Goal: Information Seeking & Learning: Find specific fact

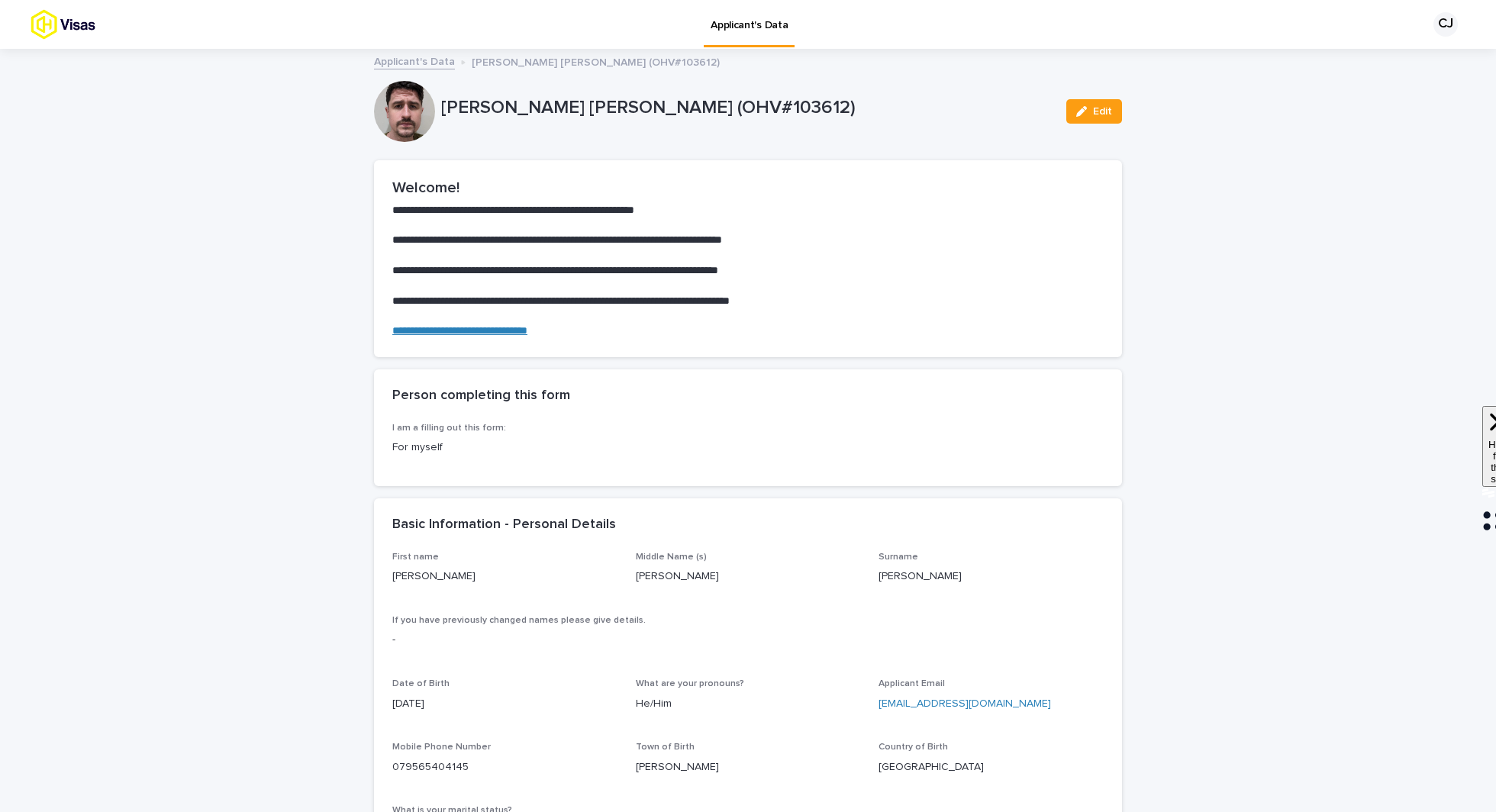
click at [431, 65] on link "Applicant's Data" at bounding box center [414, 61] width 81 height 18
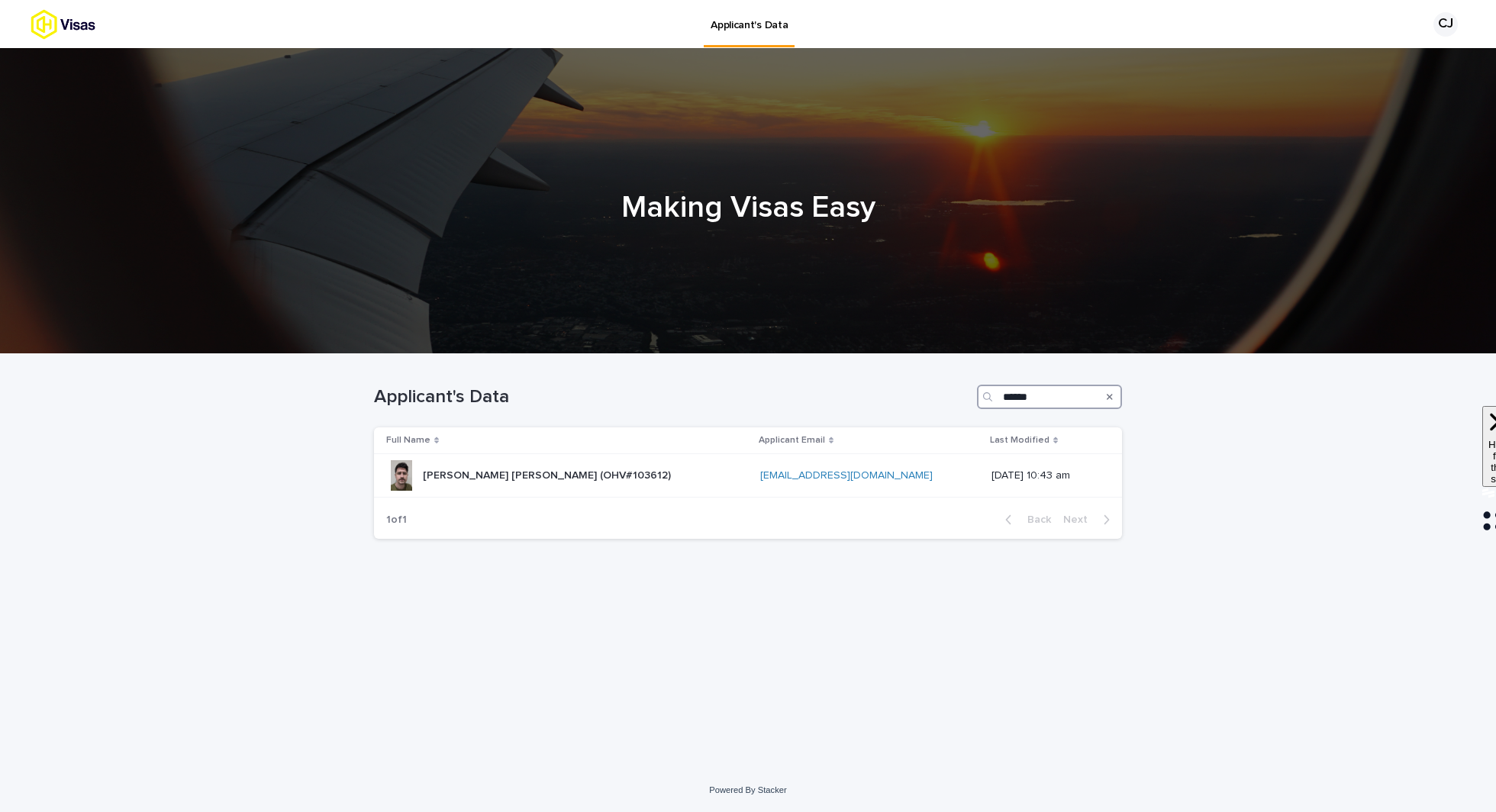
click at [1011, 398] on input "******" at bounding box center [1050, 397] width 145 height 25
paste input "**********"
type input "**********"
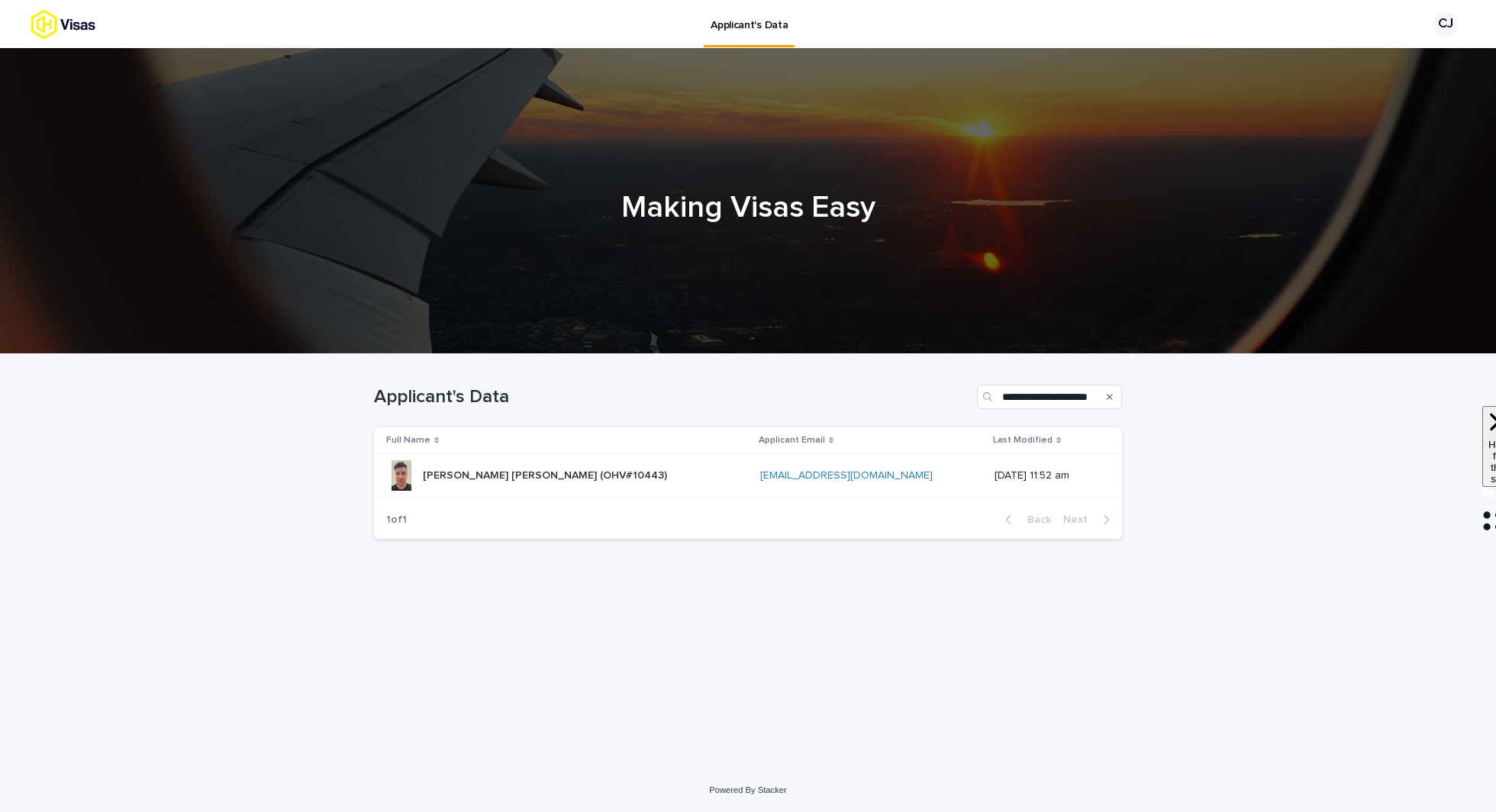
click at [604, 463] on div "Sean William Charles Loaney (OHV#10443) Sean William Charles Loaney (OHV#10443)" at bounding box center [545, 475] width 244 height 26
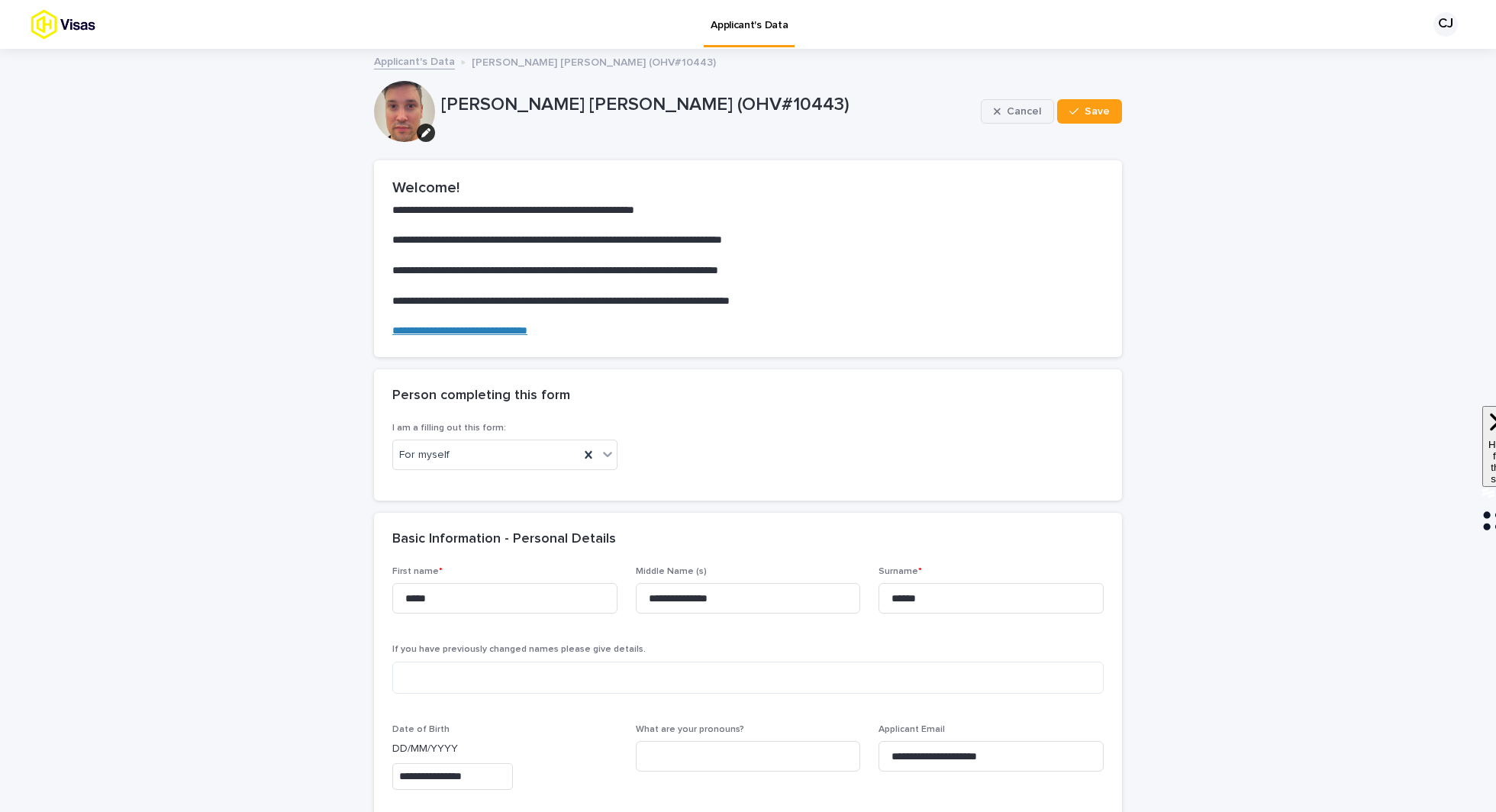
click at [996, 118] on button "Cancel" at bounding box center [1017, 111] width 73 height 25
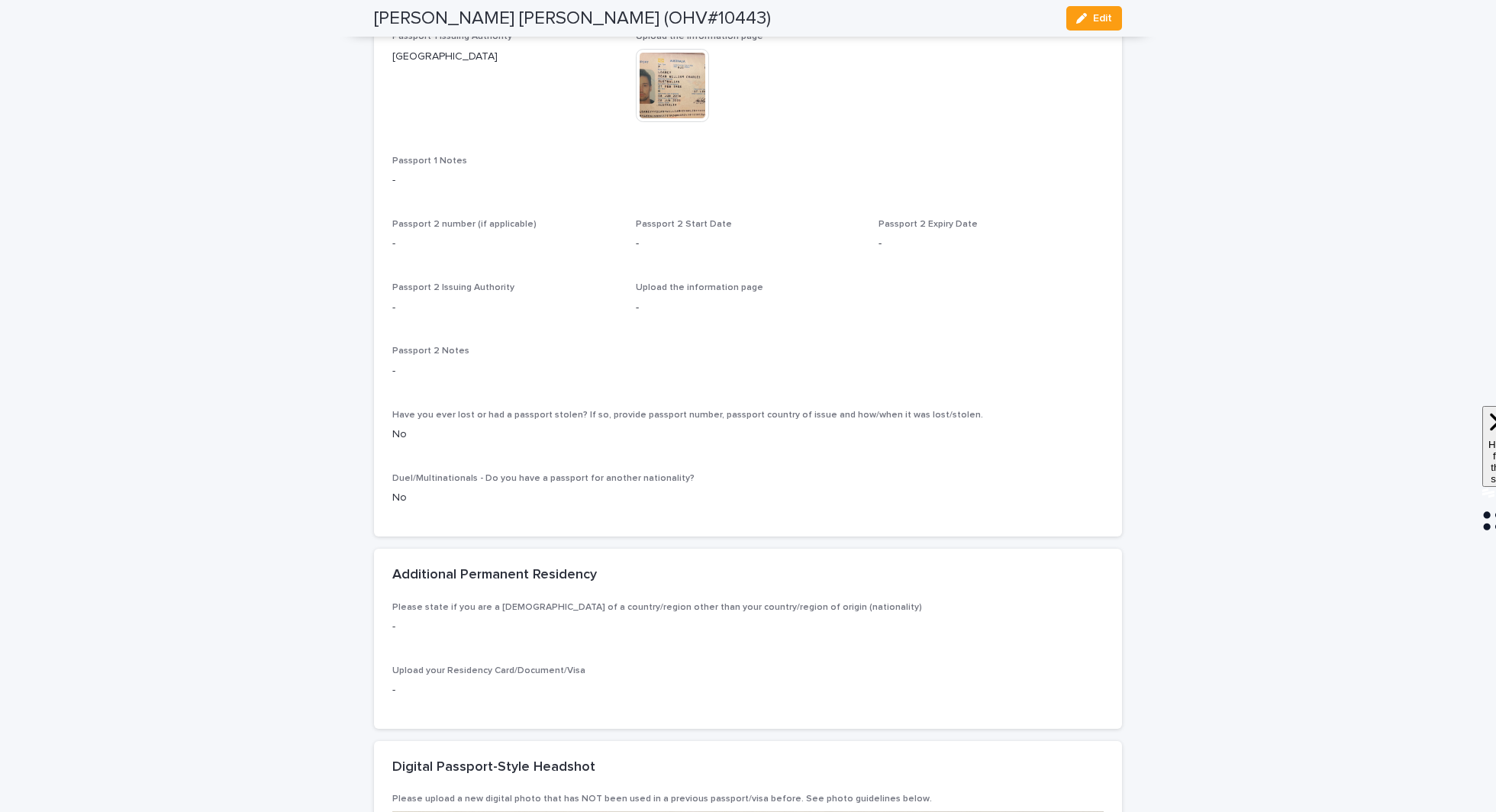
scroll to position [1281, 0]
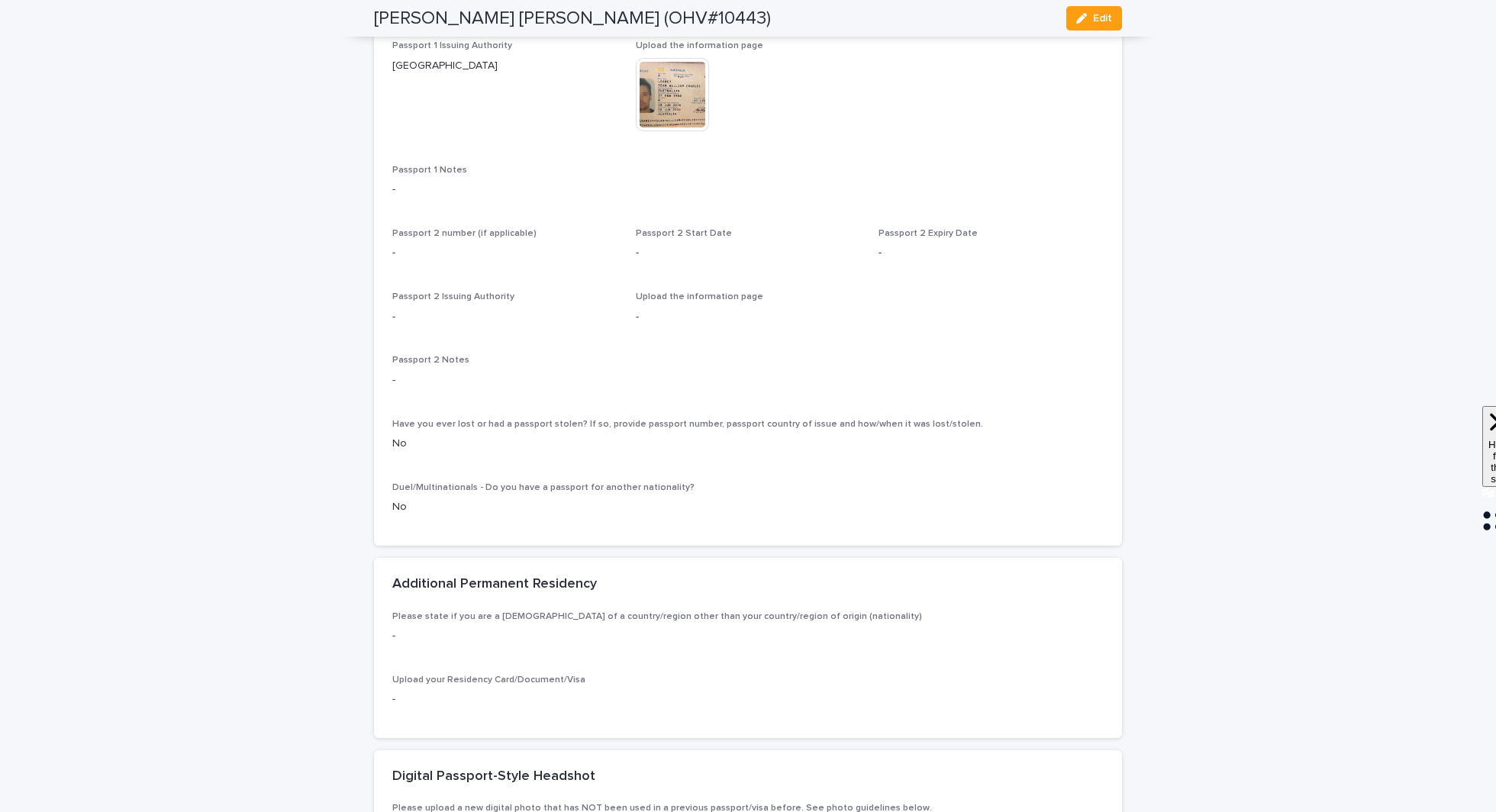
click at [687, 132] on img at bounding box center [672, 95] width 73 height 73
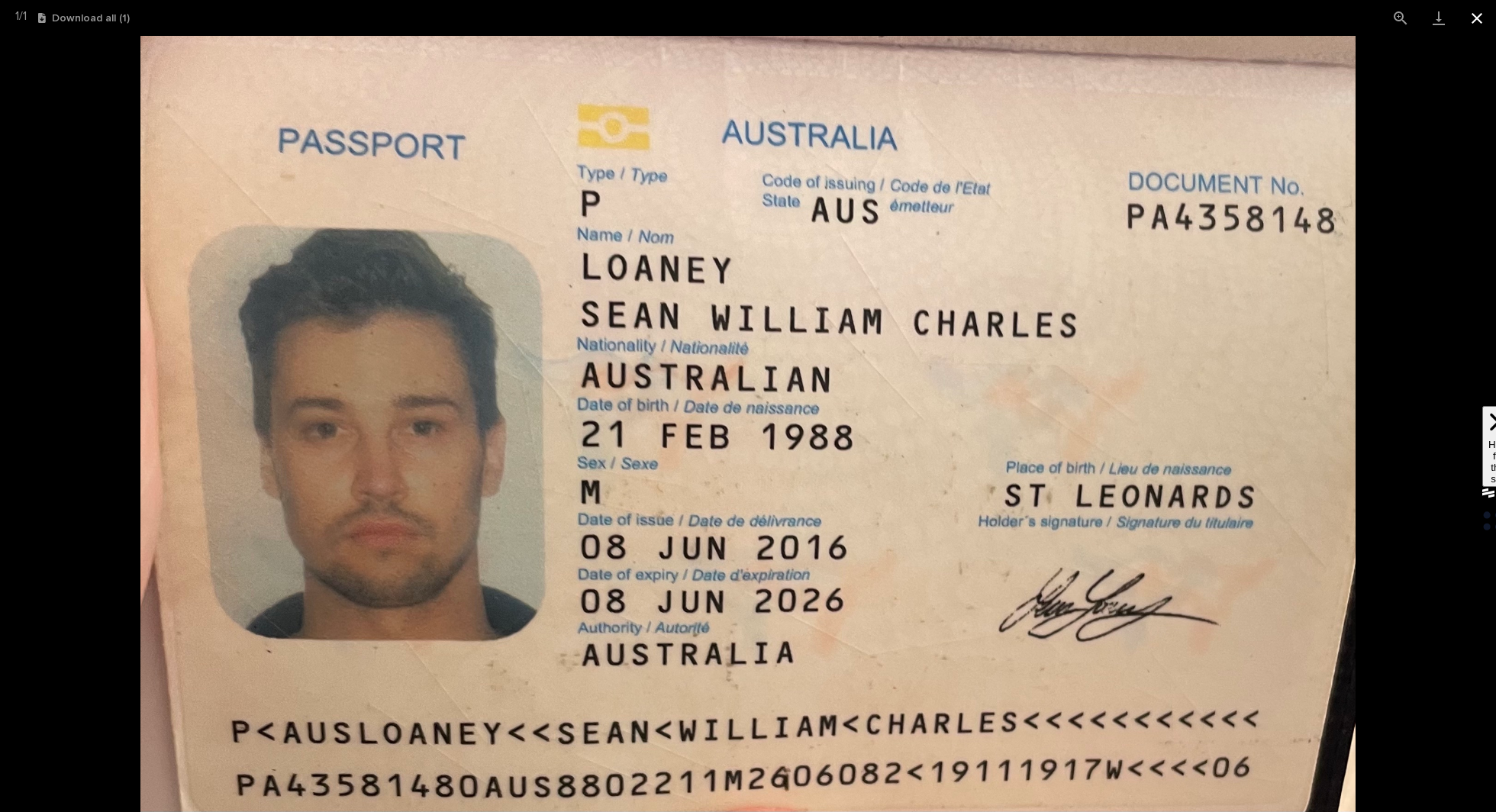
click at [1462, 27] on button "Close gallery" at bounding box center [1477, 18] width 38 height 36
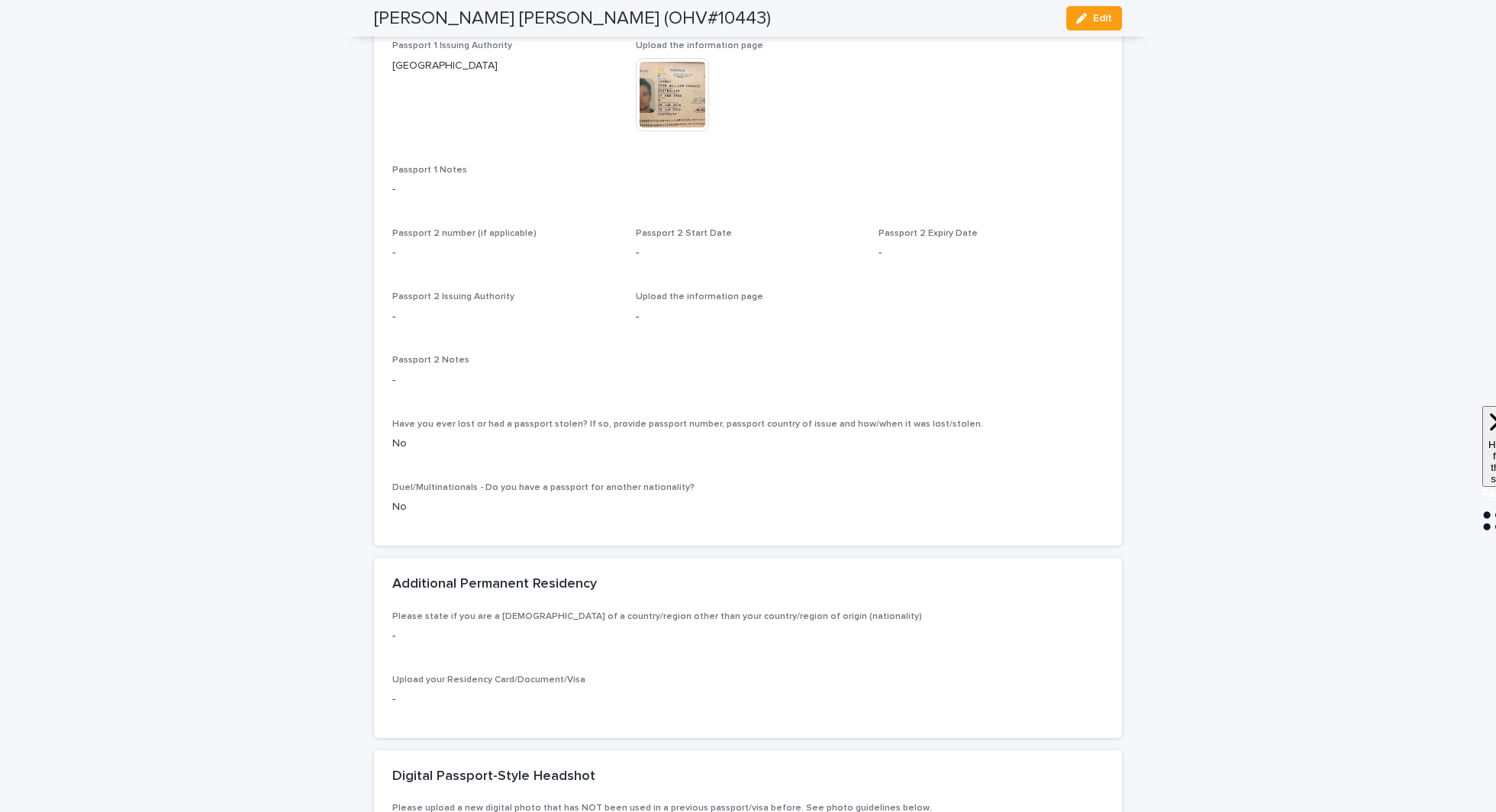
click at [692, 131] on img at bounding box center [672, 95] width 73 height 73
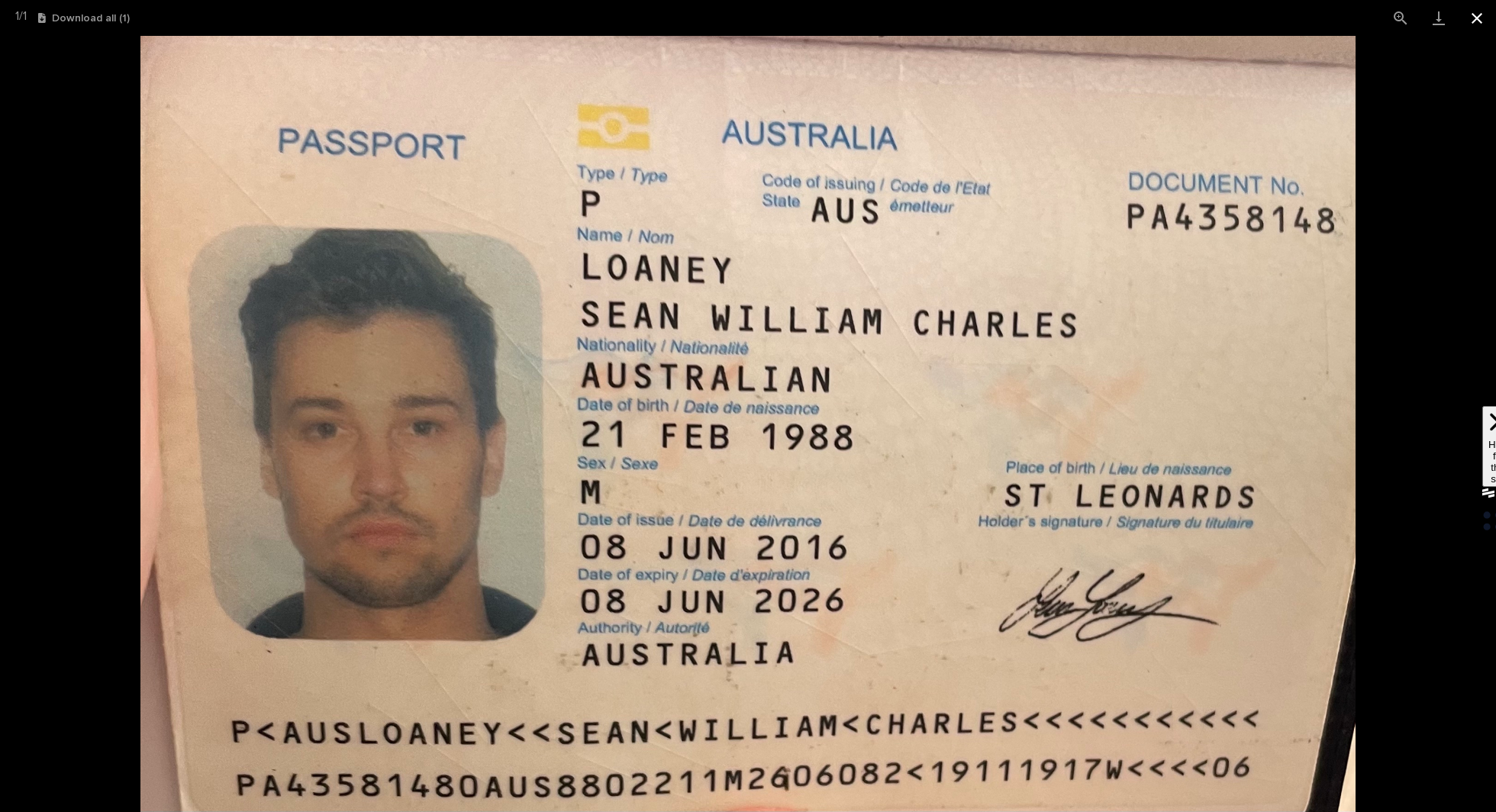
click at [1479, 21] on button "Close gallery" at bounding box center [1477, 18] width 38 height 36
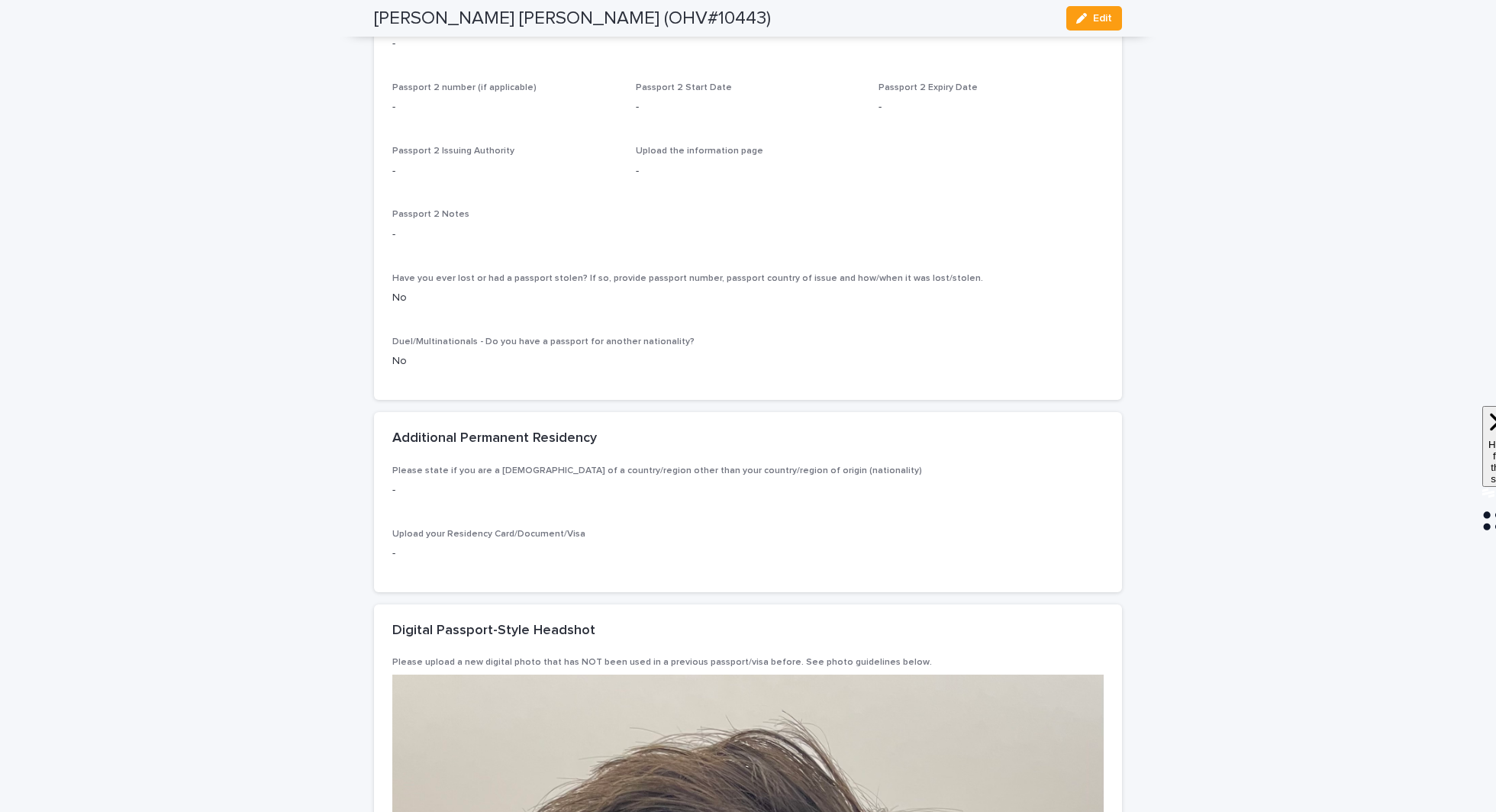
scroll to position [1218, 0]
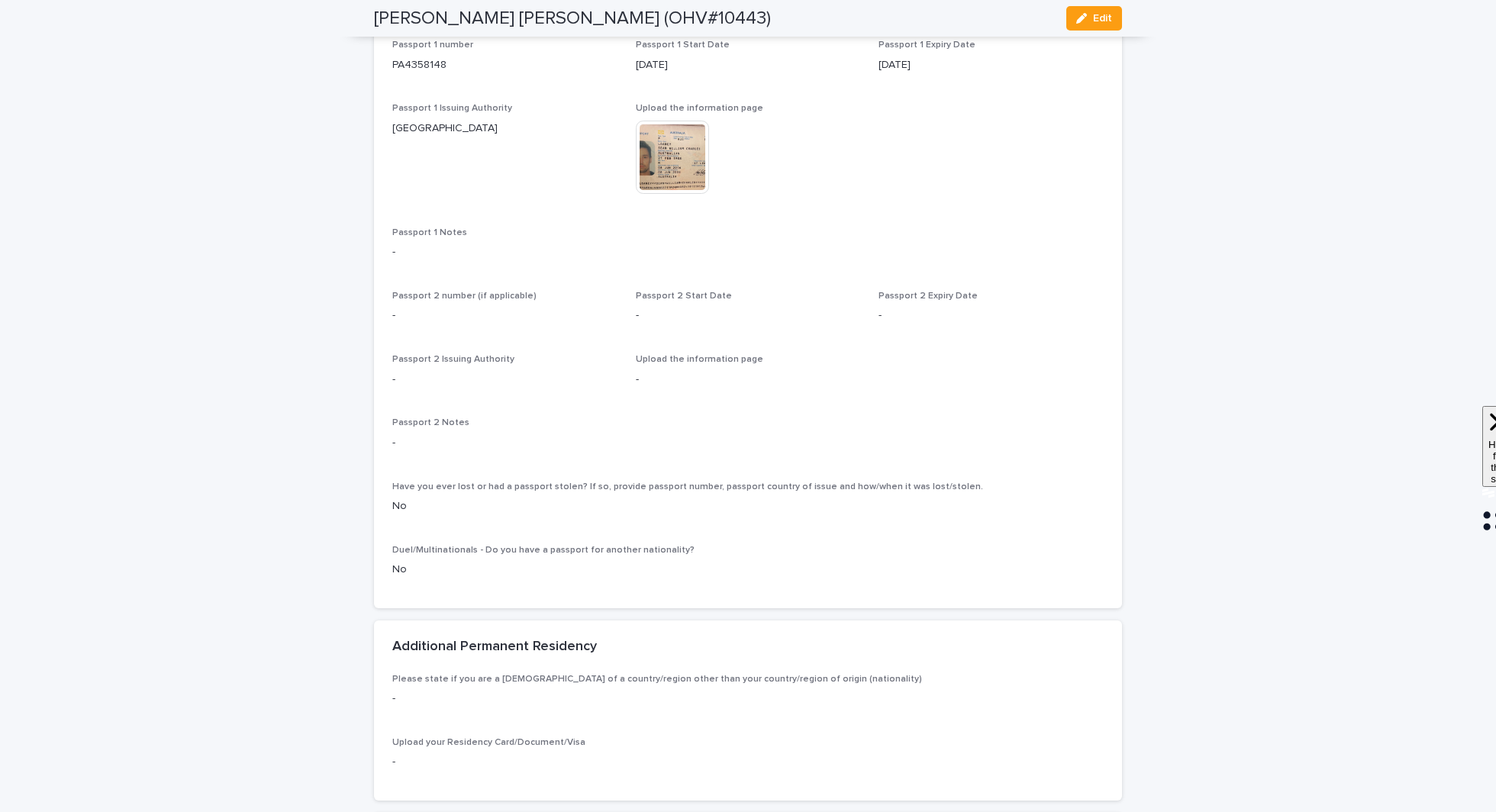
click at [664, 188] on img at bounding box center [672, 157] width 73 height 73
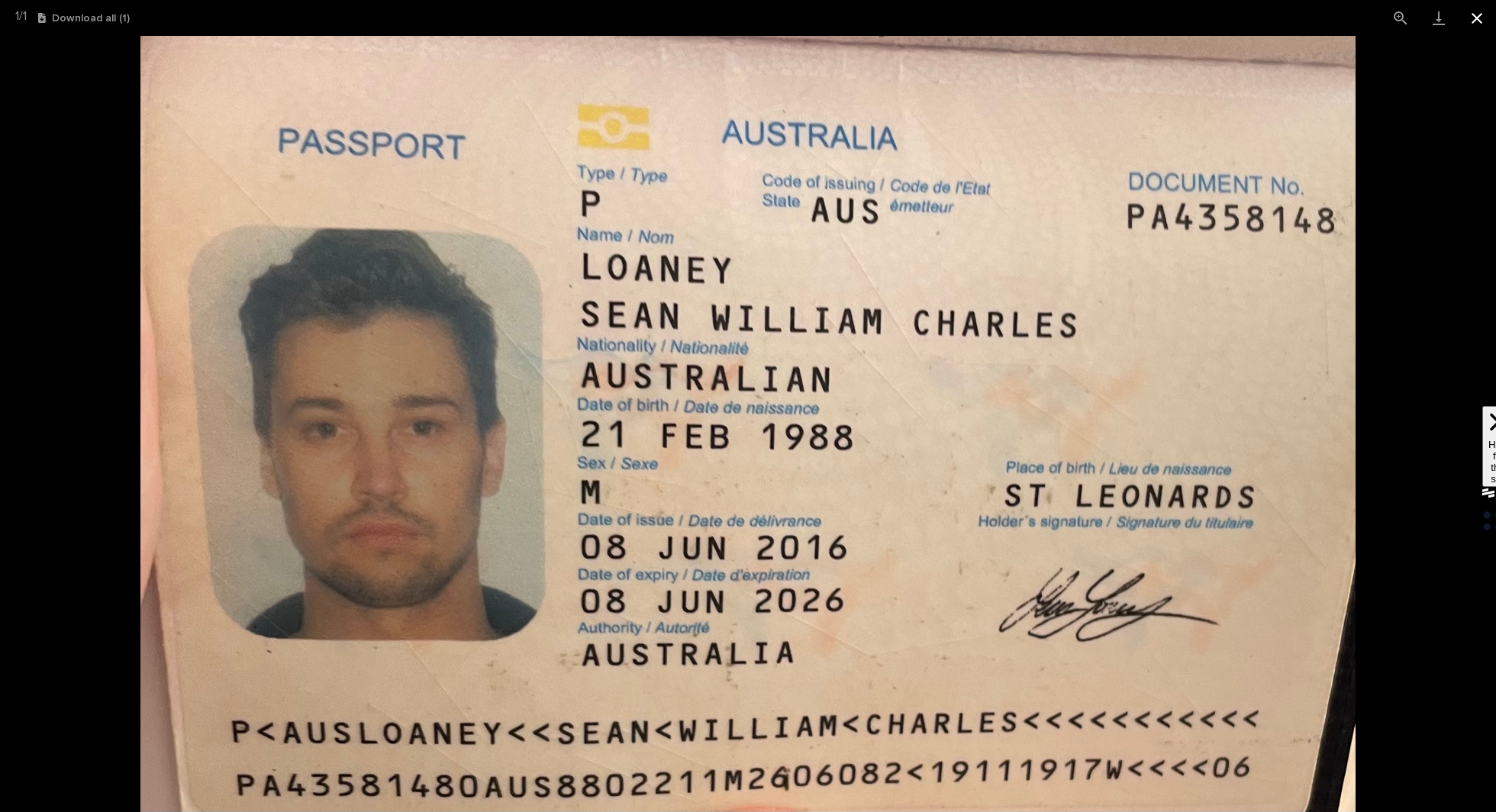
click at [1470, 19] on button "Close gallery" at bounding box center [1477, 18] width 38 height 36
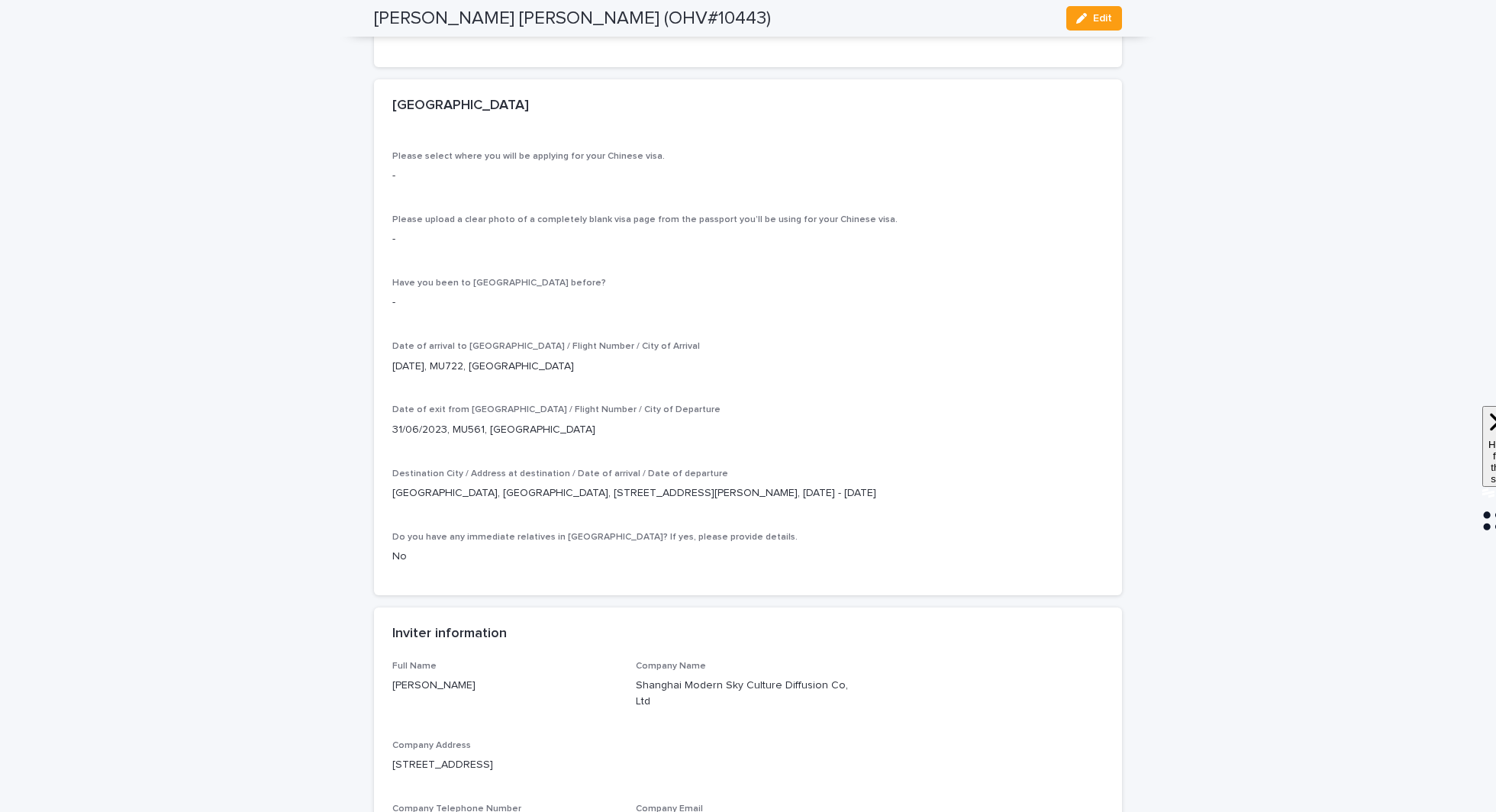
scroll to position [3626, 0]
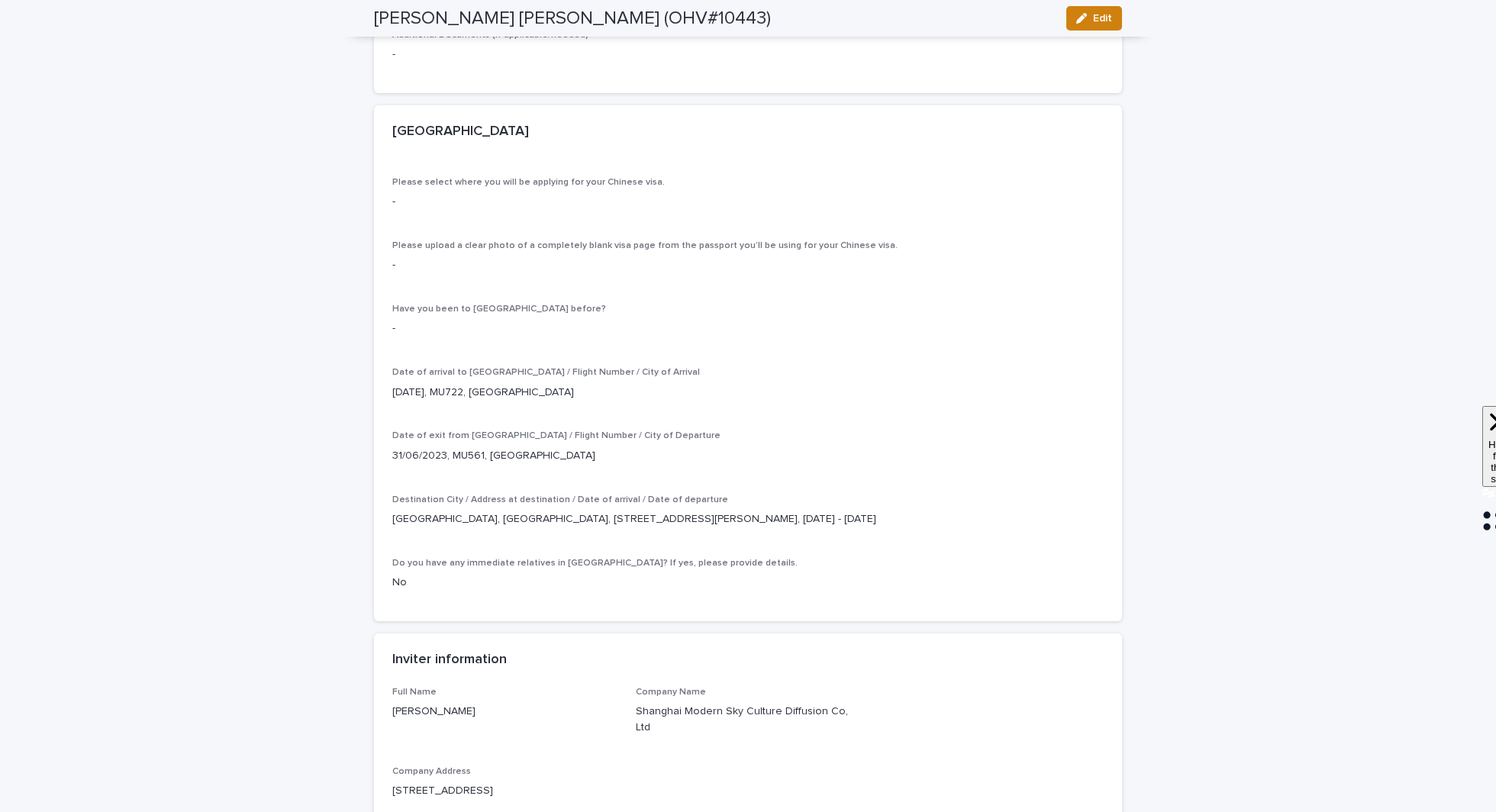
click at [1090, 20] on div "button" at bounding box center [1084, 19] width 17 height 11
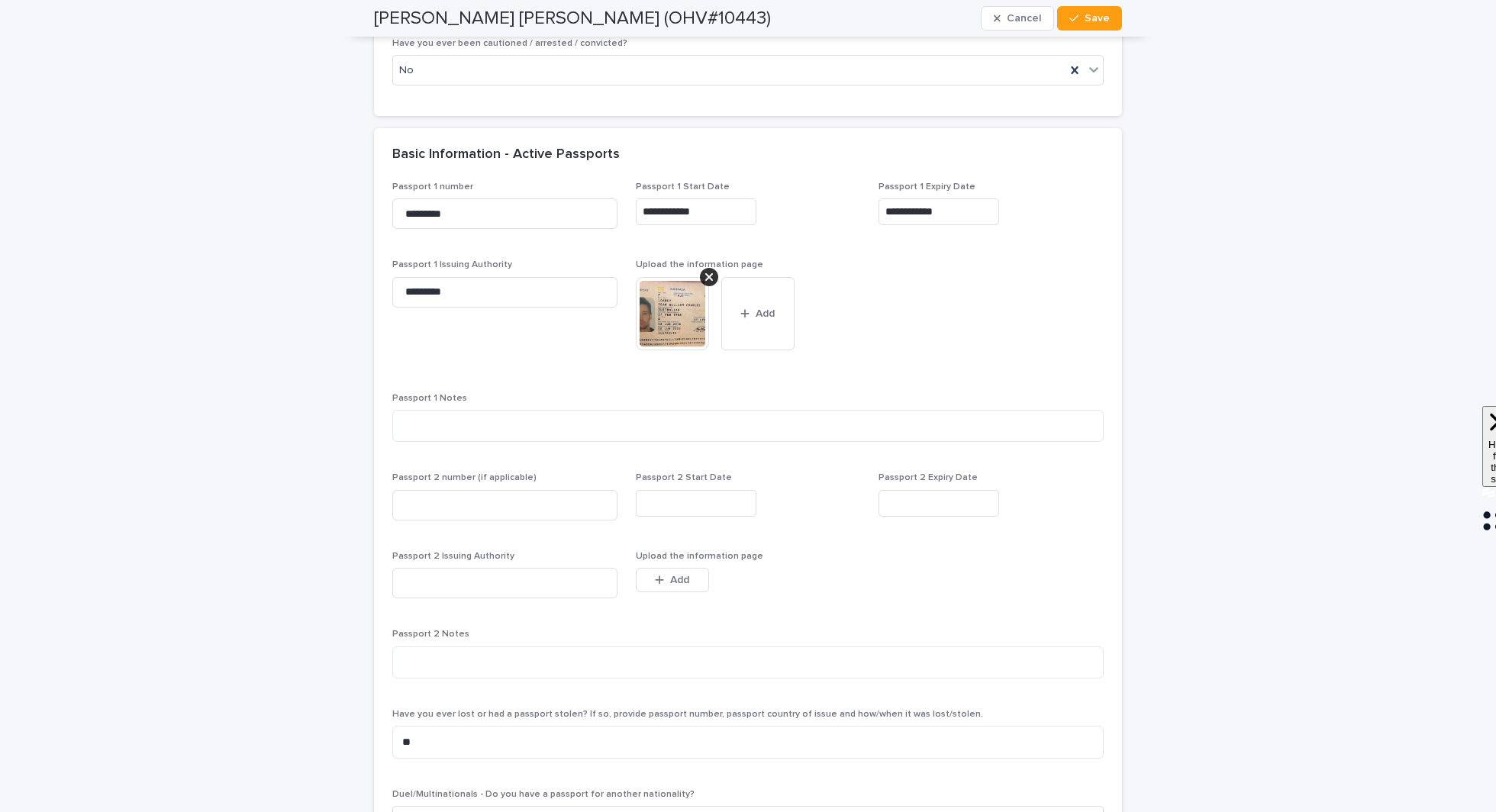
scroll to position [1121, 0]
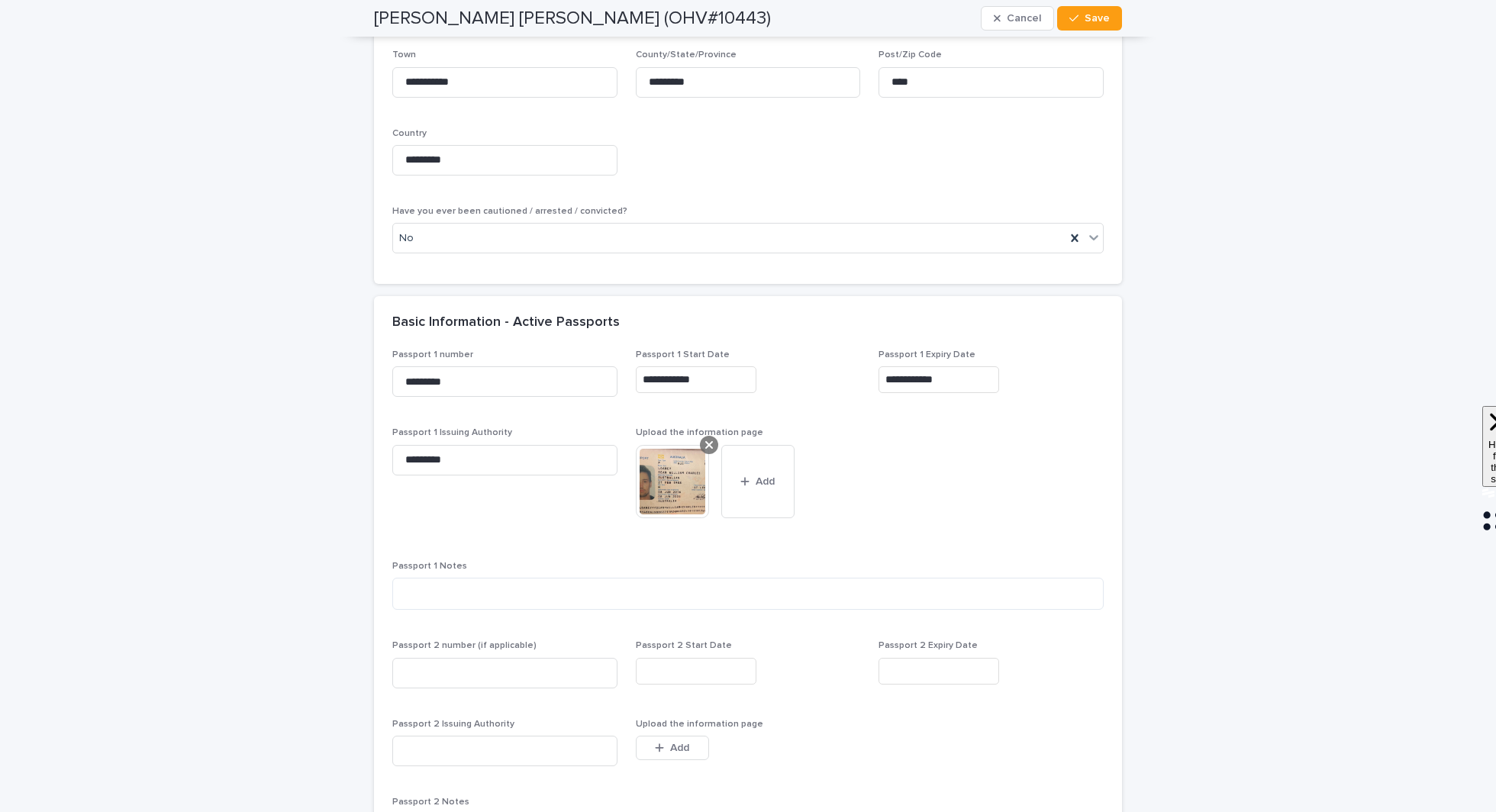
click at [709, 443] on icon at bounding box center [709, 445] width 8 height 12
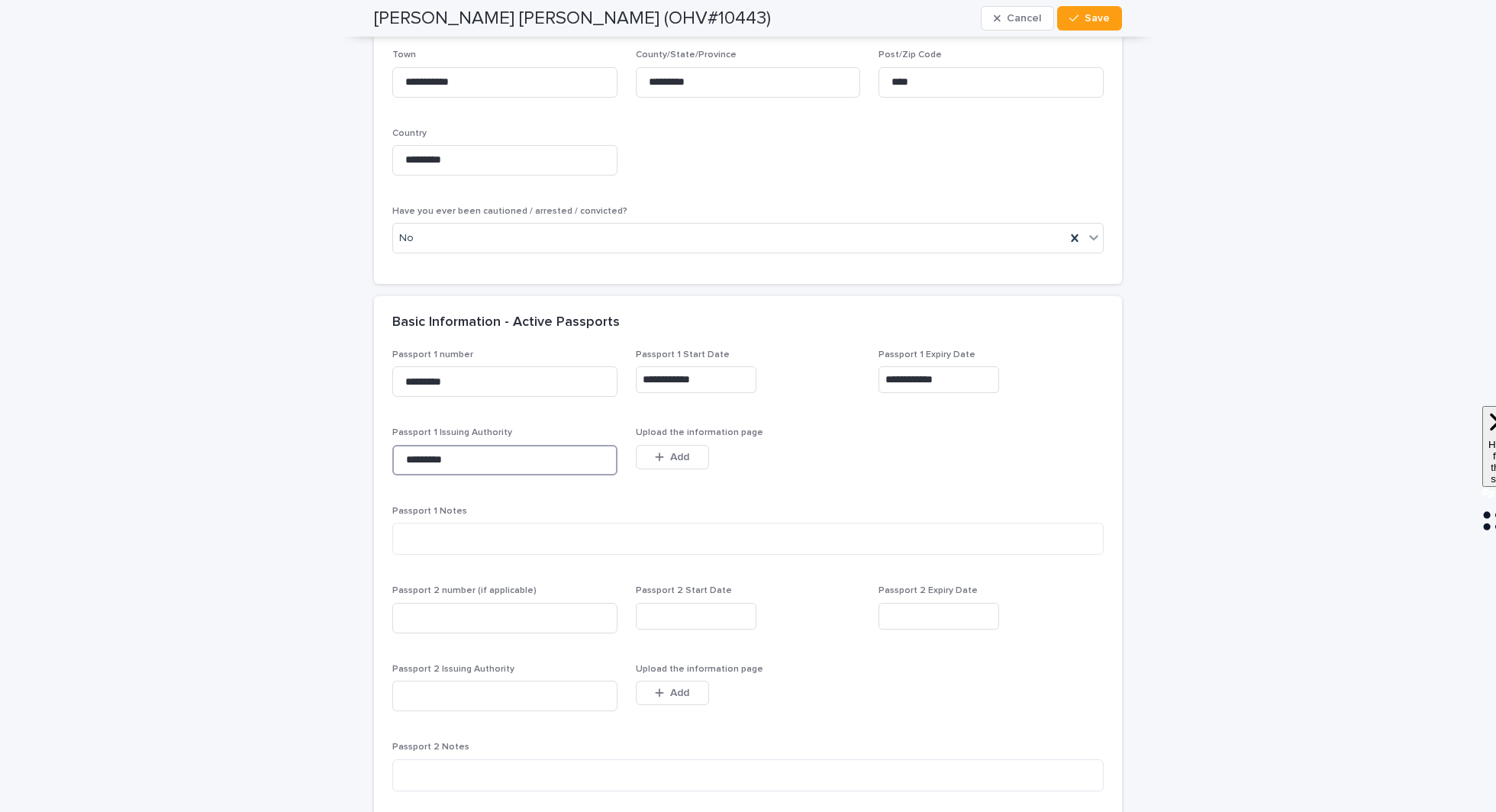
click at [506, 459] on input "*********" at bounding box center [505, 460] width 225 height 31
click at [509, 376] on input "*********" at bounding box center [505, 382] width 225 height 31
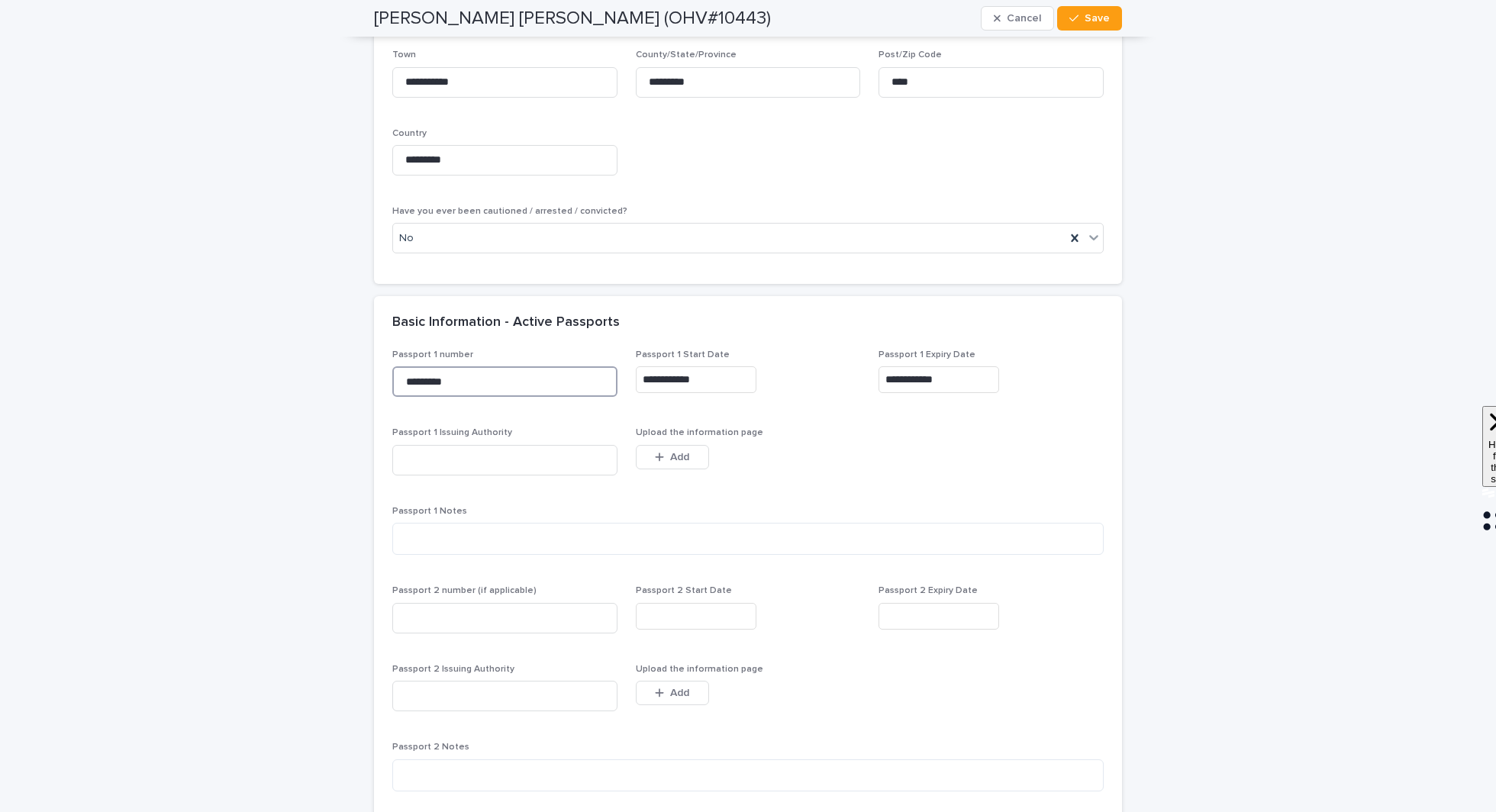
click at [509, 376] on input "*********" at bounding box center [505, 382] width 225 height 31
click at [741, 370] on input "**********" at bounding box center [696, 380] width 121 height 27
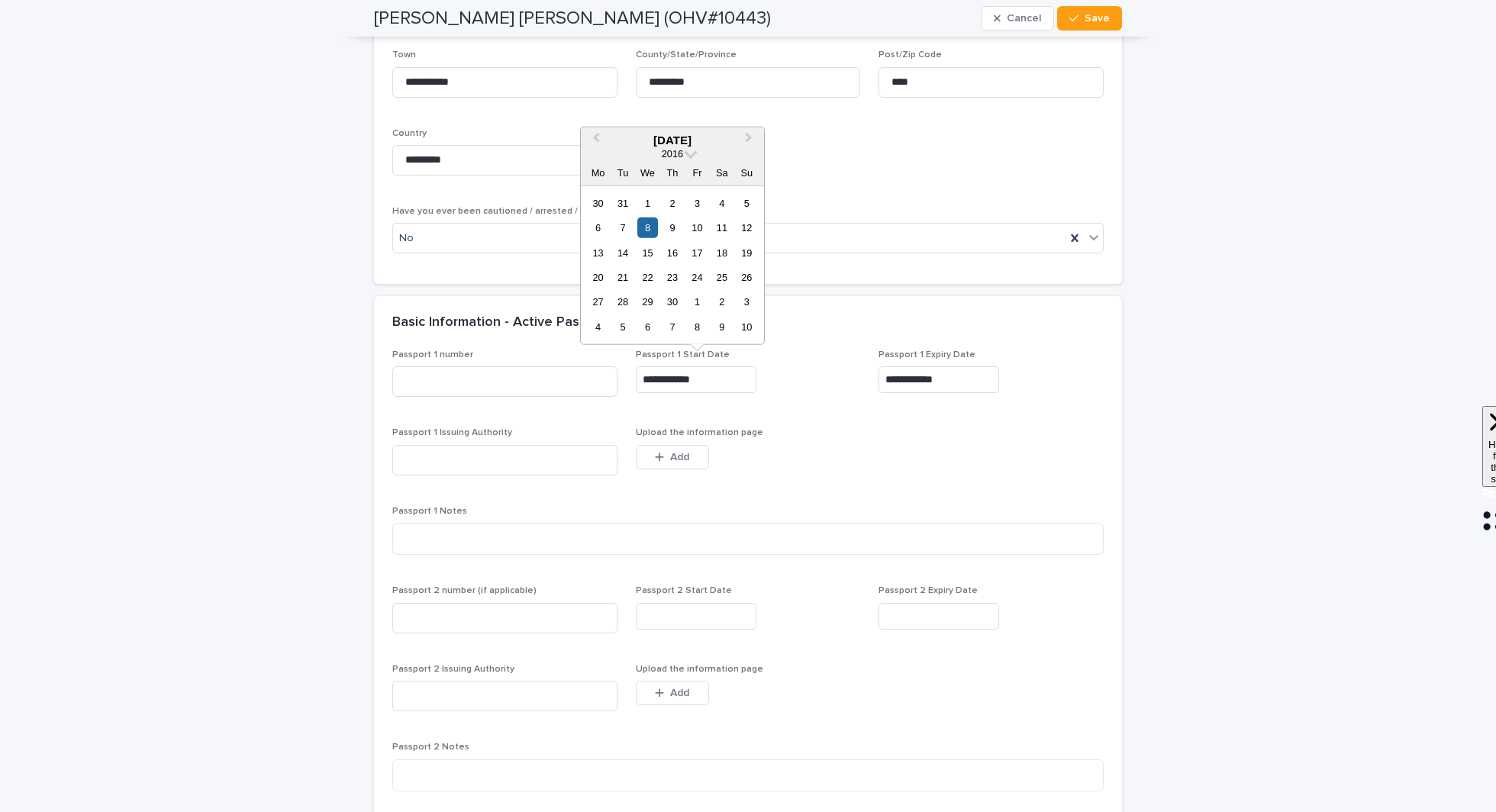
click at [741, 370] on input "**********" at bounding box center [696, 380] width 121 height 27
click at [962, 389] on input "**********" at bounding box center [938, 380] width 121 height 27
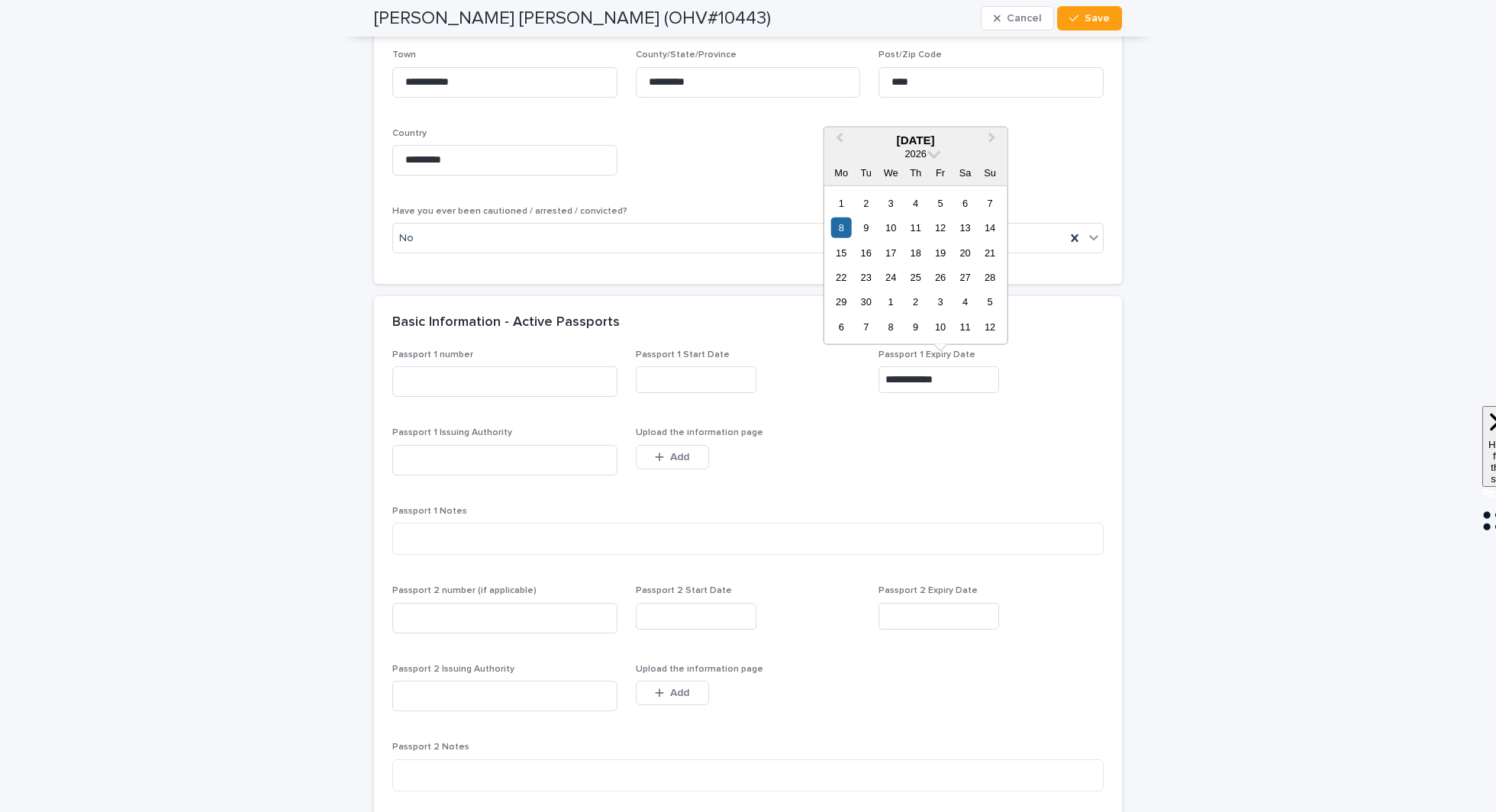
click at [962, 389] on input "**********" at bounding box center [938, 380] width 121 height 27
click at [1102, 13] on span "Save" at bounding box center [1097, 19] width 26 height 11
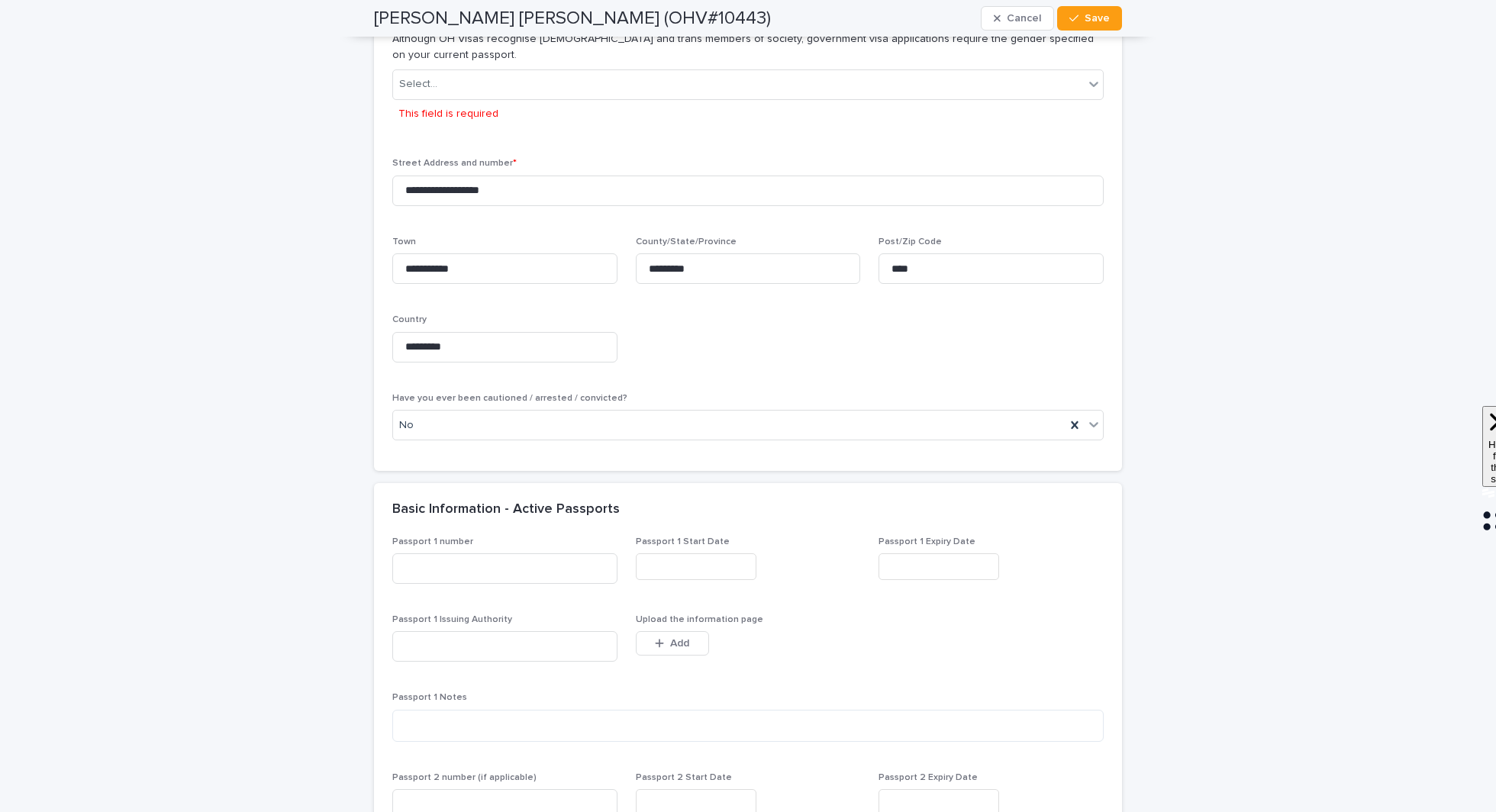
scroll to position [873, 0]
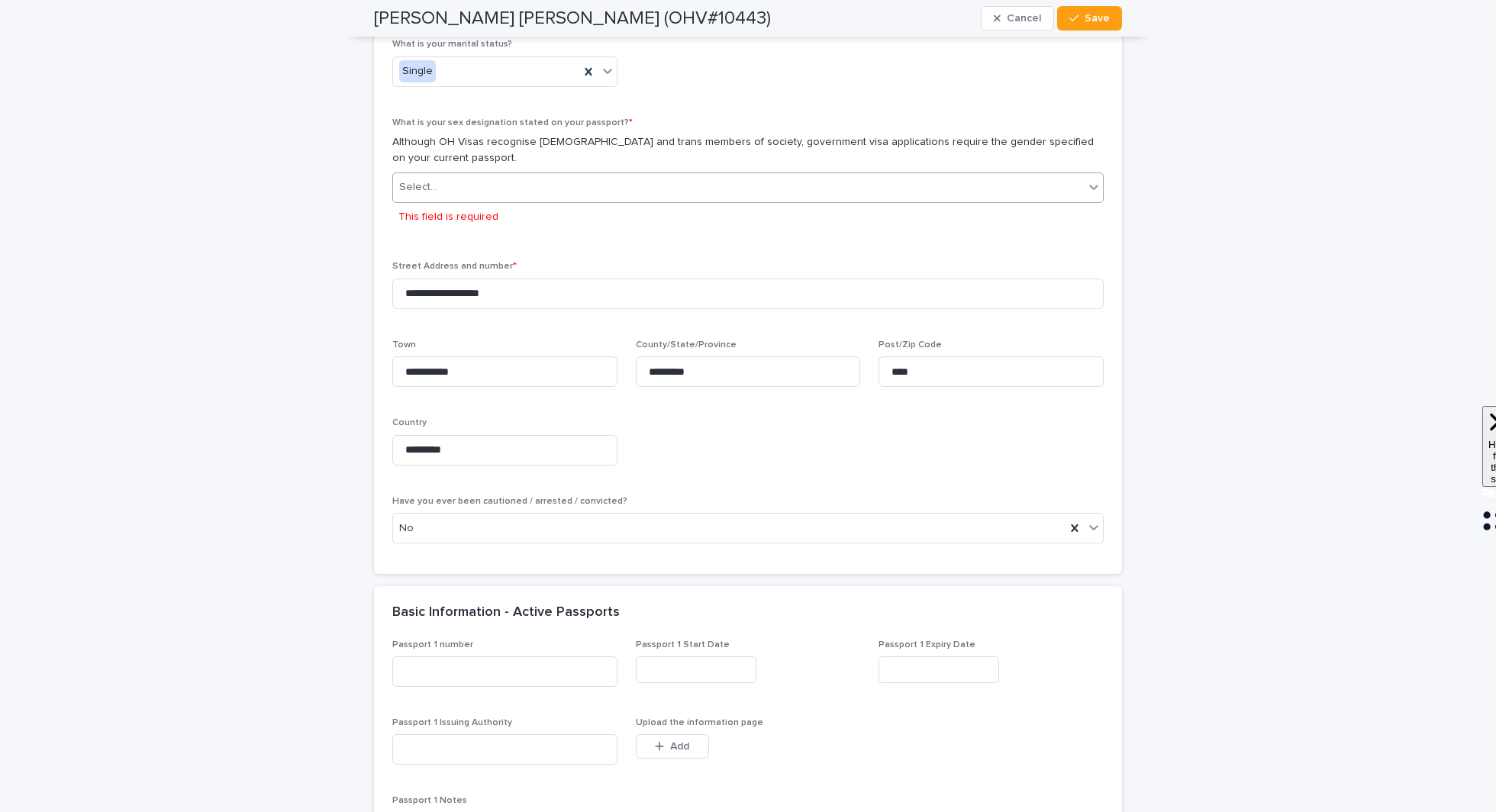
click at [506, 197] on div "Select..." at bounding box center [739, 187] width 691 height 26
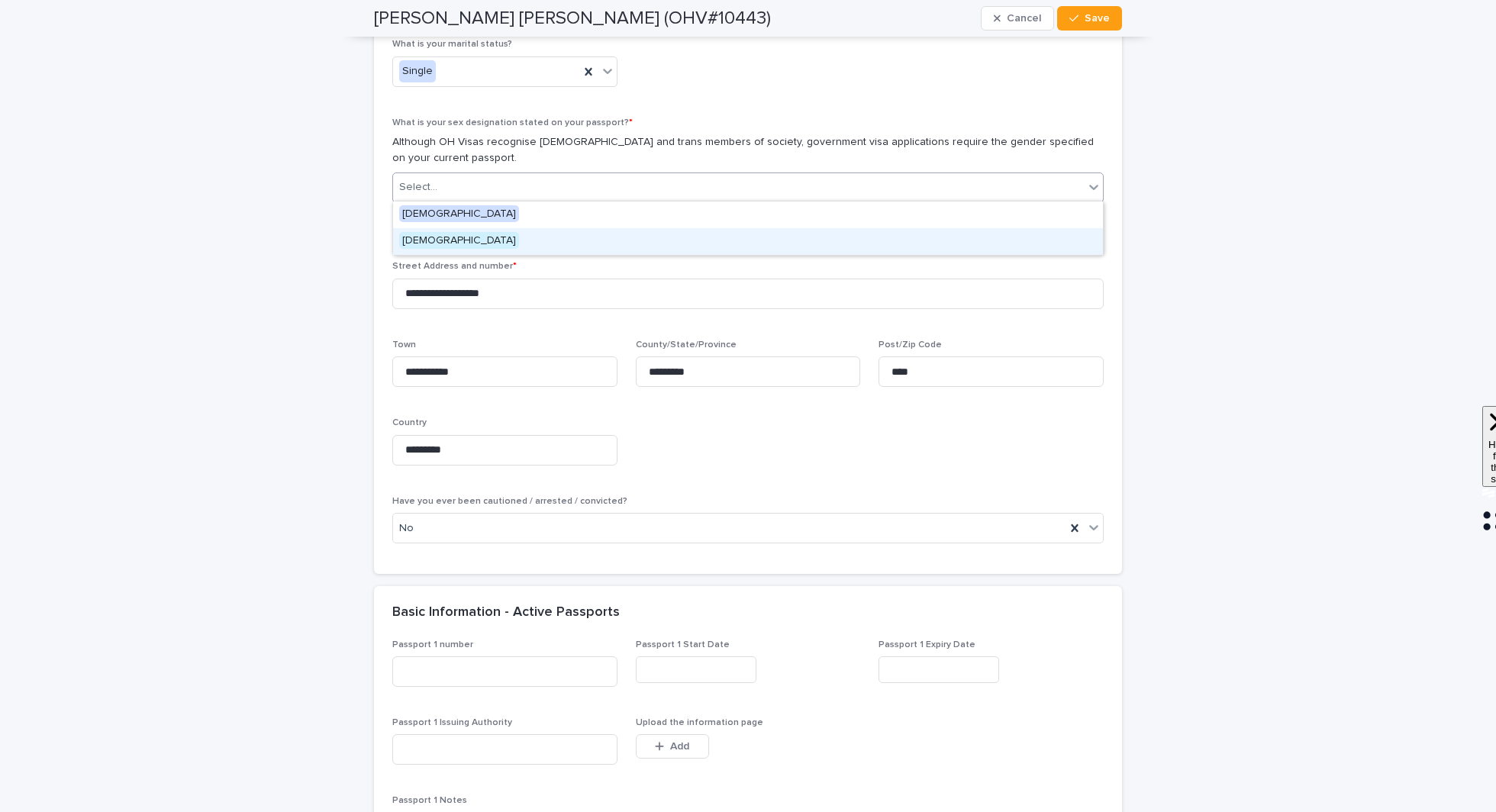
click at [479, 242] on div "[DEMOGRAPHIC_DATA]" at bounding box center [748, 241] width 710 height 27
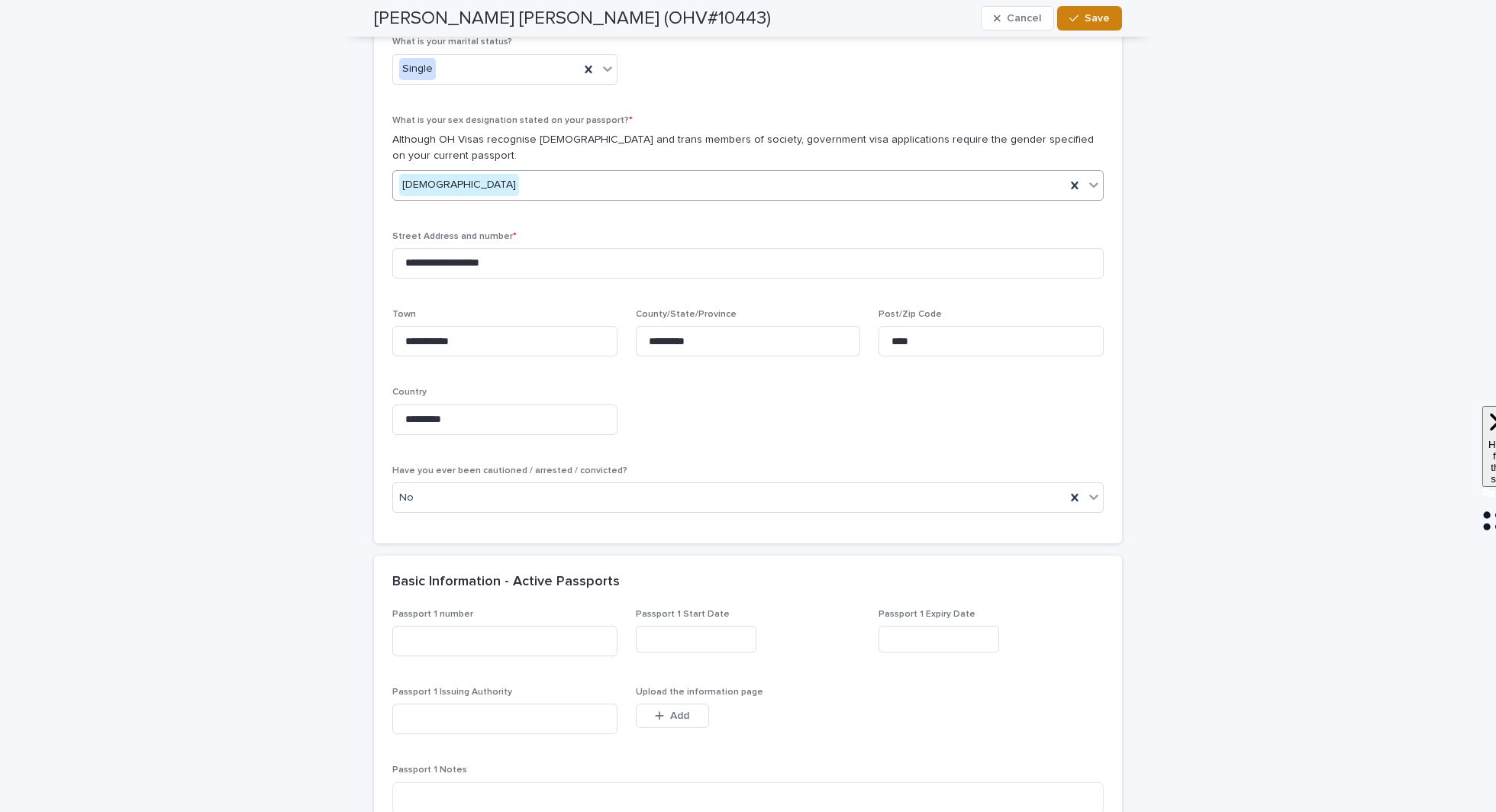
click at [1086, 19] on span "Save" at bounding box center [1097, 19] width 26 height 11
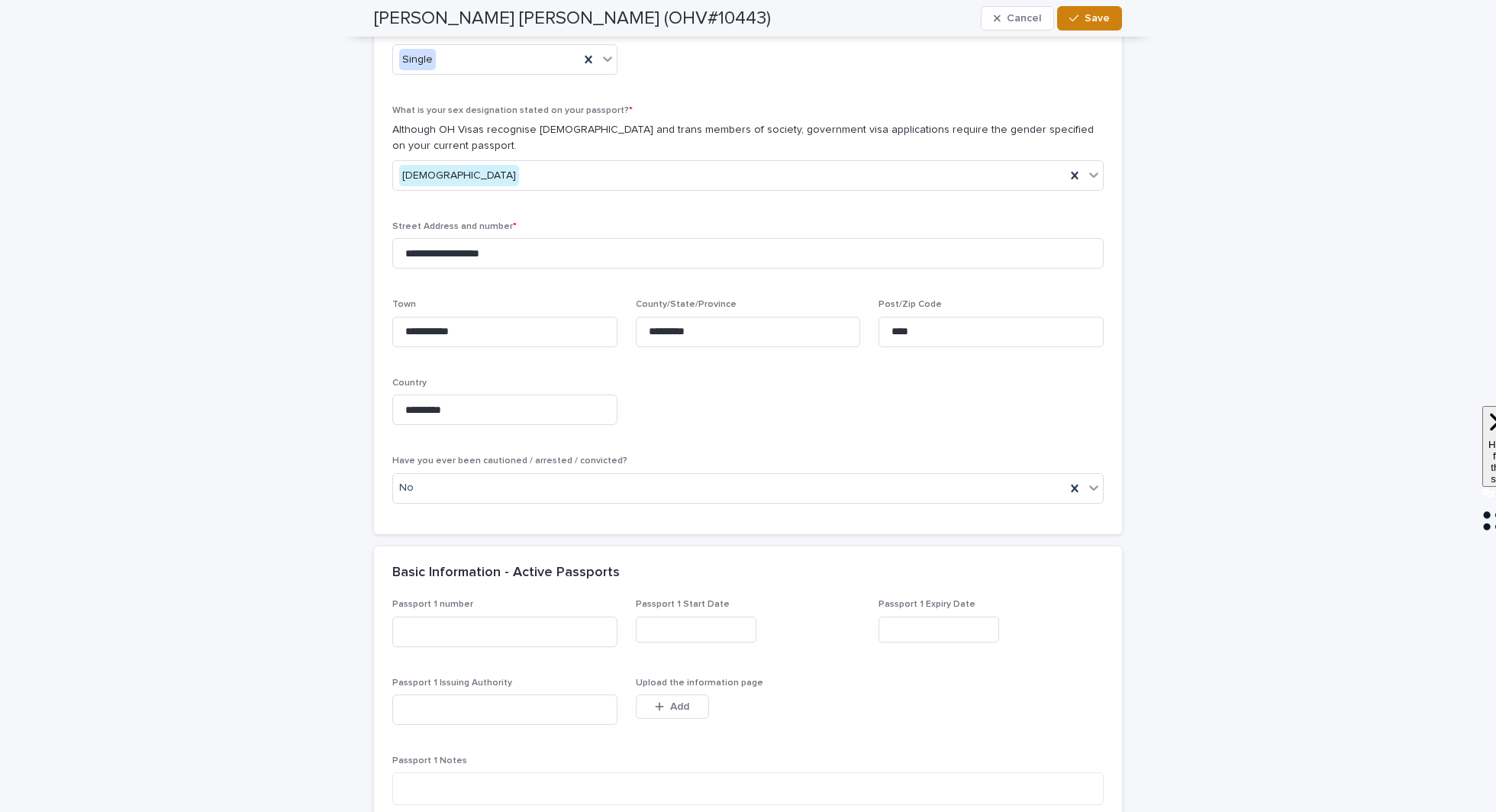
scroll to position [6017, 0]
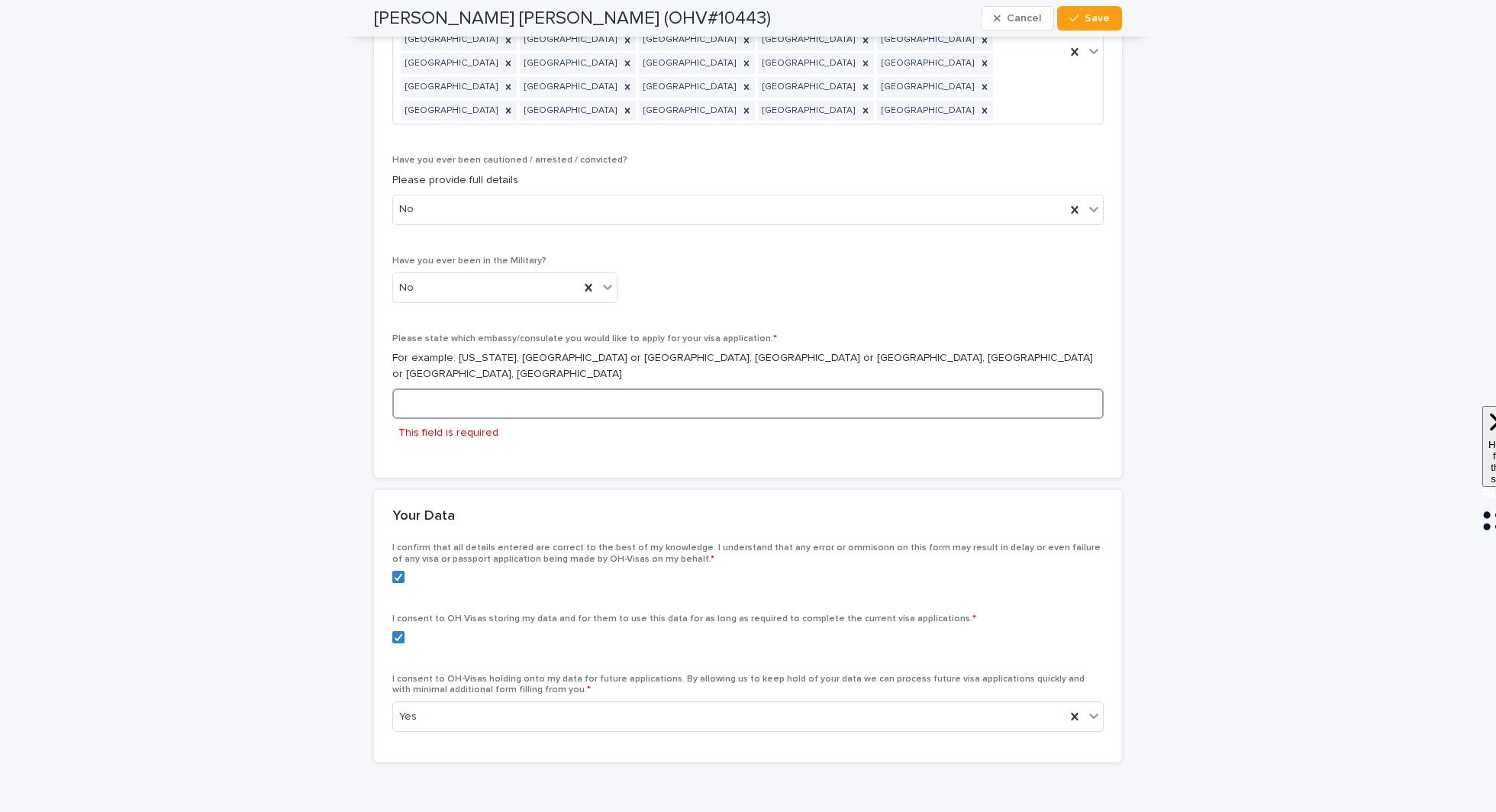
click at [542, 389] on input at bounding box center [748, 404] width 711 height 31
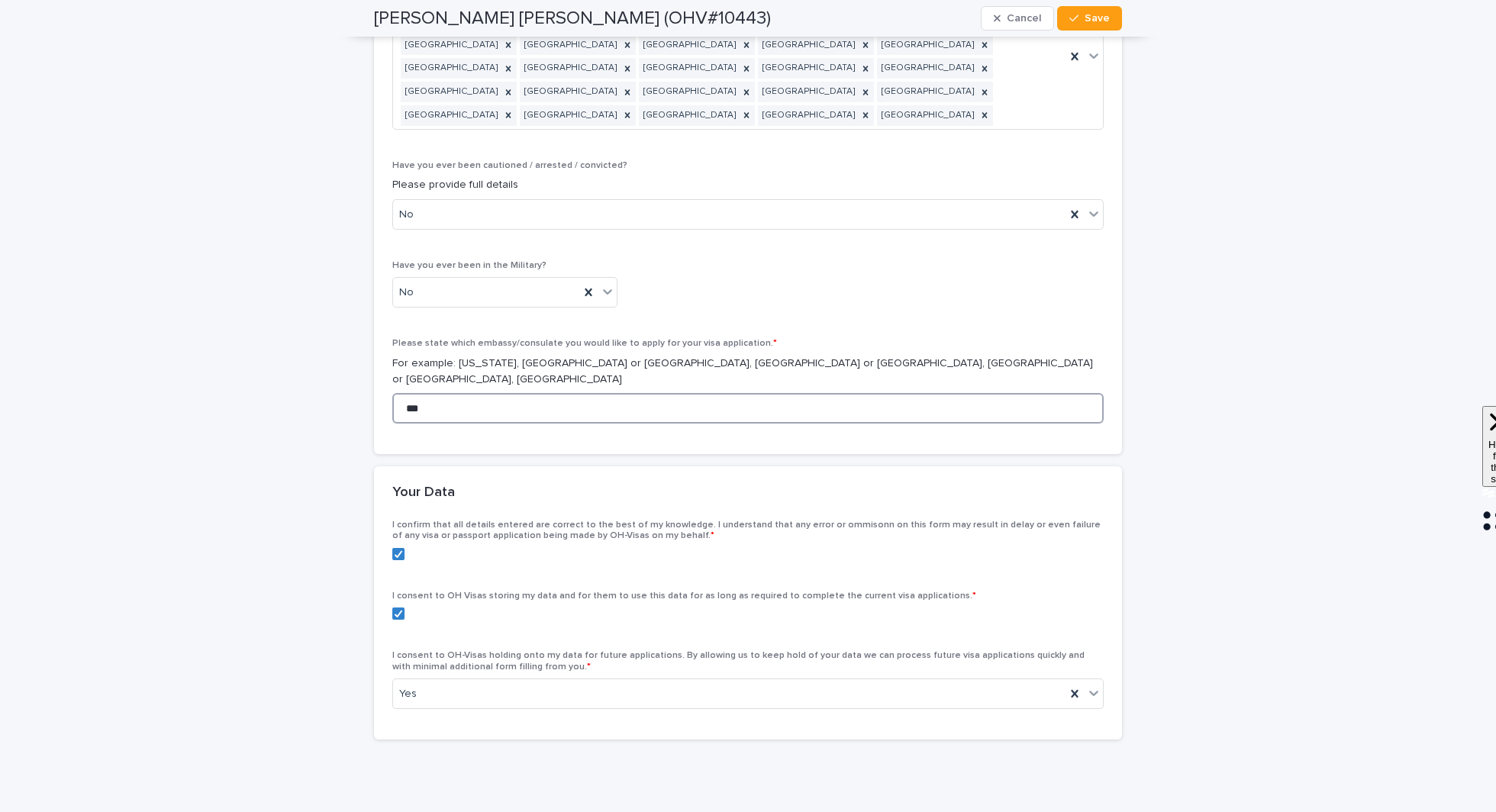
scroll to position [5990, 0]
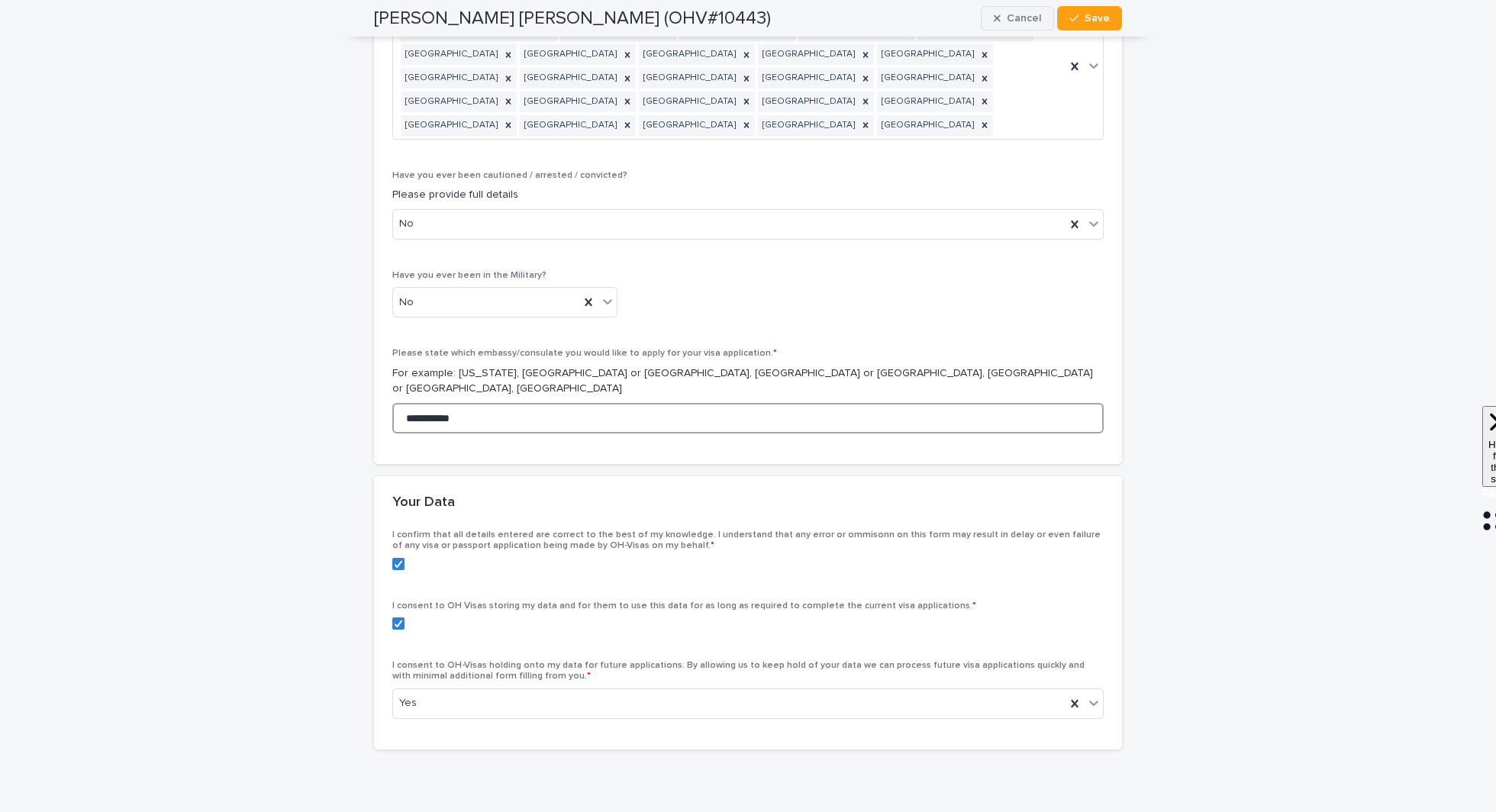
type input "**********"
click at [1015, 15] on span "Cancel" at bounding box center [1024, 19] width 34 height 11
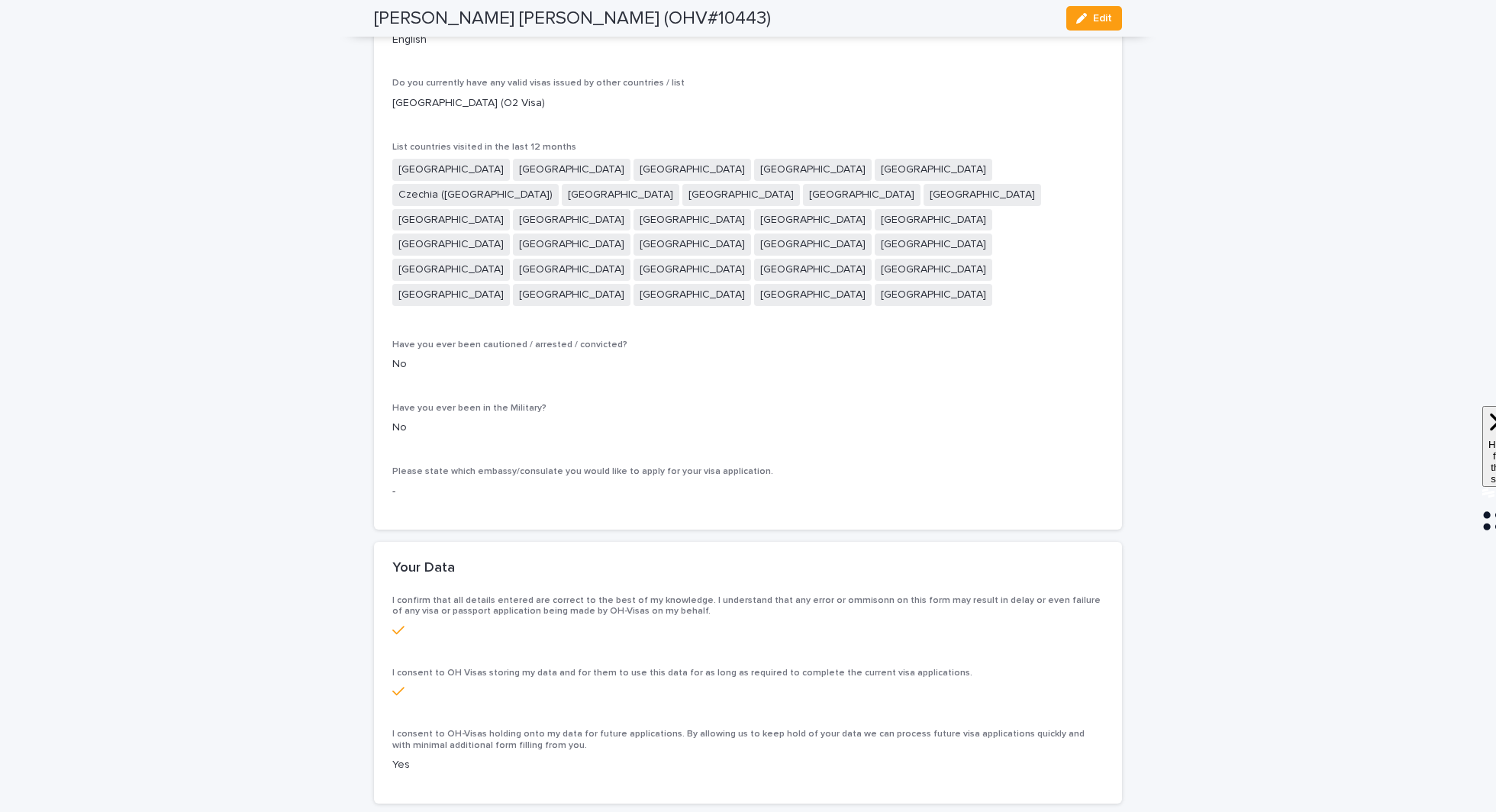
click at [694, 18] on h2 "[PERSON_NAME] [PERSON_NAME] (OHV#10443)" at bounding box center [572, 19] width 397 height 22
copy h2 "10443"
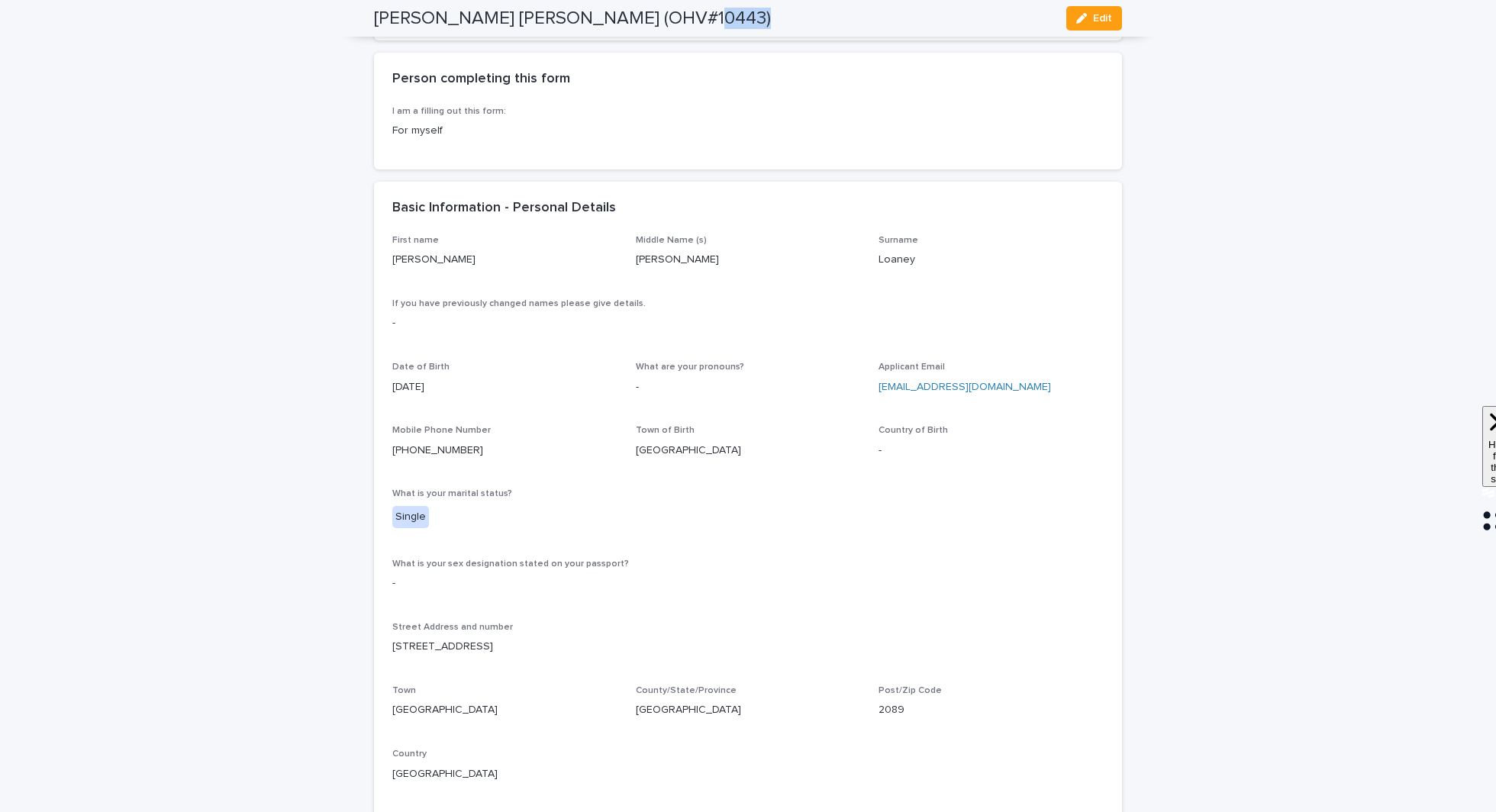
scroll to position [0, 0]
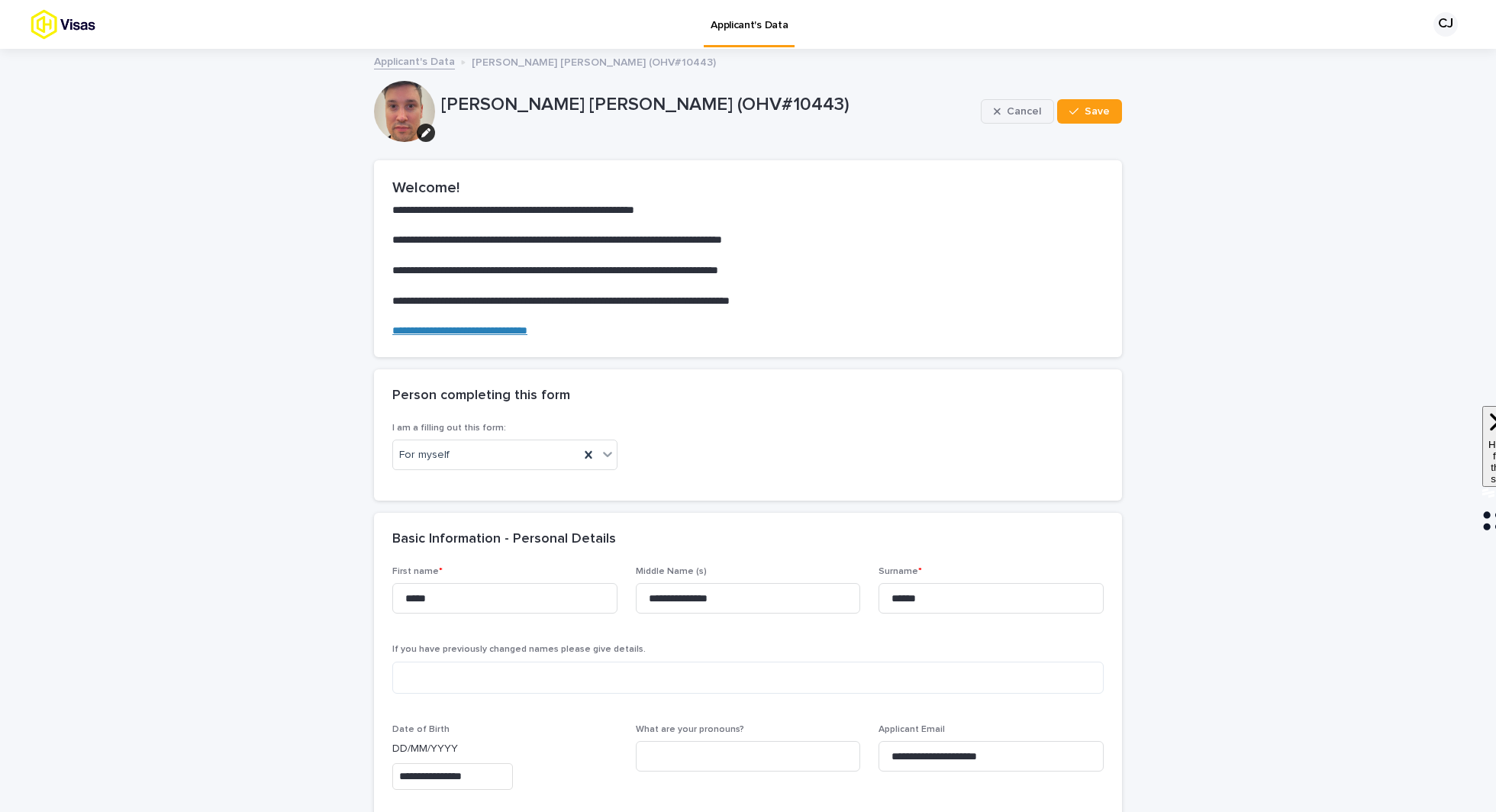
click at [1030, 116] on button "Cancel" at bounding box center [1017, 111] width 73 height 25
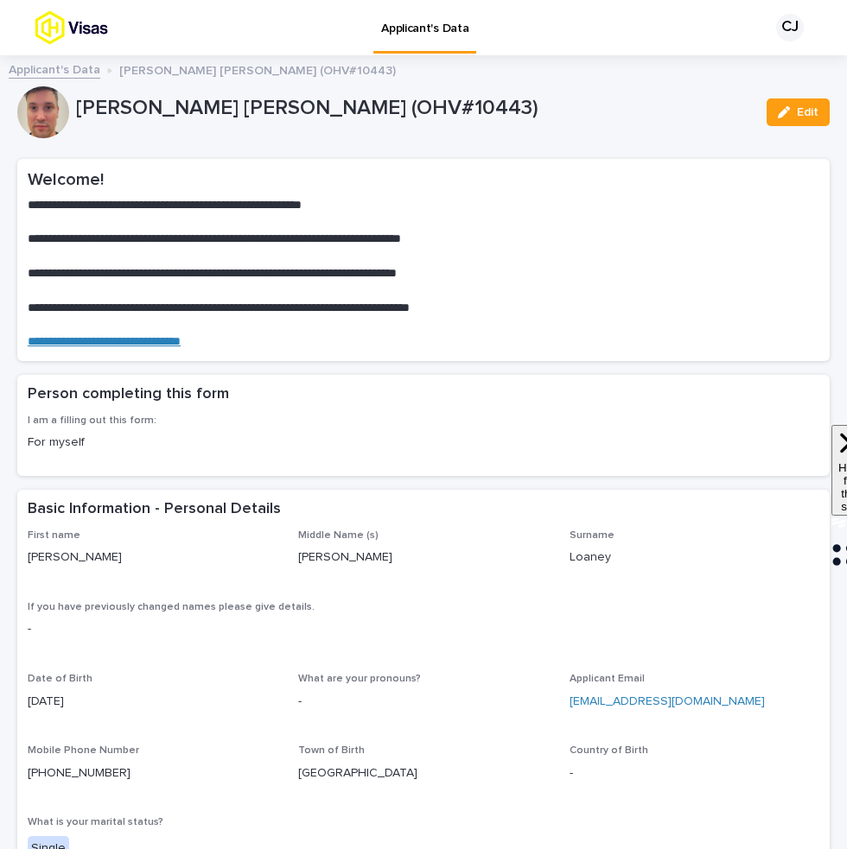
click at [45, 73] on link "Applicant's Data" at bounding box center [55, 69] width 92 height 20
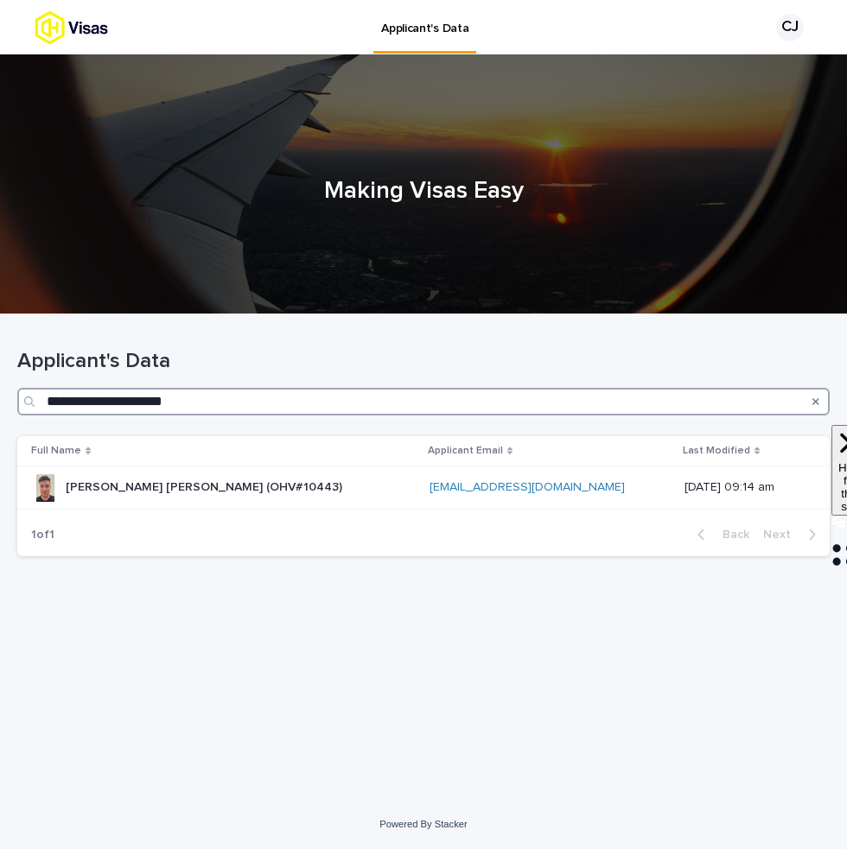
click at [275, 400] on input "**********" at bounding box center [423, 402] width 812 height 28
type input "*******"
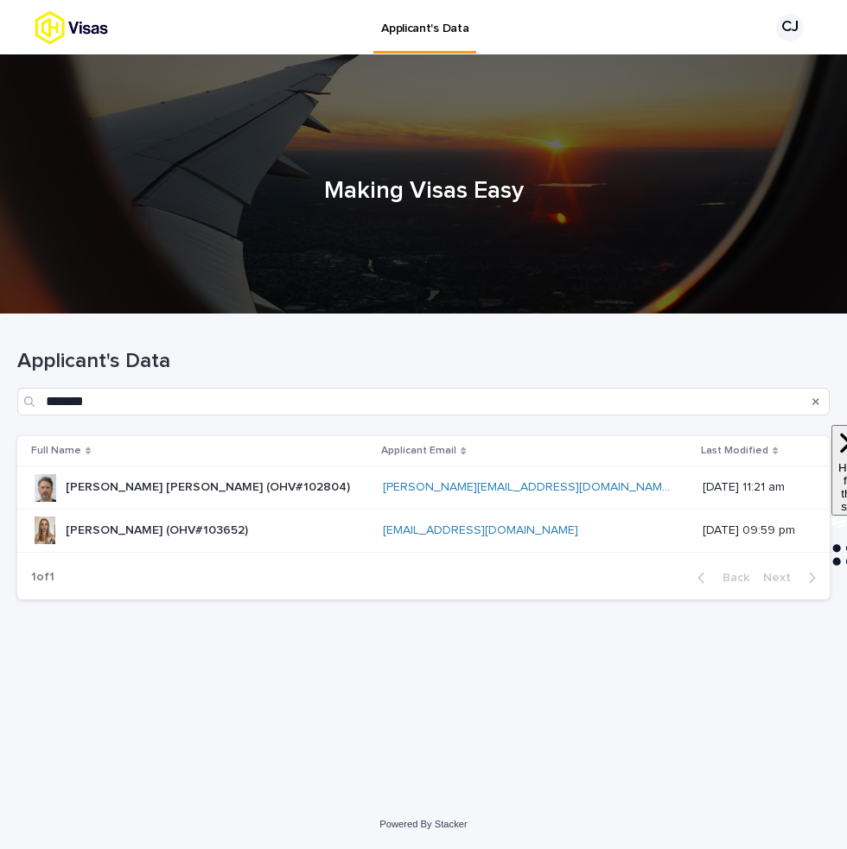
click at [318, 514] on td "[PERSON_NAME] (OHV#103652) [PERSON_NAME] (OHV#103652)" at bounding box center [196, 530] width 359 height 43
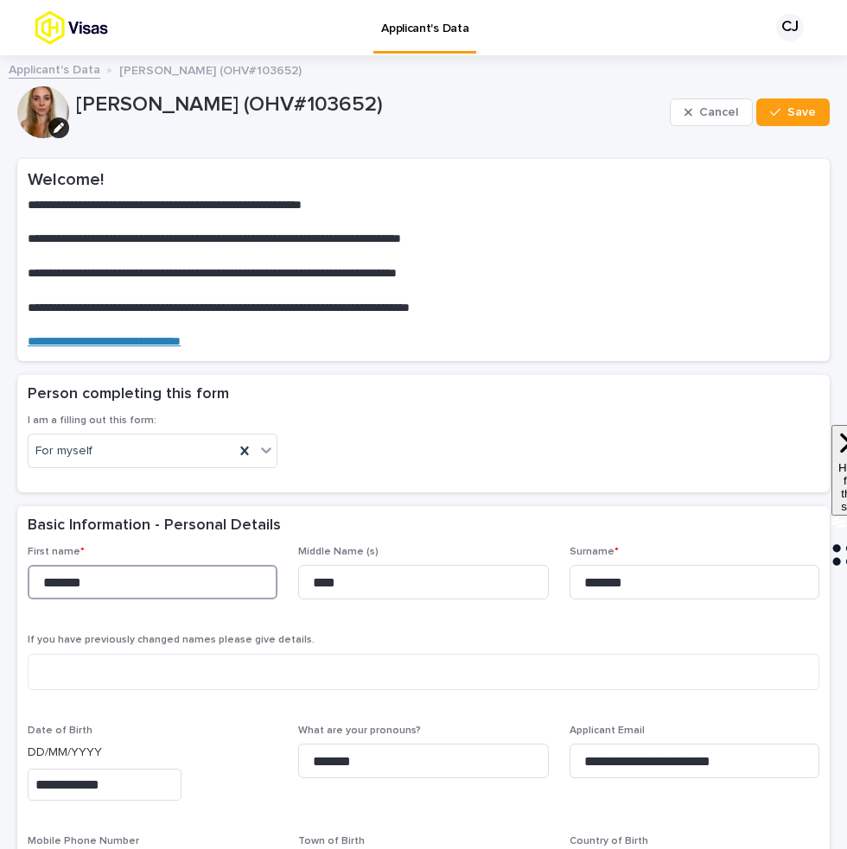
click at [46, 577] on input "*******" at bounding box center [153, 582] width 250 height 35
type input "*******"
click at [780, 117] on icon "button" at bounding box center [775, 112] width 10 height 12
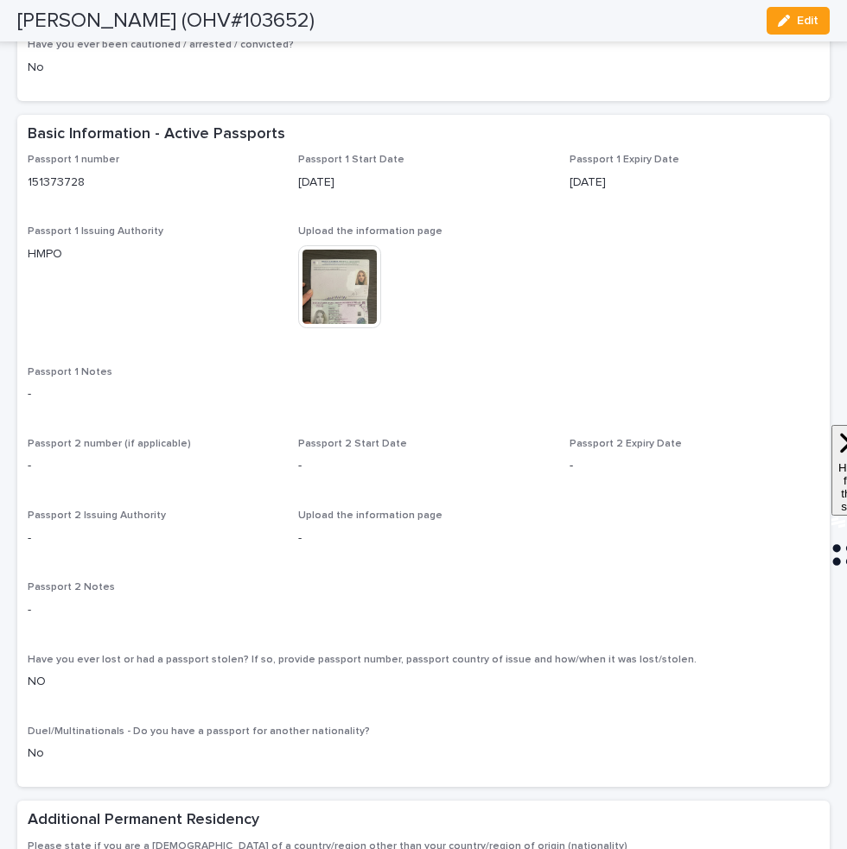
scroll to position [986, 0]
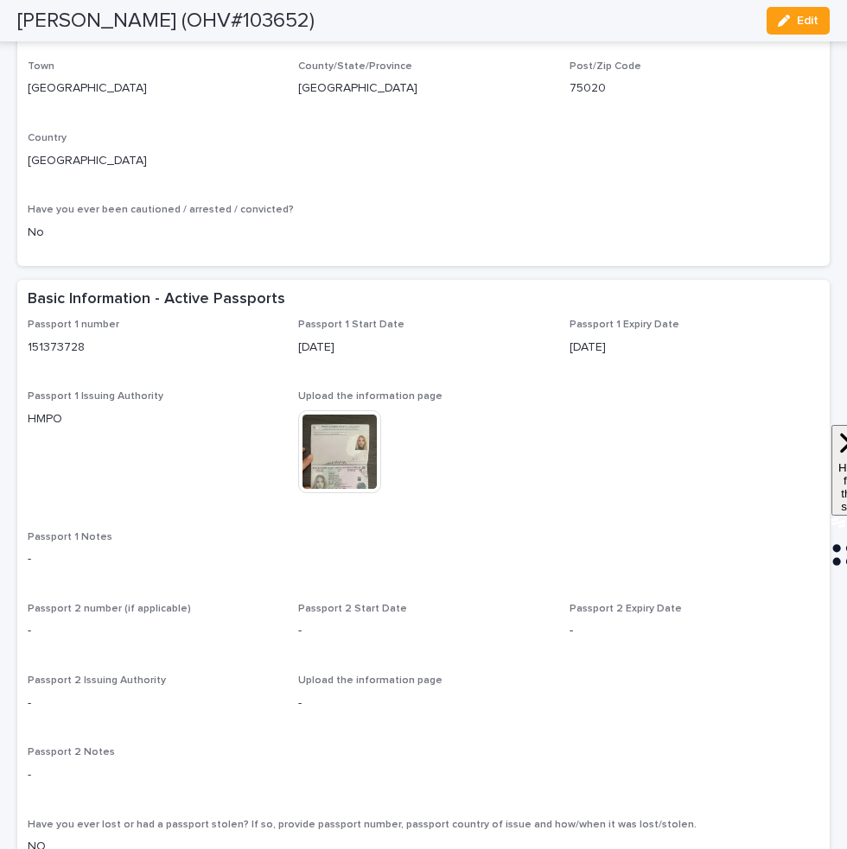
click at [357, 486] on img at bounding box center [339, 451] width 83 height 83
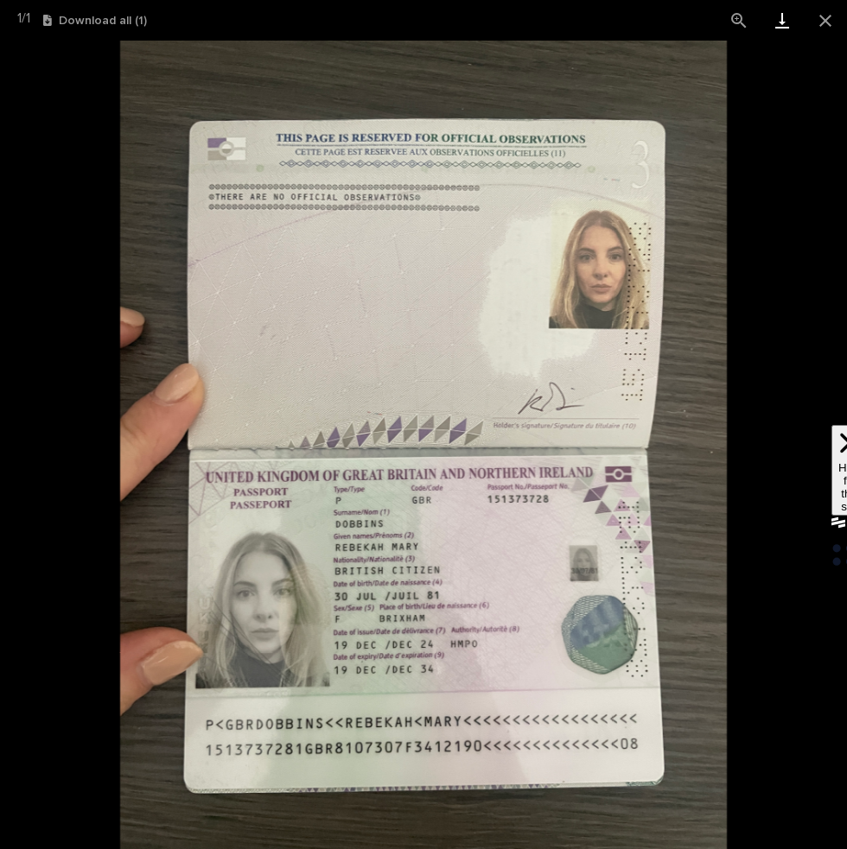
click at [786, 22] on link "Download" at bounding box center [781, 20] width 43 height 41
click at [814, 14] on button "Close gallery" at bounding box center [824, 20] width 43 height 41
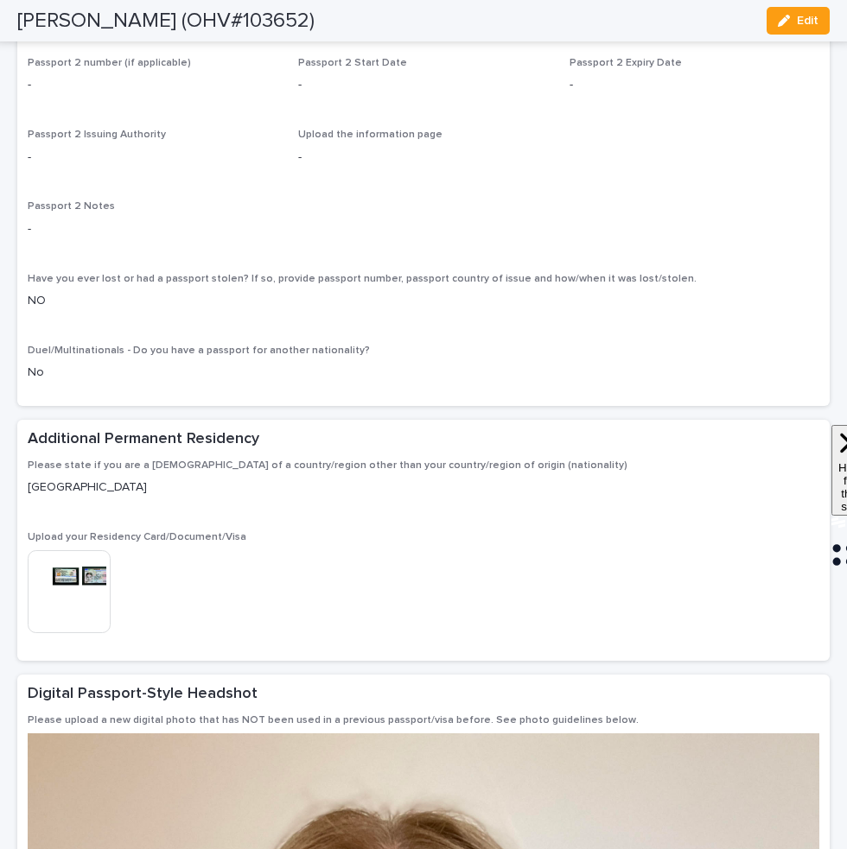
scroll to position [1785, 0]
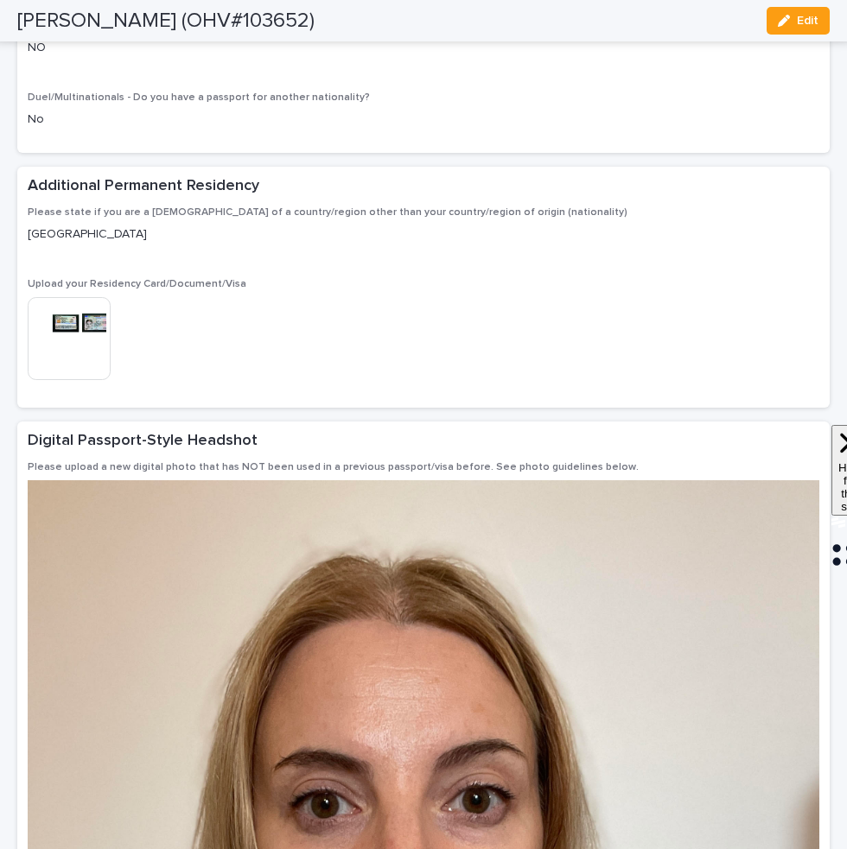
click at [88, 365] on img at bounding box center [69, 338] width 83 height 83
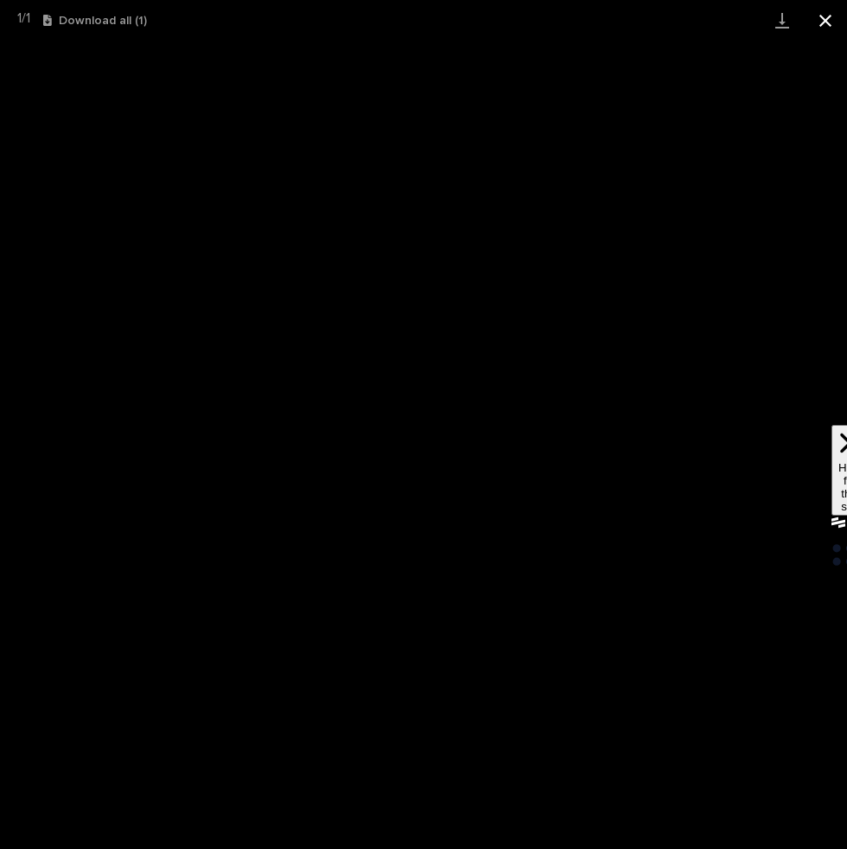
click at [826, 22] on button "Close gallery" at bounding box center [824, 20] width 43 height 41
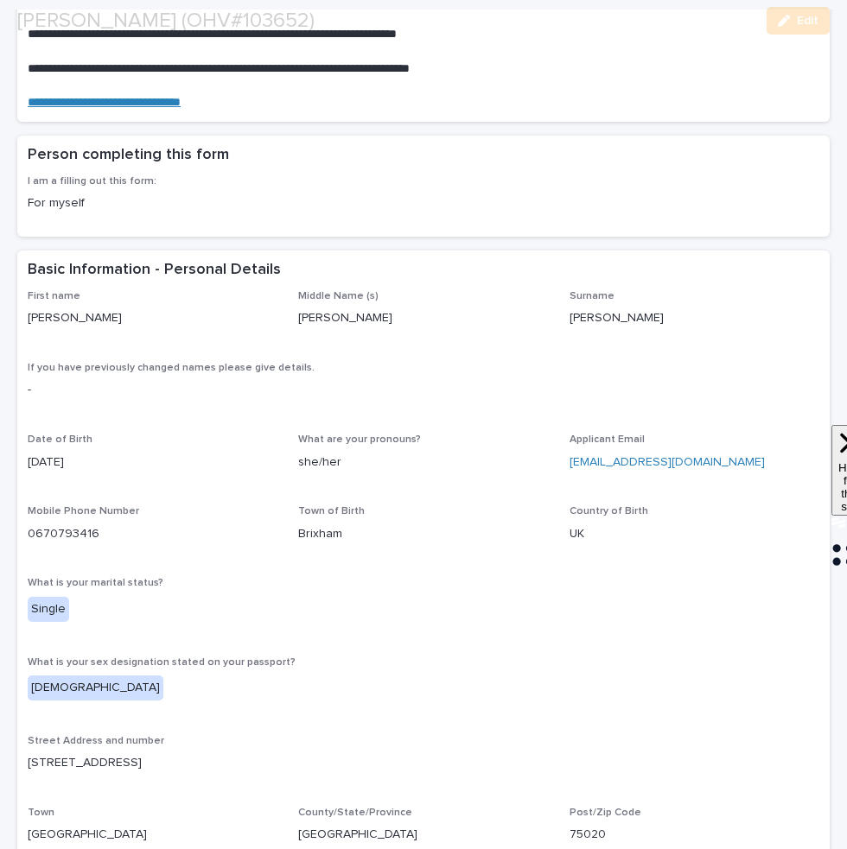
scroll to position [274, 0]
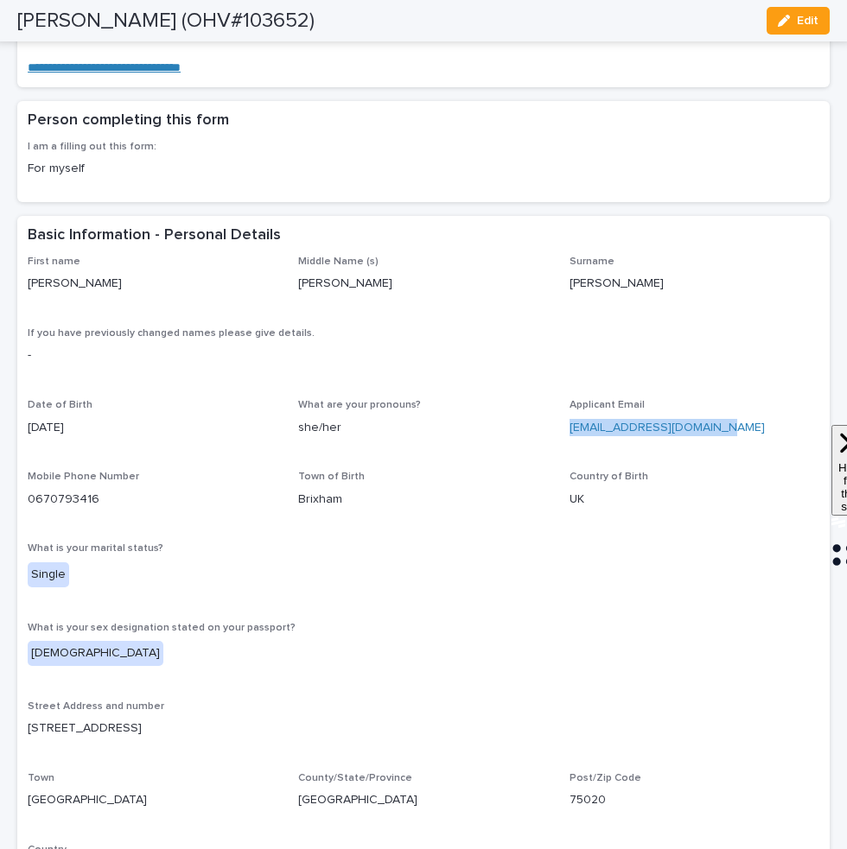
drag, startPoint x: 733, startPoint y: 425, endPoint x: 567, endPoint y: 424, distance: 165.9
click at [567, 424] on div "First name [PERSON_NAME] Middle Name (s) [PERSON_NAME] Surname [PERSON_NAME] If…" at bounding box center [423, 612] width 791 height 712
copy link "[EMAIL_ADDRESS][DOMAIN_NAME]"
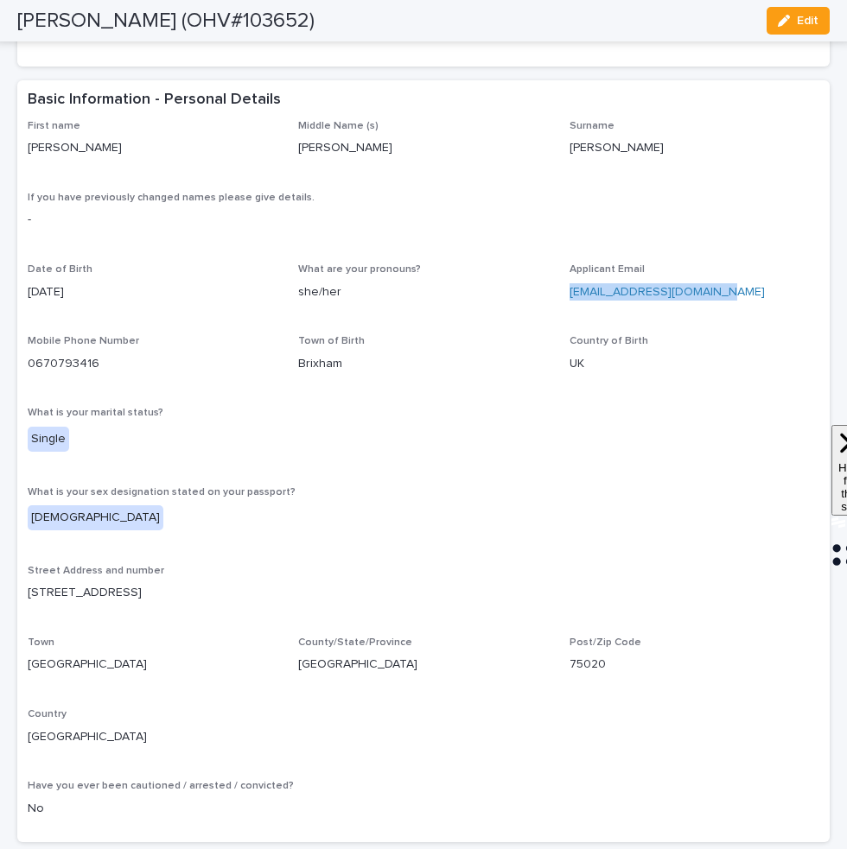
scroll to position [0, 0]
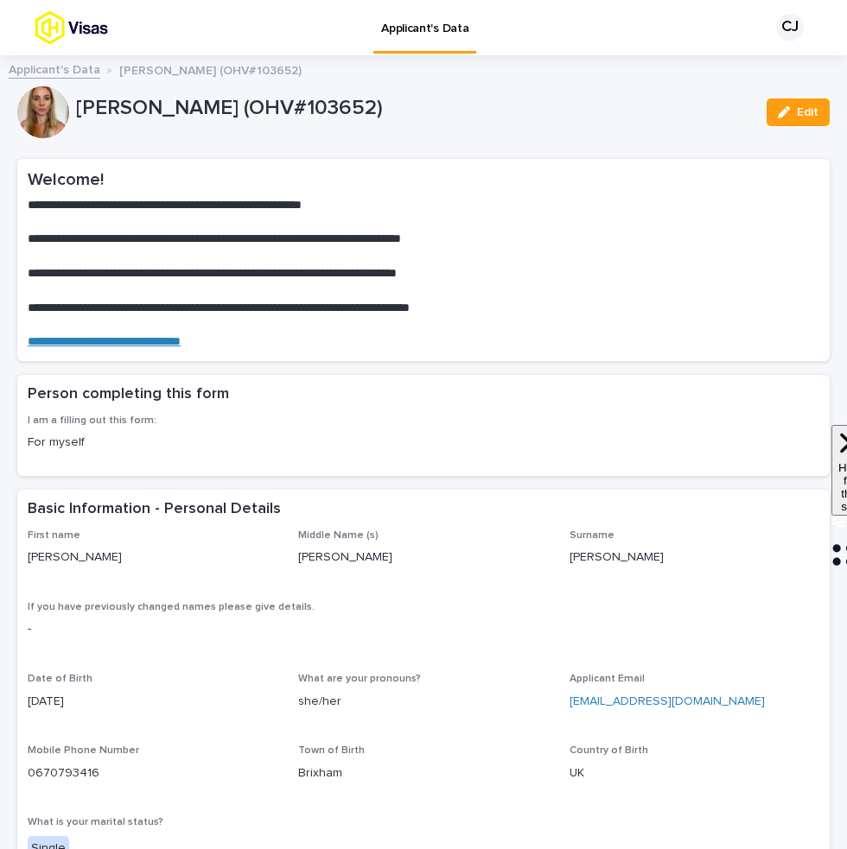
click at [646, 537] on p "Surname" at bounding box center [694, 536] width 250 height 12
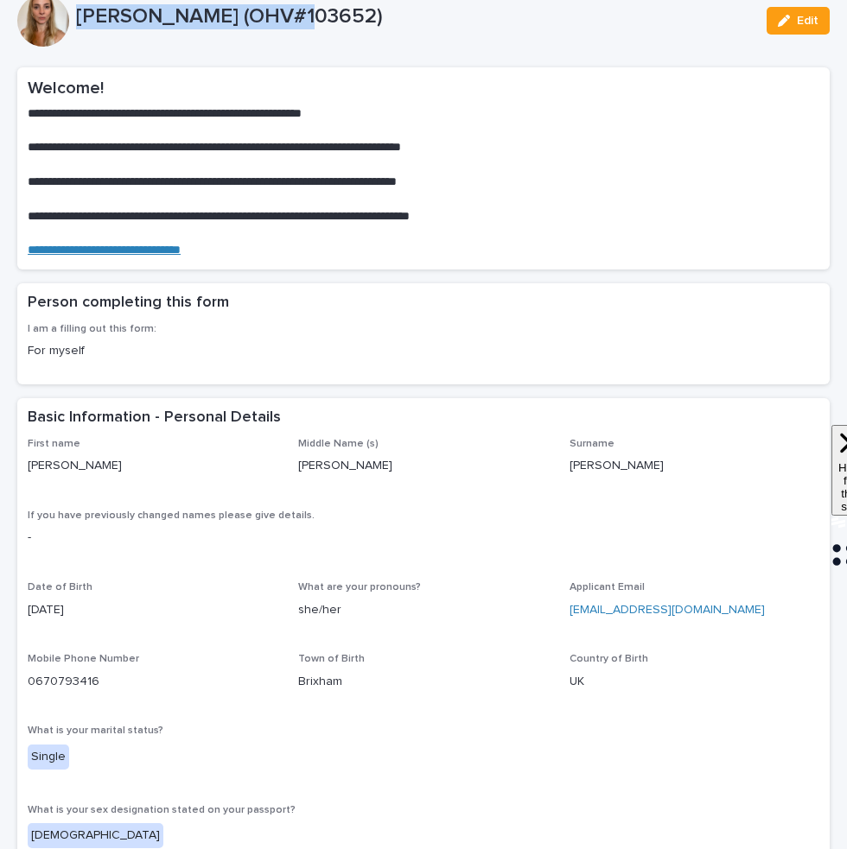
drag, startPoint x: 289, startPoint y: 13, endPoint x: 79, endPoint y: 13, distance: 209.9
click at [79, 13] on p "[PERSON_NAME] (OHV#103652)" at bounding box center [414, 16] width 676 height 25
copy p "[PERSON_NAME]"
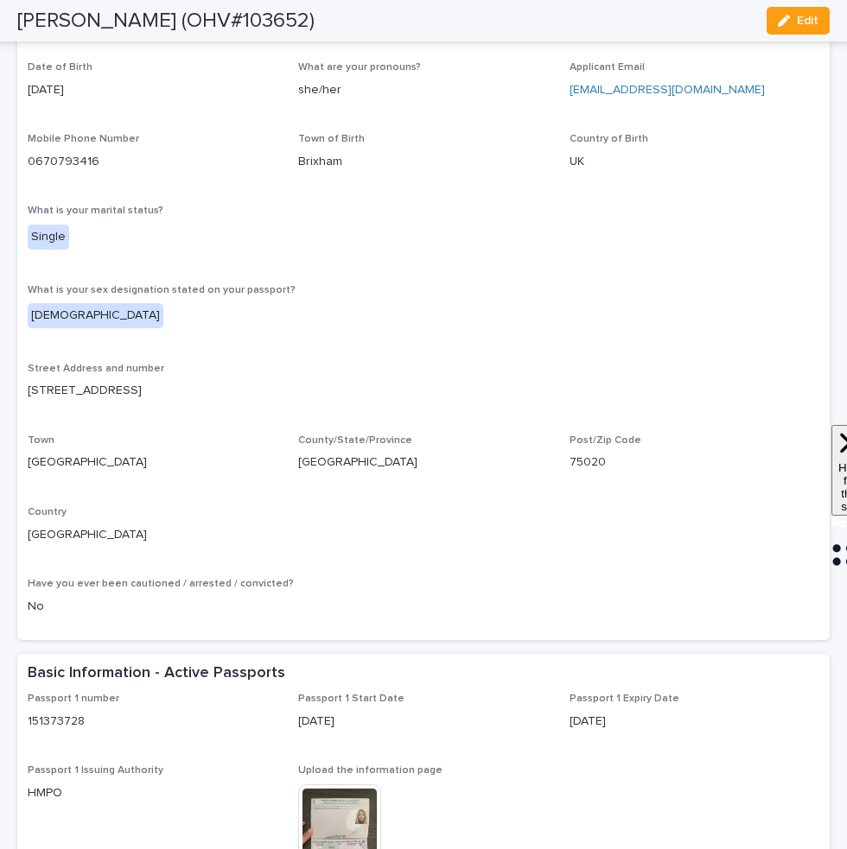
scroll to position [410, 0]
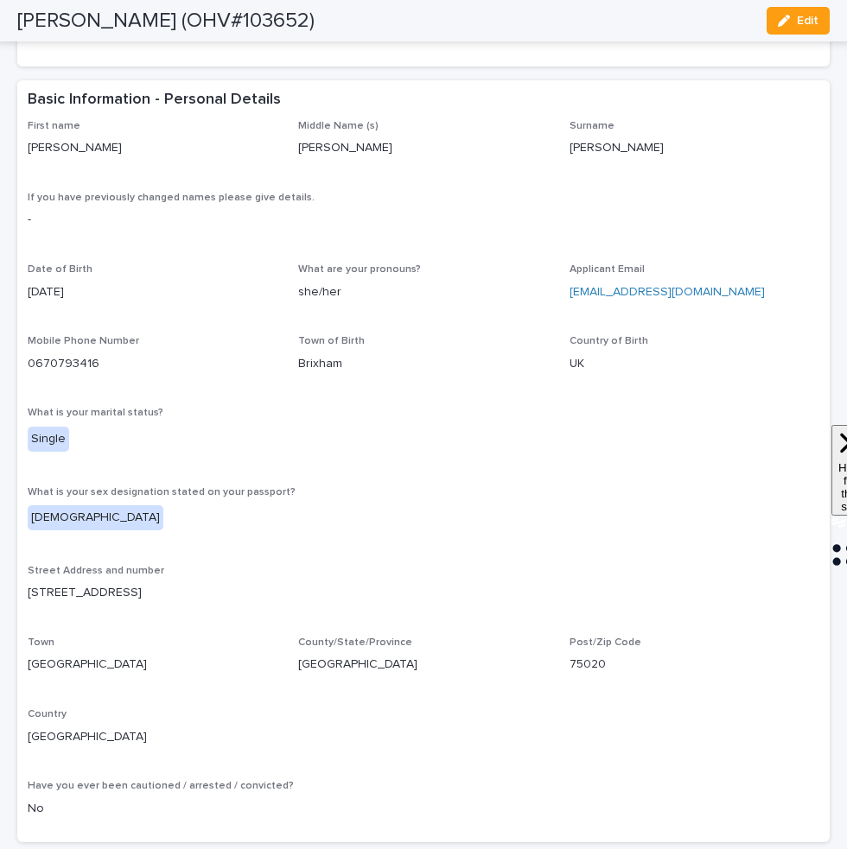
click at [182, 366] on p "0670793416" at bounding box center [153, 364] width 250 height 18
click at [130, 365] on p "0670793416" at bounding box center [153, 364] width 250 height 18
drag, startPoint x: 102, startPoint y: 365, endPoint x: 25, endPoint y: 365, distance: 76.9
click at [25, 365] on div "First name [PERSON_NAME] Middle Name (s) [PERSON_NAME] Surname [PERSON_NAME] If…" at bounding box center [423, 481] width 812 height 722
copy link "0670793416"
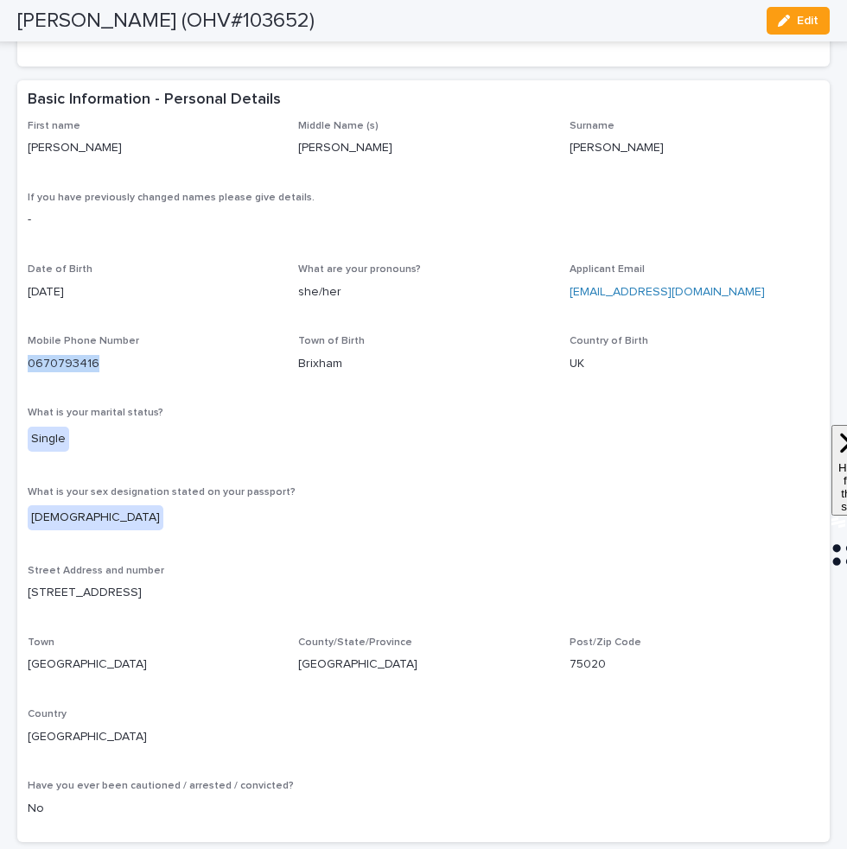
copy link "0670793416"
click at [745, 293] on p "[EMAIL_ADDRESS][DOMAIN_NAME]" at bounding box center [694, 292] width 250 height 18
drag, startPoint x: 727, startPoint y: 293, endPoint x: 569, endPoint y: 293, distance: 157.2
click at [569, 293] on p "[EMAIL_ADDRESS][DOMAIN_NAME]" at bounding box center [694, 292] width 250 height 18
copy link "[EMAIL_ADDRESS][DOMAIN_NAME]"
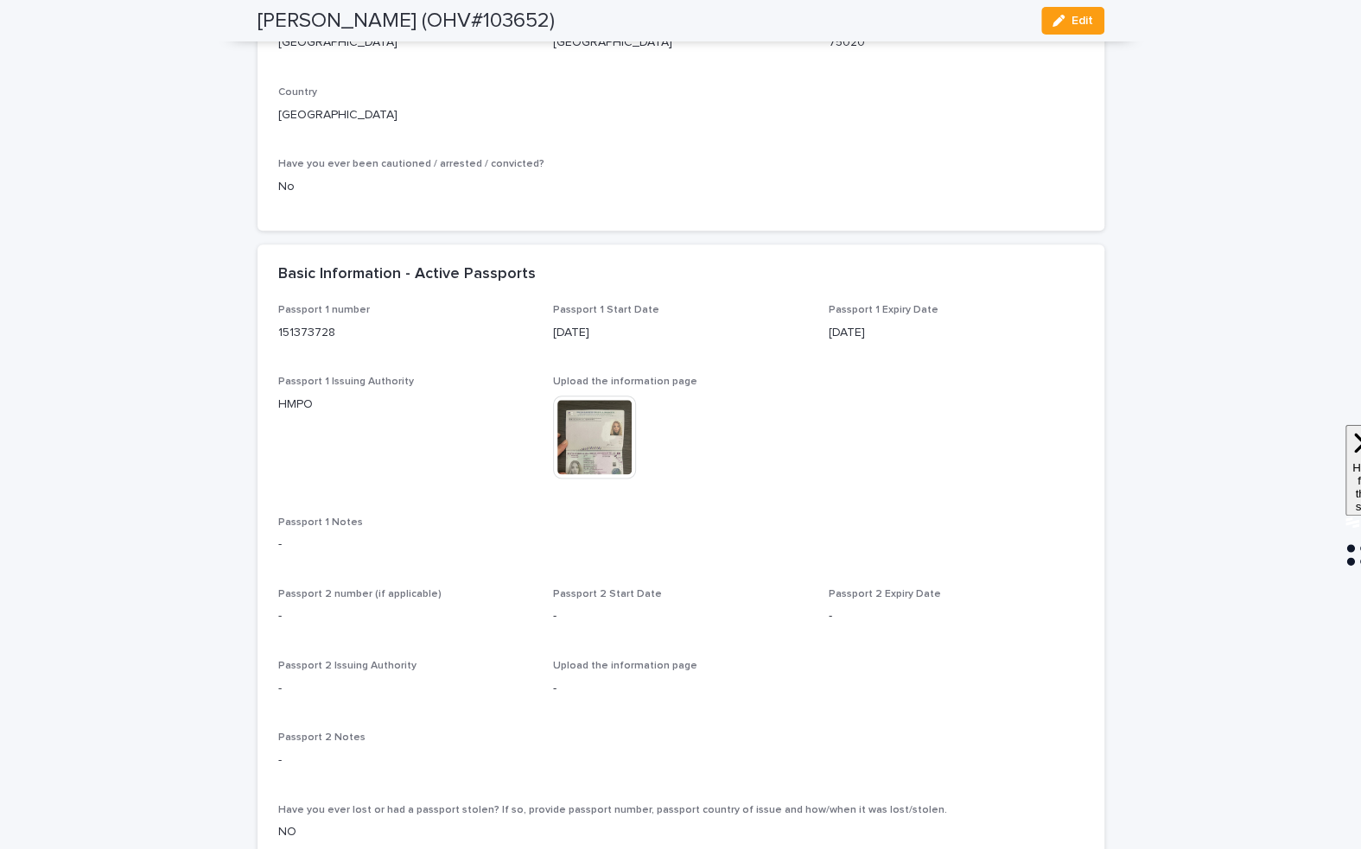
scroll to position [0, 0]
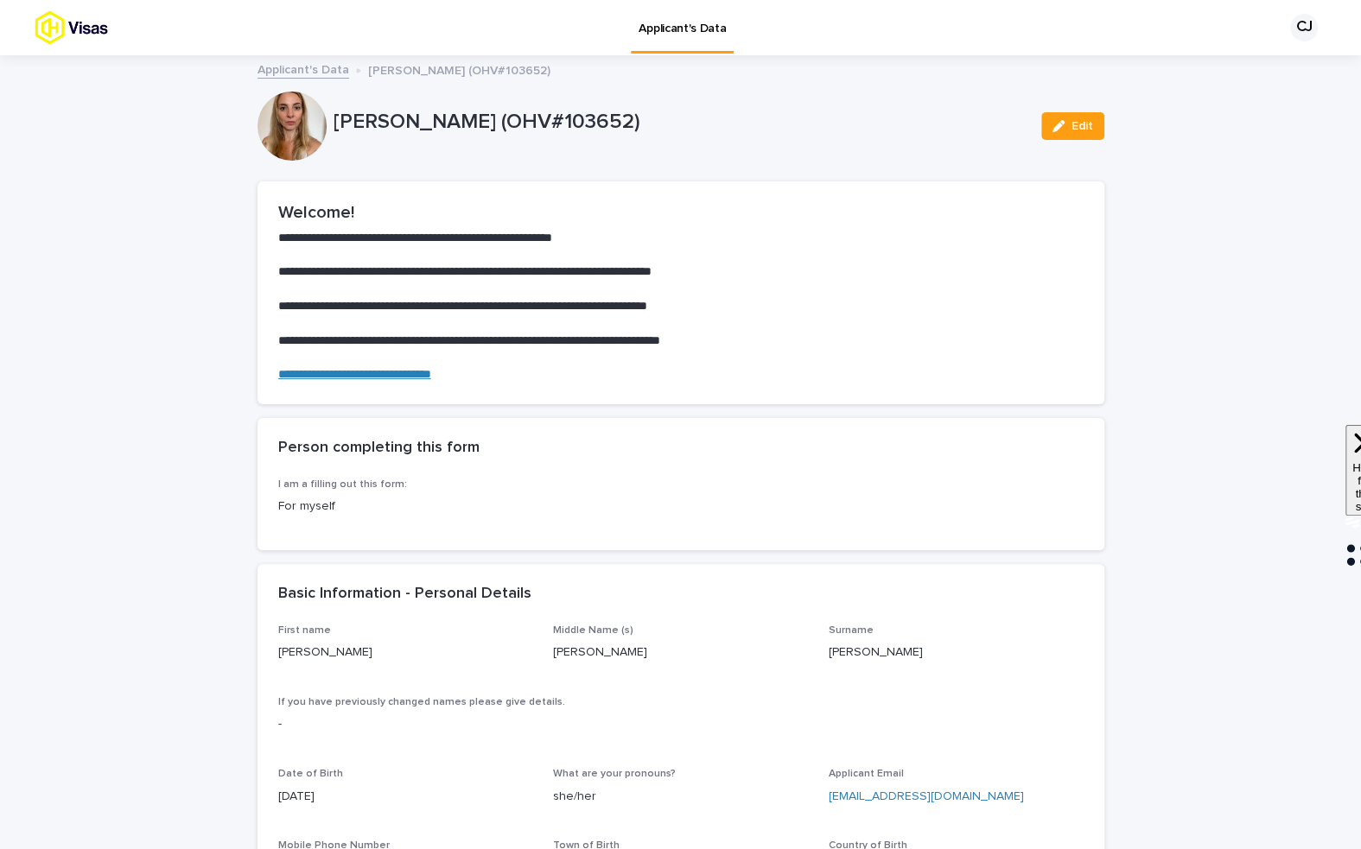
click at [301, 79] on div "Applicant's Data [PERSON_NAME] (OHV#103652)" at bounding box center [681, 71] width 864 height 24
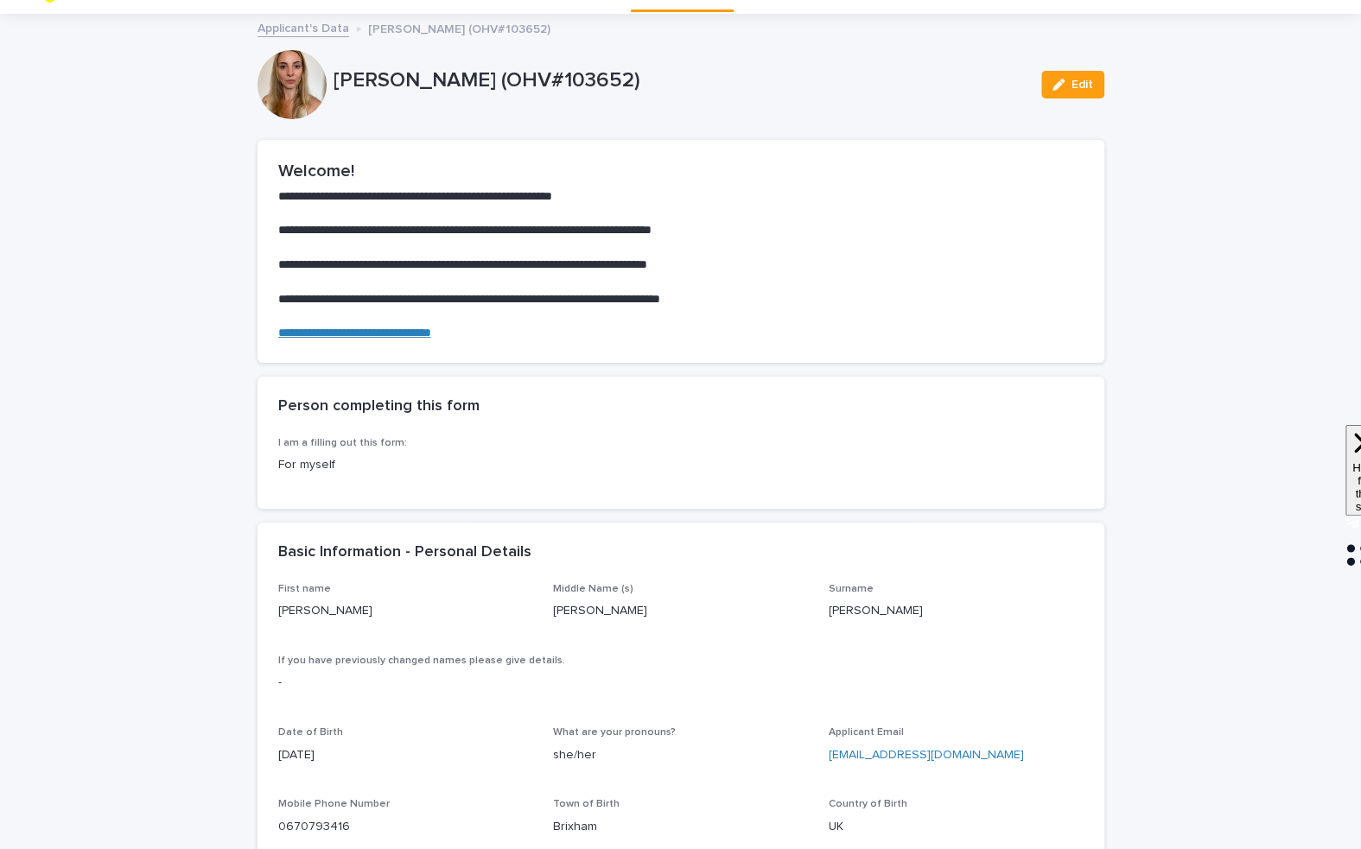
scroll to position [66, 0]
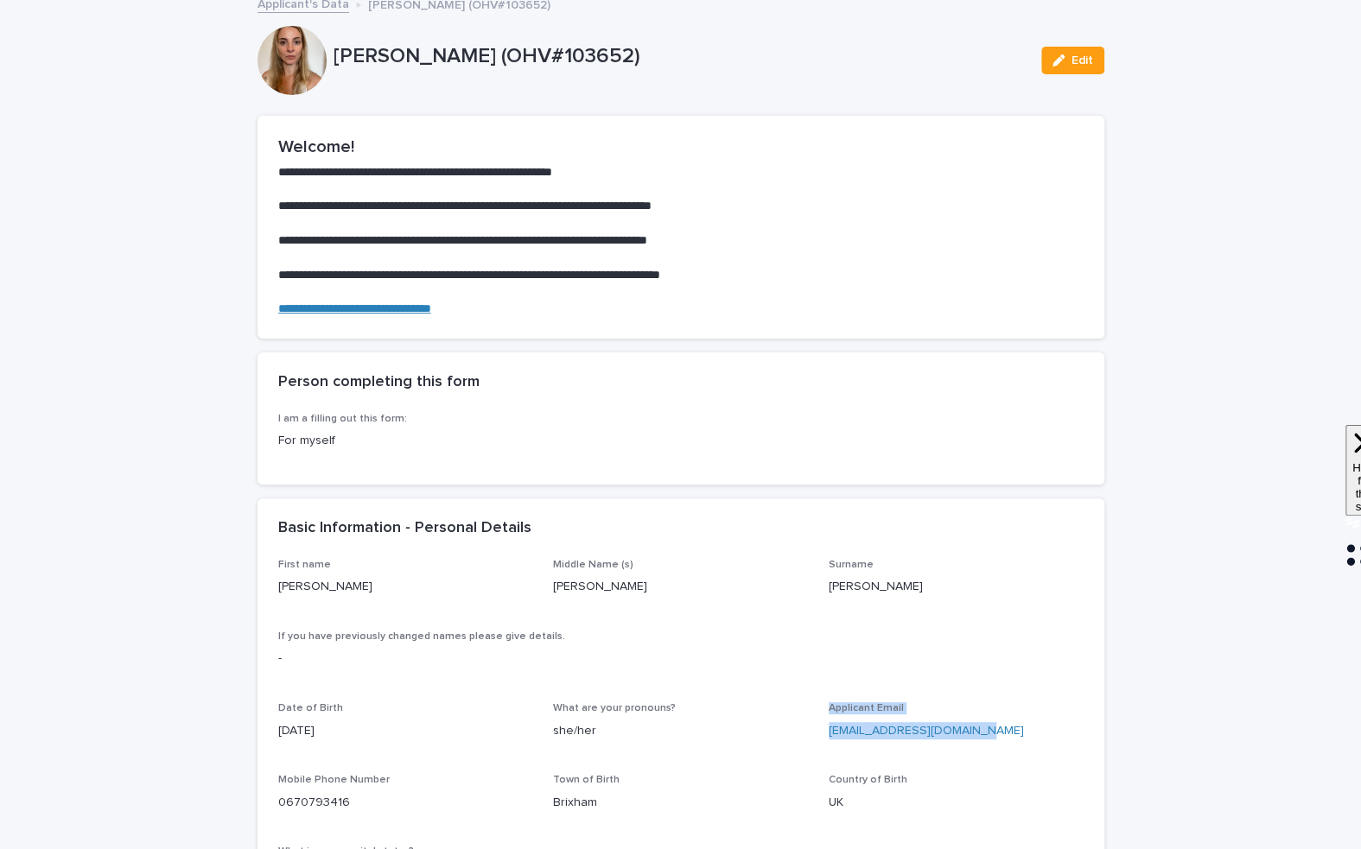
drag, startPoint x: 996, startPoint y: 734, endPoint x: 813, endPoint y: 734, distance: 183.2
drag, startPoint x: 986, startPoint y: 739, endPoint x: 829, endPoint y: 739, distance: 157.2
click at [829, 739] on p "[EMAIL_ADDRESS][DOMAIN_NAME]" at bounding box center [956, 731] width 255 height 18
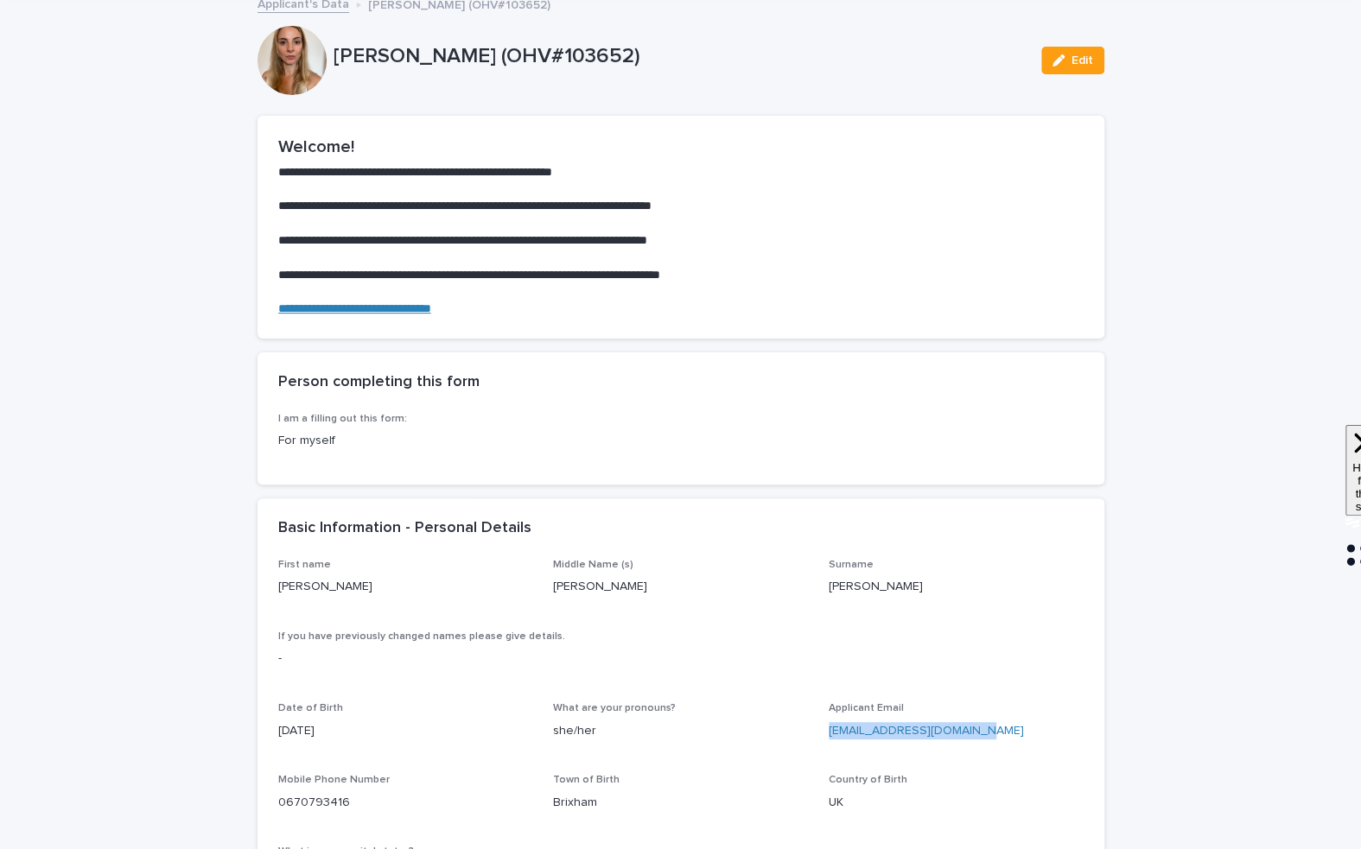
copy link "[EMAIL_ADDRESS][DOMAIN_NAME]"
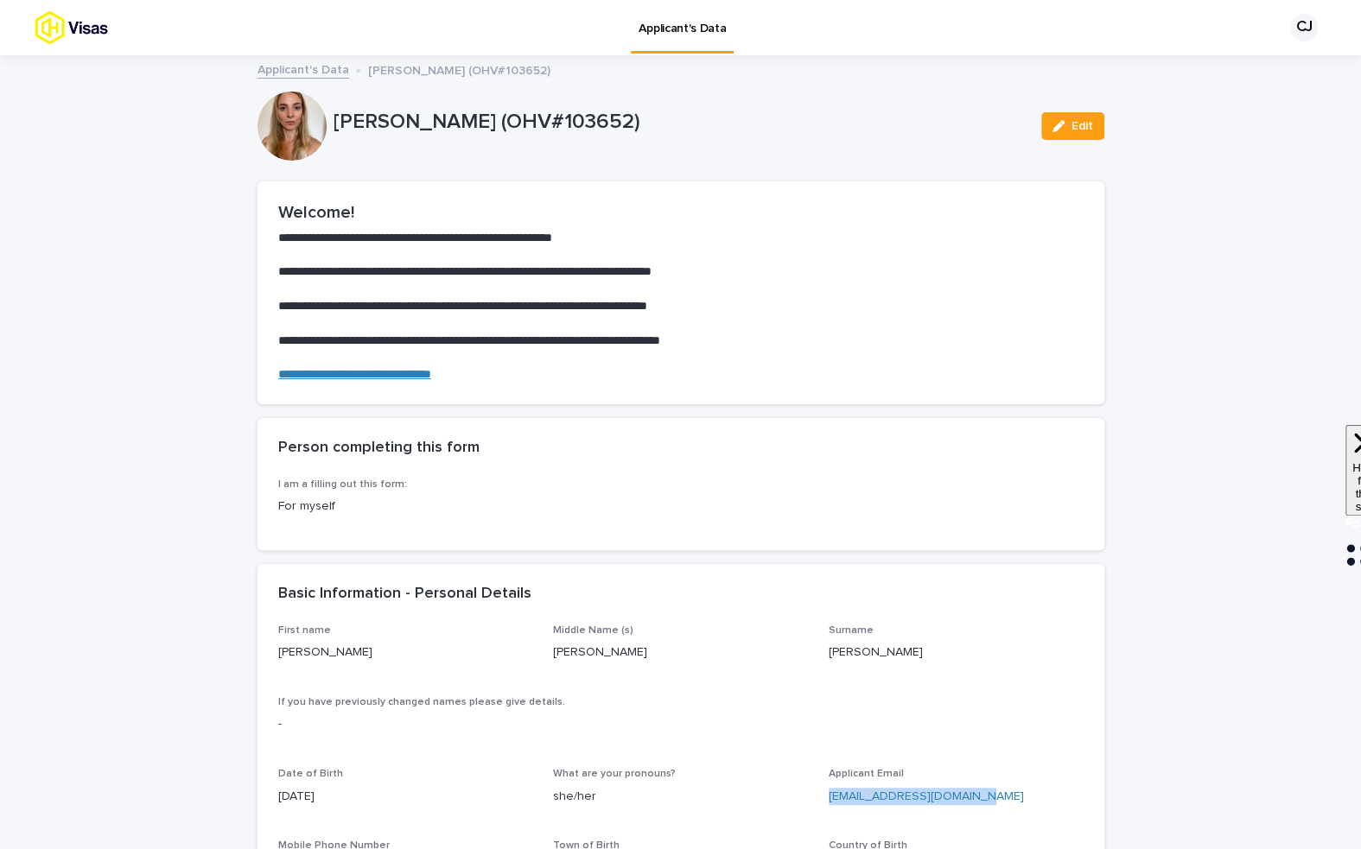
click at [311, 70] on link "Applicant's Data" at bounding box center [303, 69] width 92 height 20
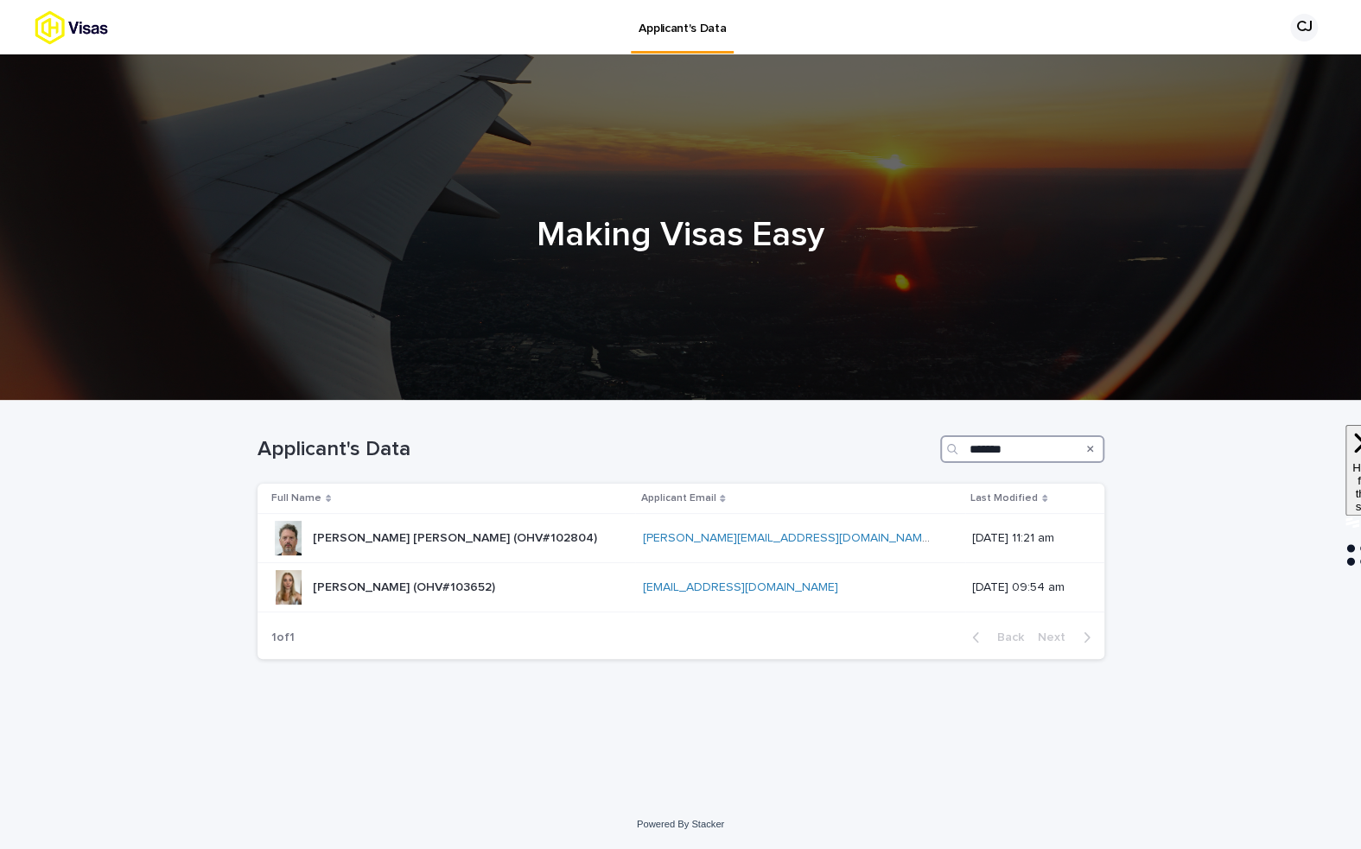
click at [999, 445] on input "*******" at bounding box center [1022, 449] width 164 height 28
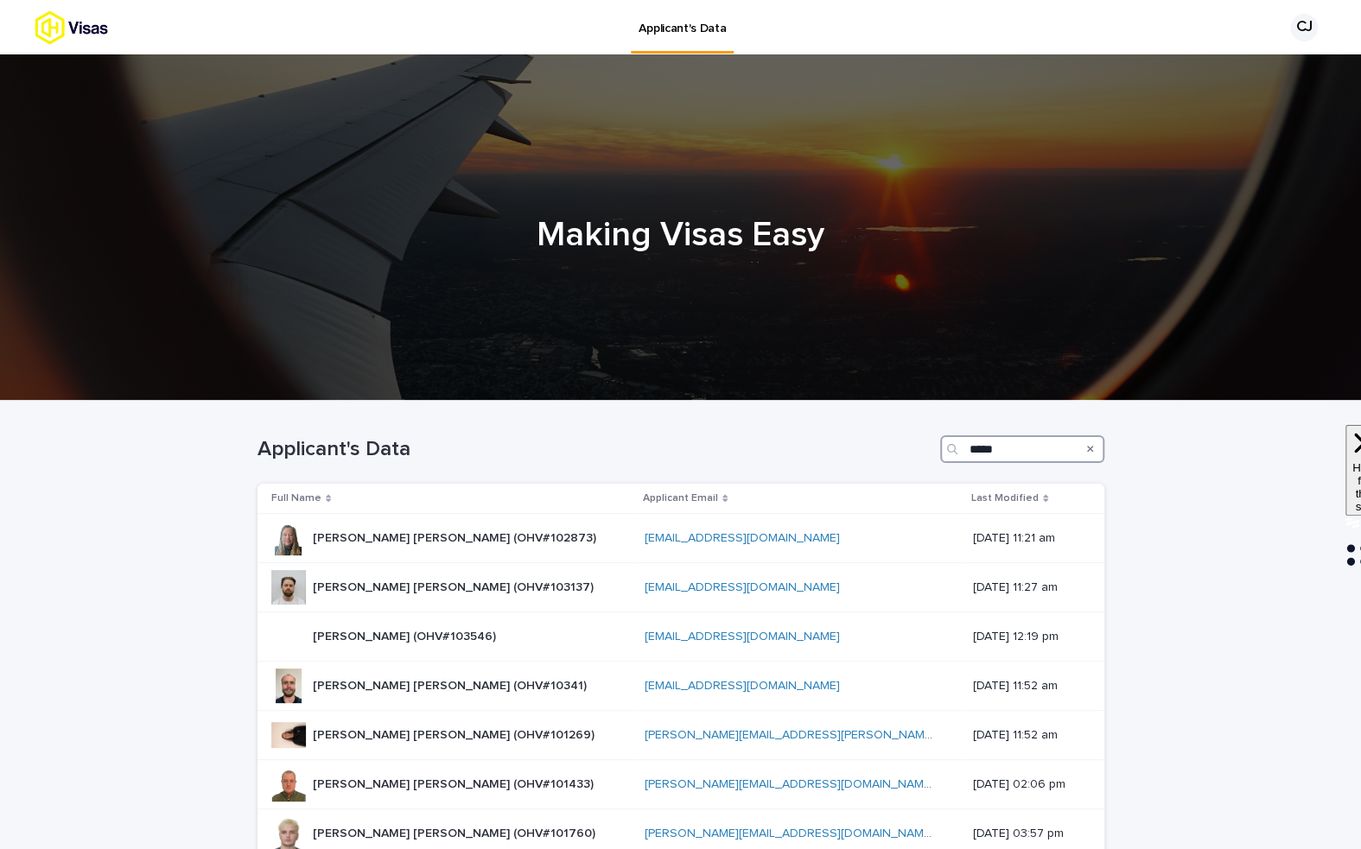
type input "******"
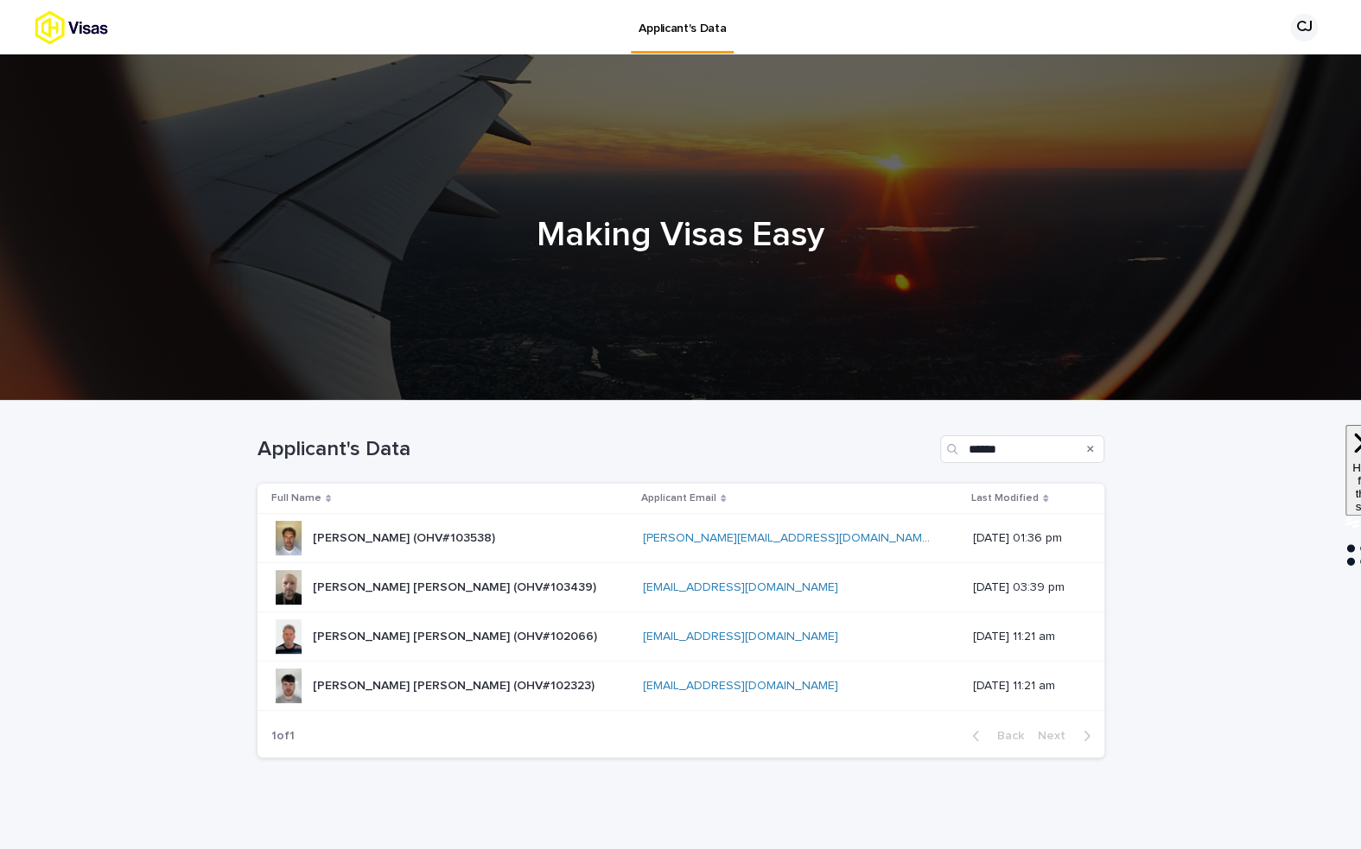
click at [562, 522] on div "[PERSON_NAME] (OHV#103538) [PERSON_NAME] (OHV#103538)" at bounding box center [450, 538] width 358 height 35
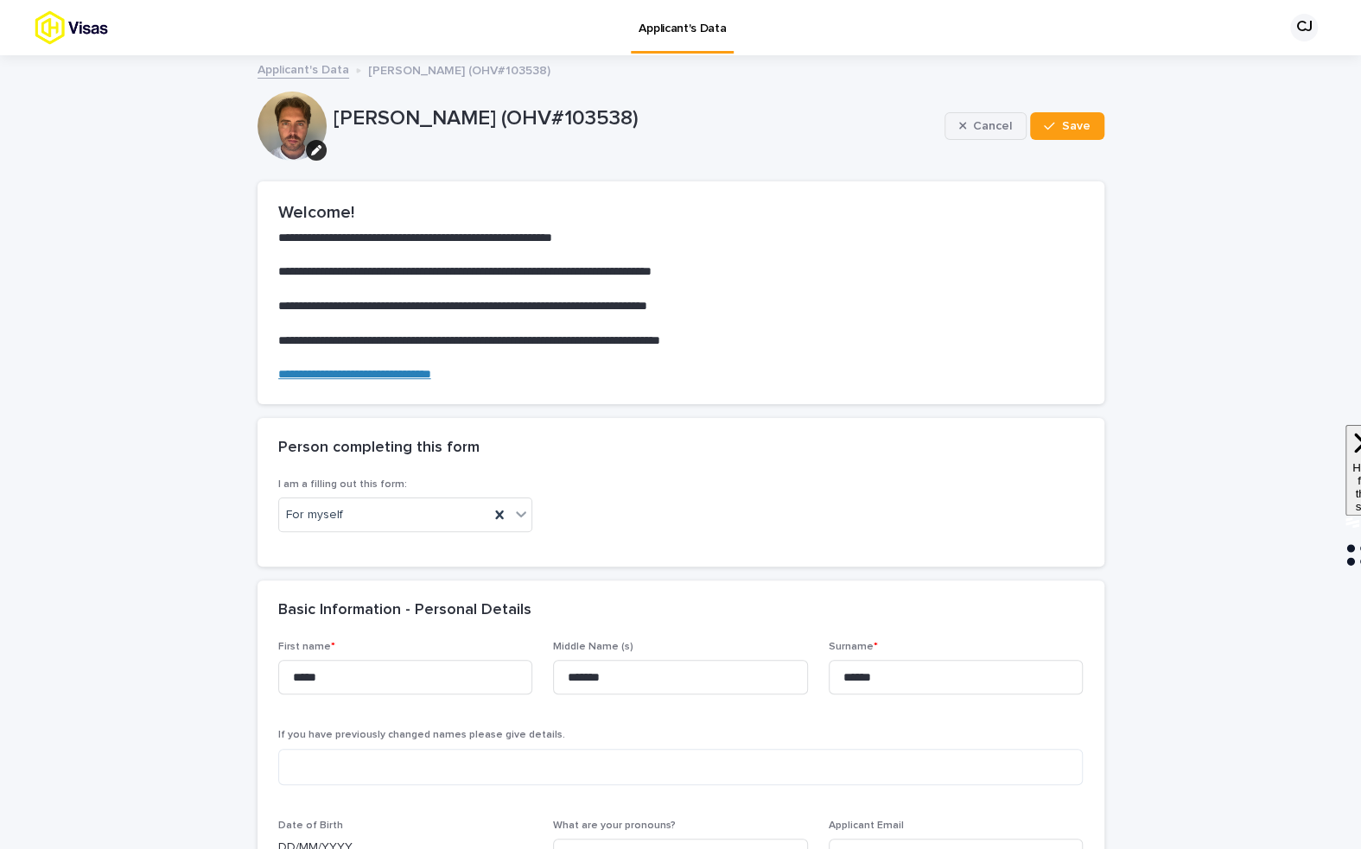
click at [987, 127] on span "Cancel" at bounding box center [992, 126] width 39 height 12
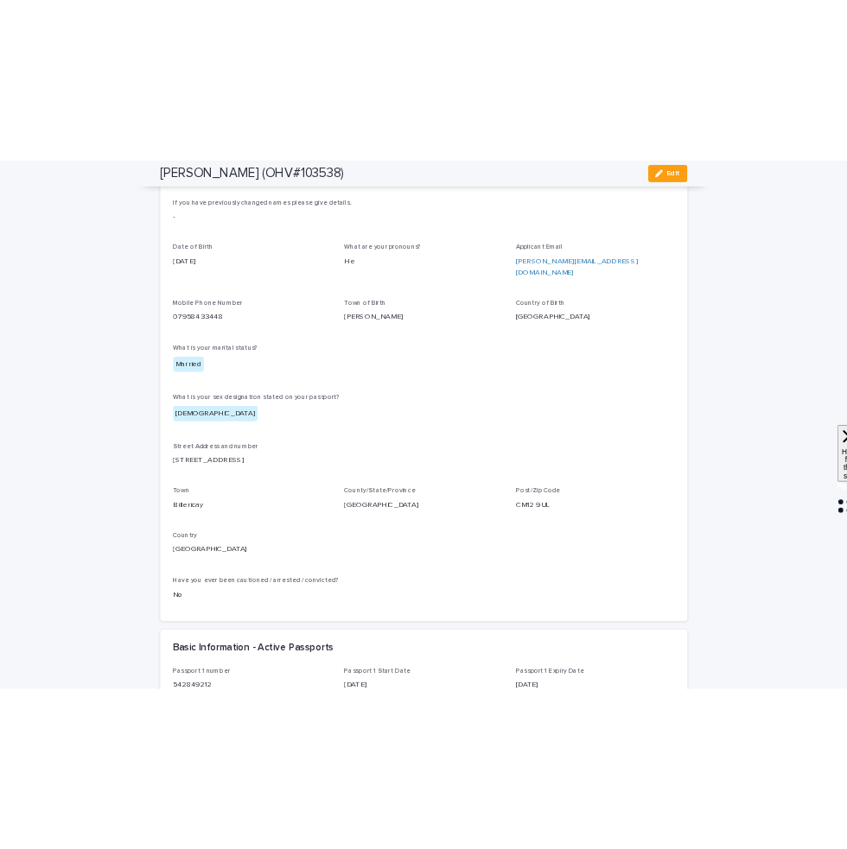
scroll to position [722, 0]
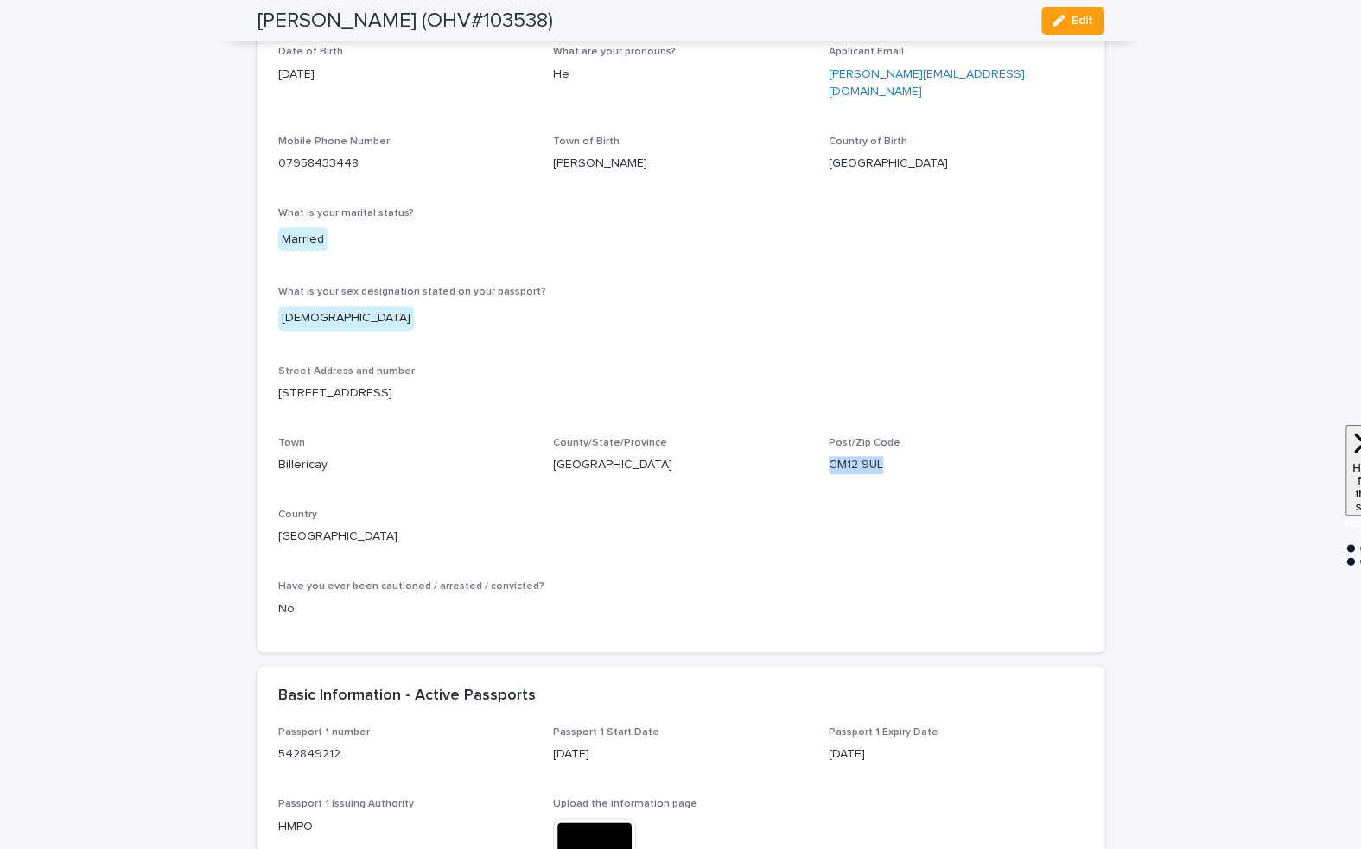
drag, startPoint x: 902, startPoint y: 449, endPoint x: 826, endPoint y: 449, distance: 76.0
click at [826, 449] on div "First name [PERSON_NAME] Middle Name (s) [PERSON_NAME] Surname [PERSON_NAME] If…" at bounding box center [680, 267] width 805 height 730
copy p "CM12 9UL"
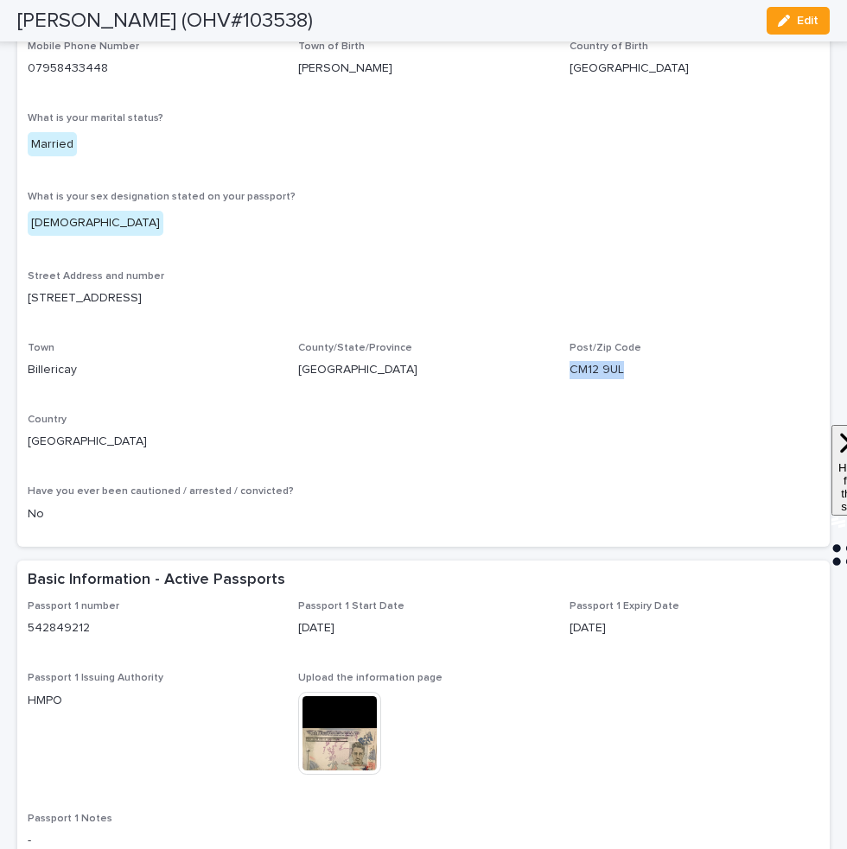
scroll to position [0, 0]
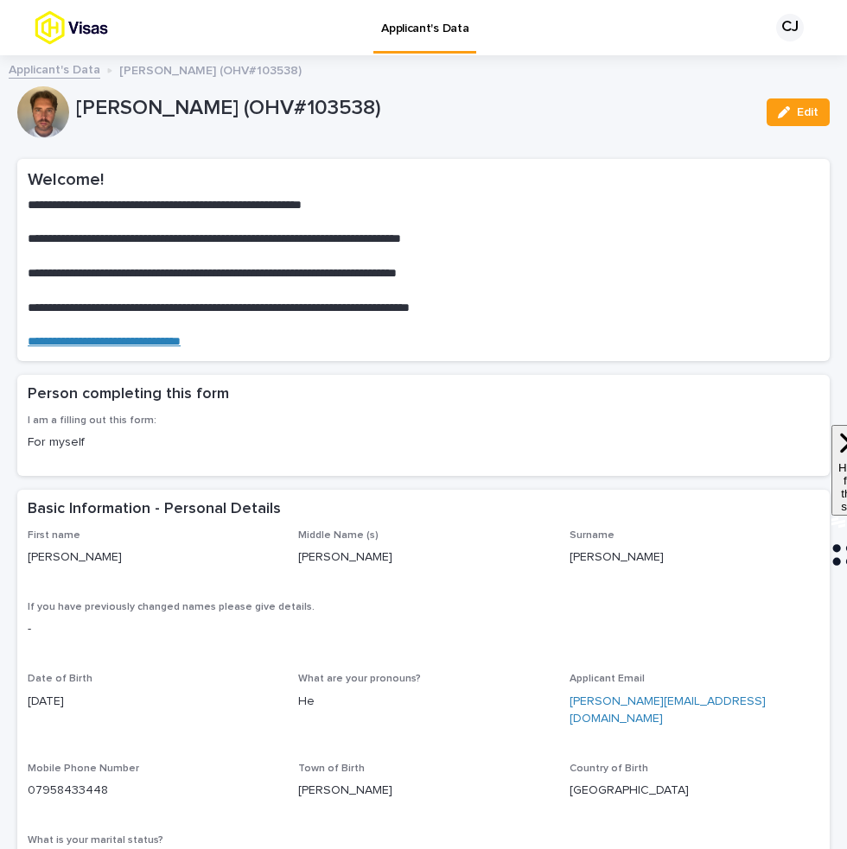
click at [74, 66] on link "Applicant's Data" at bounding box center [55, 69] width 92 height 20
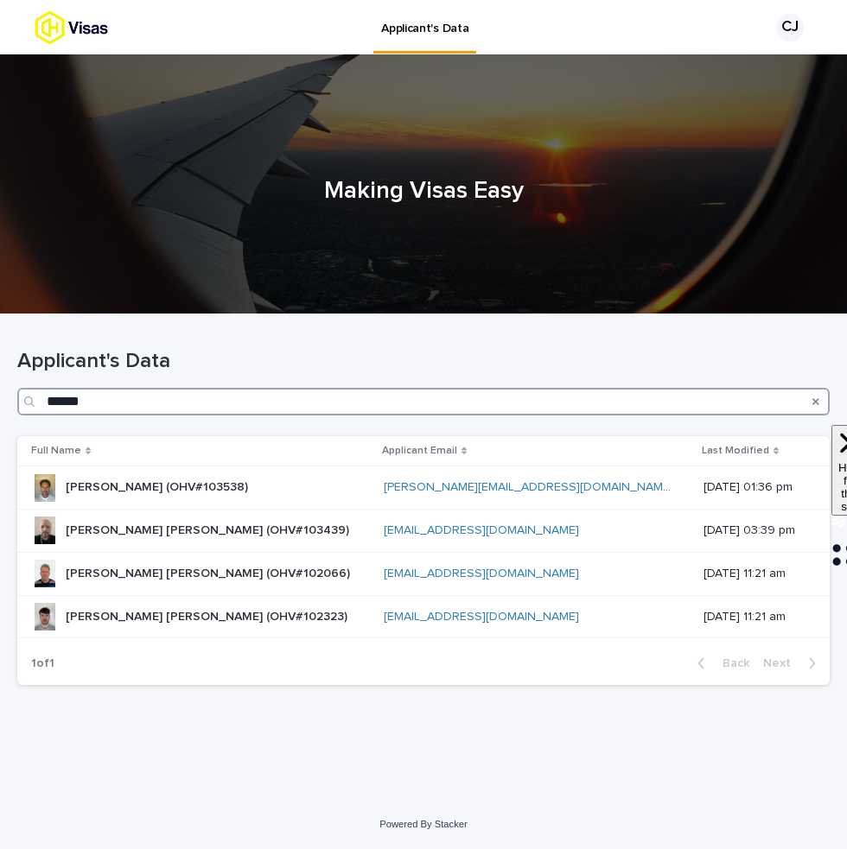
click at [465, 407] on input "******" at bounding box center [423, 402] width 812 height 28
paste input "*"
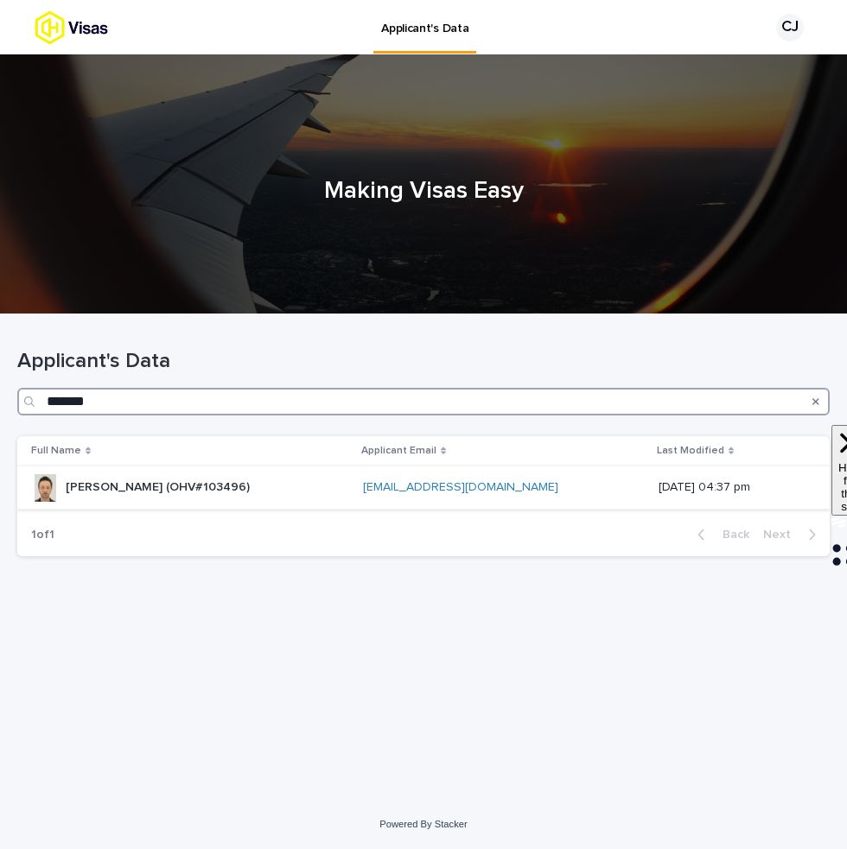
type input "*******"
click at [251, 485] on div "[PERSON_NAME] (OHV#103496) [PERSON_NAME] (OHV#103496)" at bounding box center [190, 487] width 318 height 29
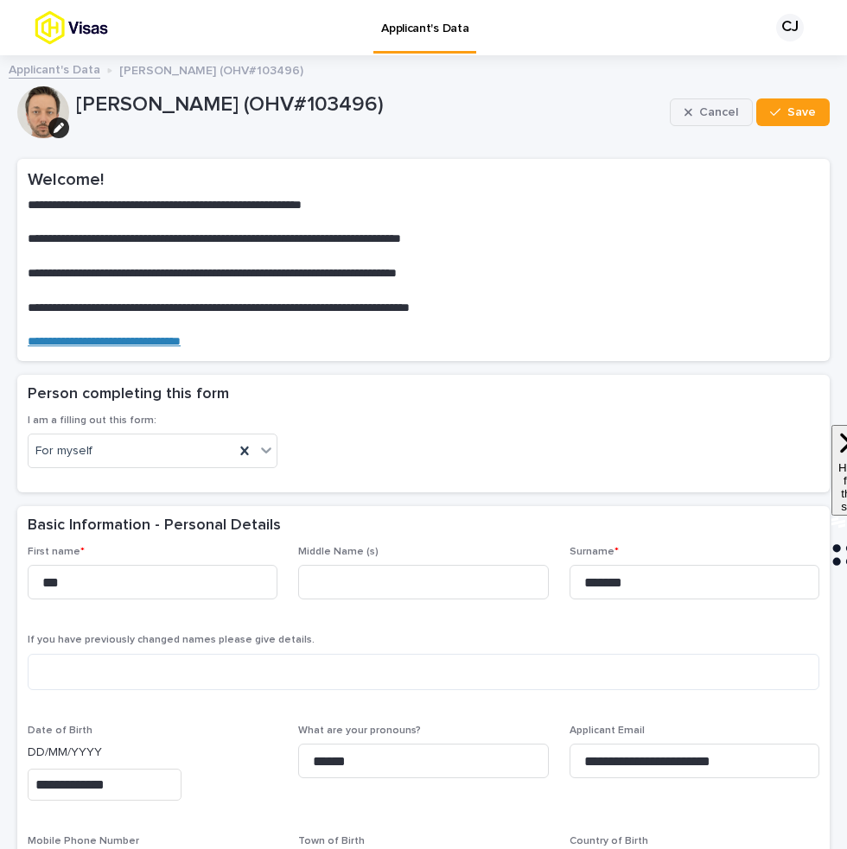
click at [708, 112] on span "Cancel" at bounding box center [718, 112] width 39 height 12
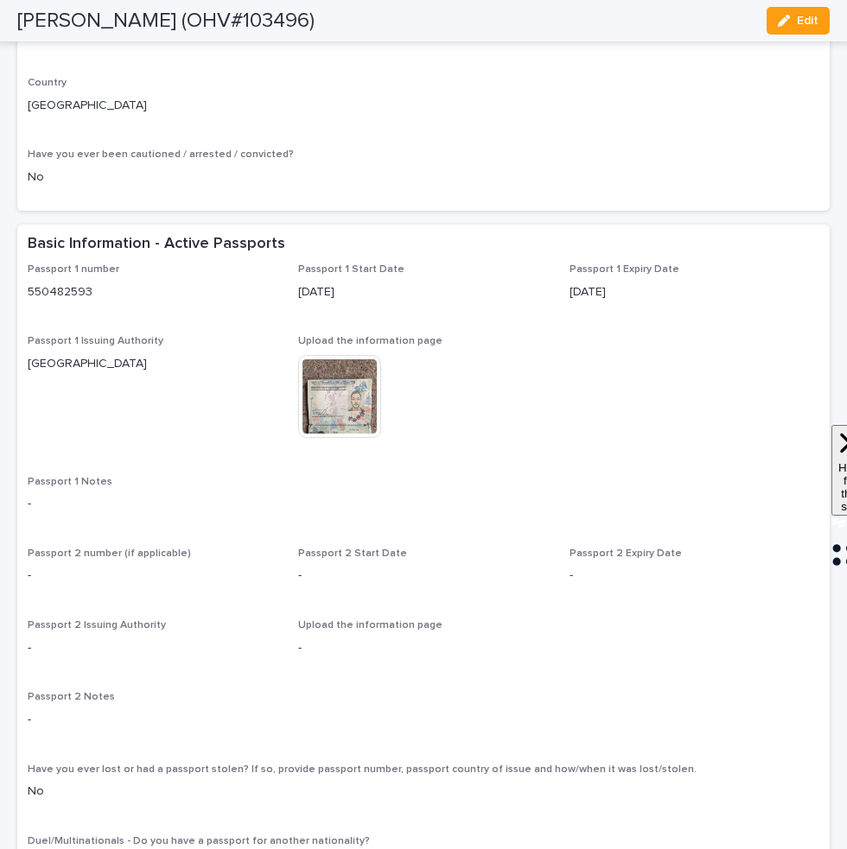
scroll to position [1077, 0]
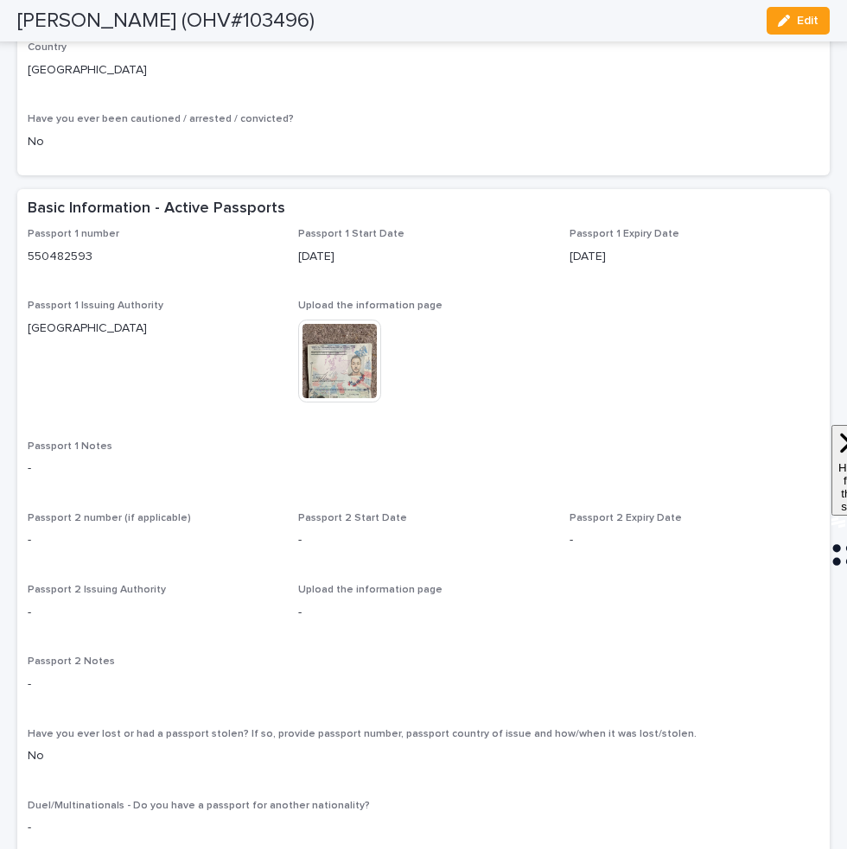
click at [340, 381] on img at bounding box center [339, 361] width 83 height 83
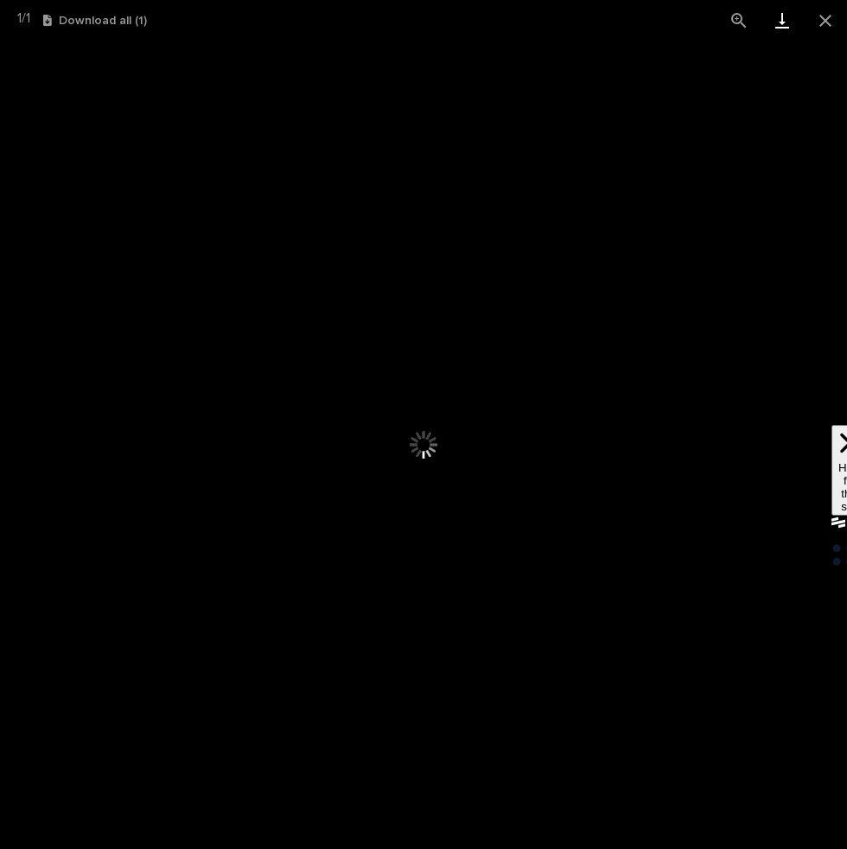
click at [777, 19] on link "Download" at bounding box center [781, 20] width 43 height 41
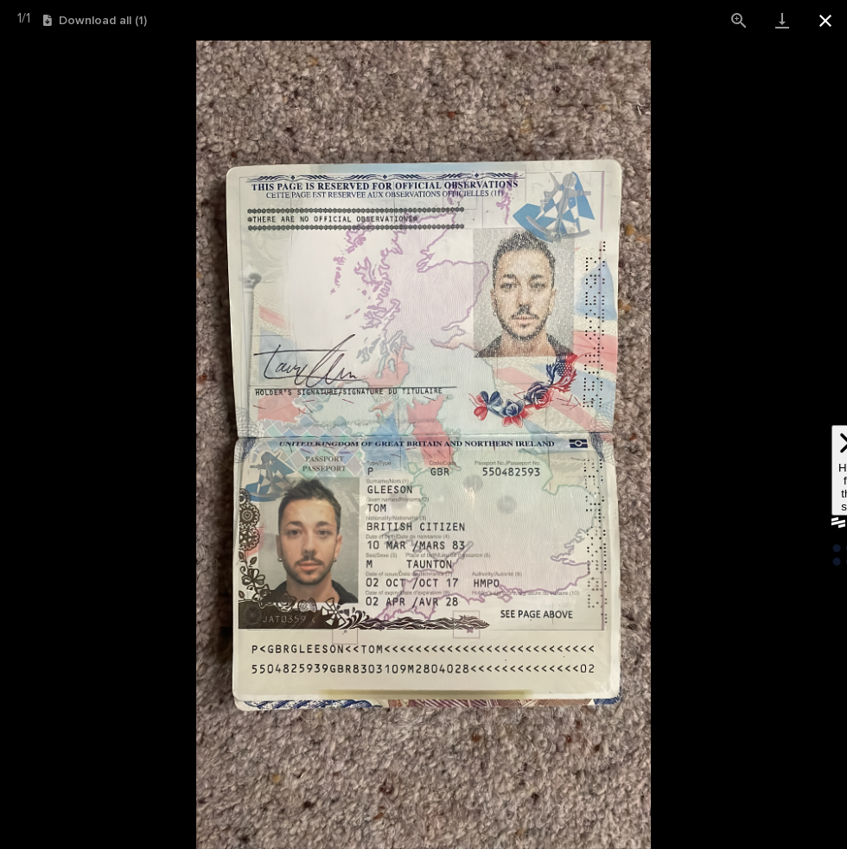
click at [826, 24] on button "Close gallery" at bounding box center [824, 20] width 43 height 41
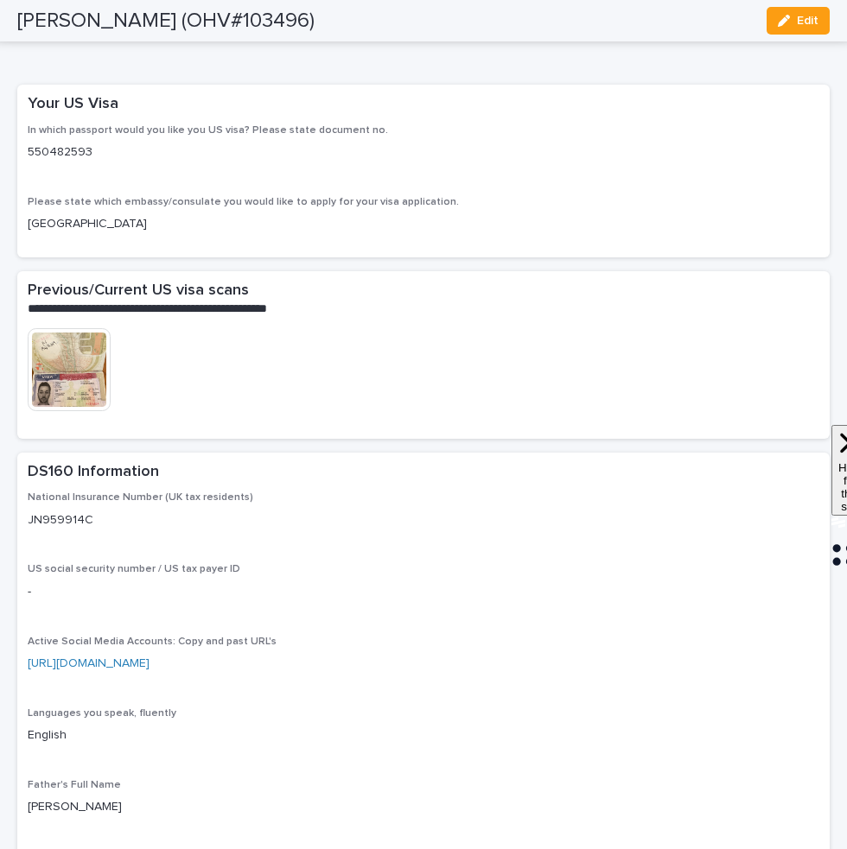
scroll to position [3619, 0]
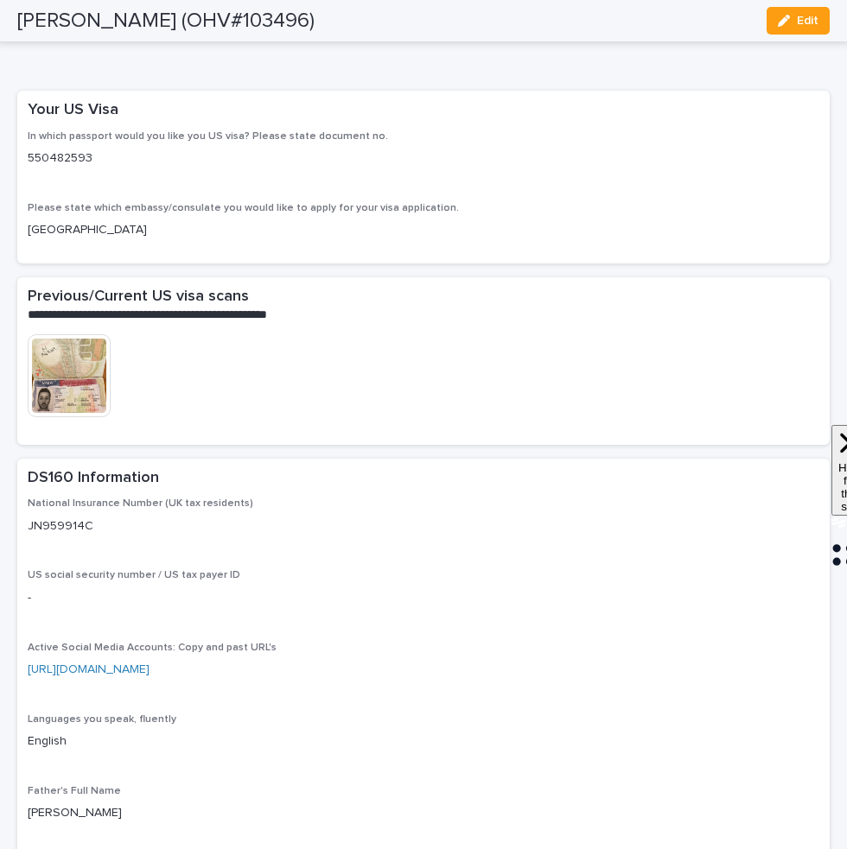
click at [73, 402] on img at bounding box center [69, 375] width 83 height 83
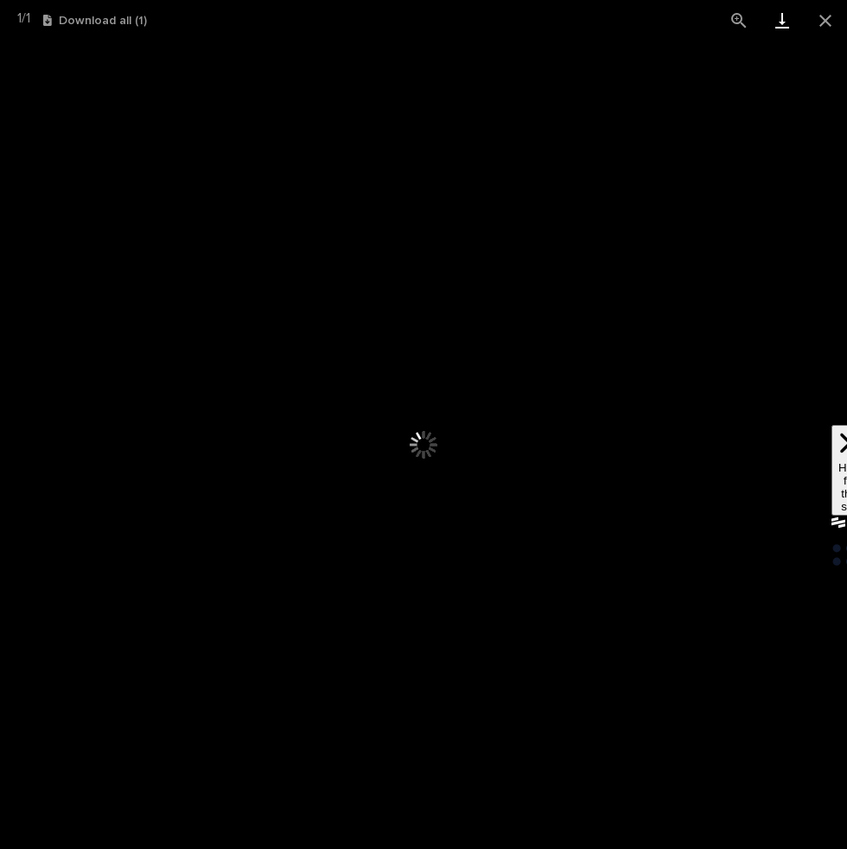
click at [783, 13] on link "Download" at bounding box center [781, 20] width 43 height 41
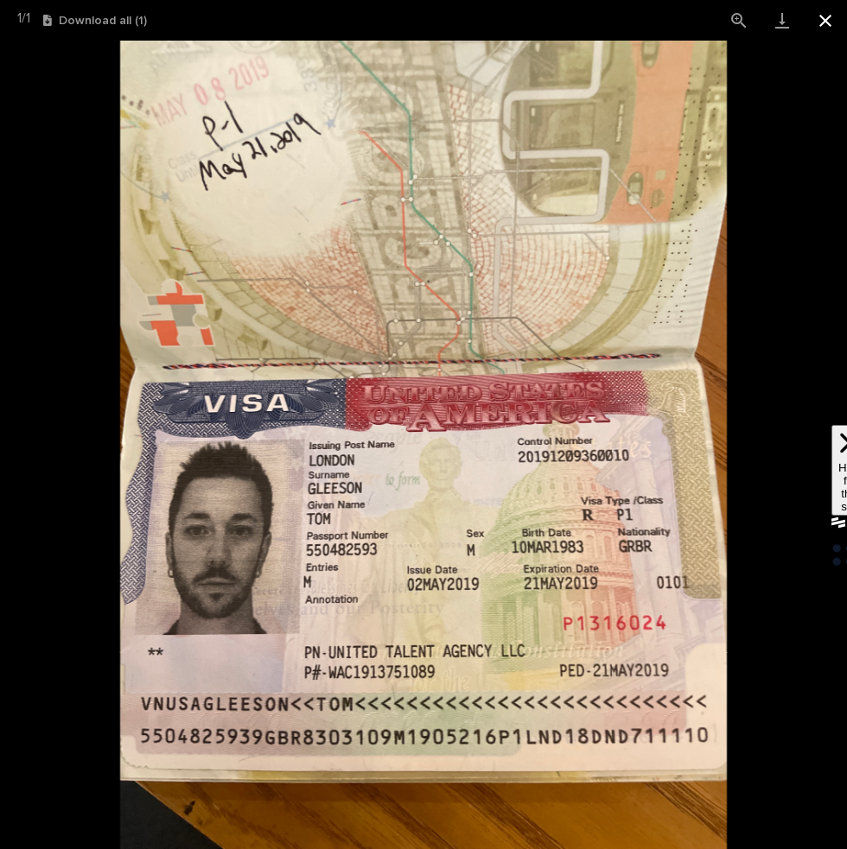
click at [832, 20] on button "Close gallery" at bounding box center [824, 20] width 43 height 41
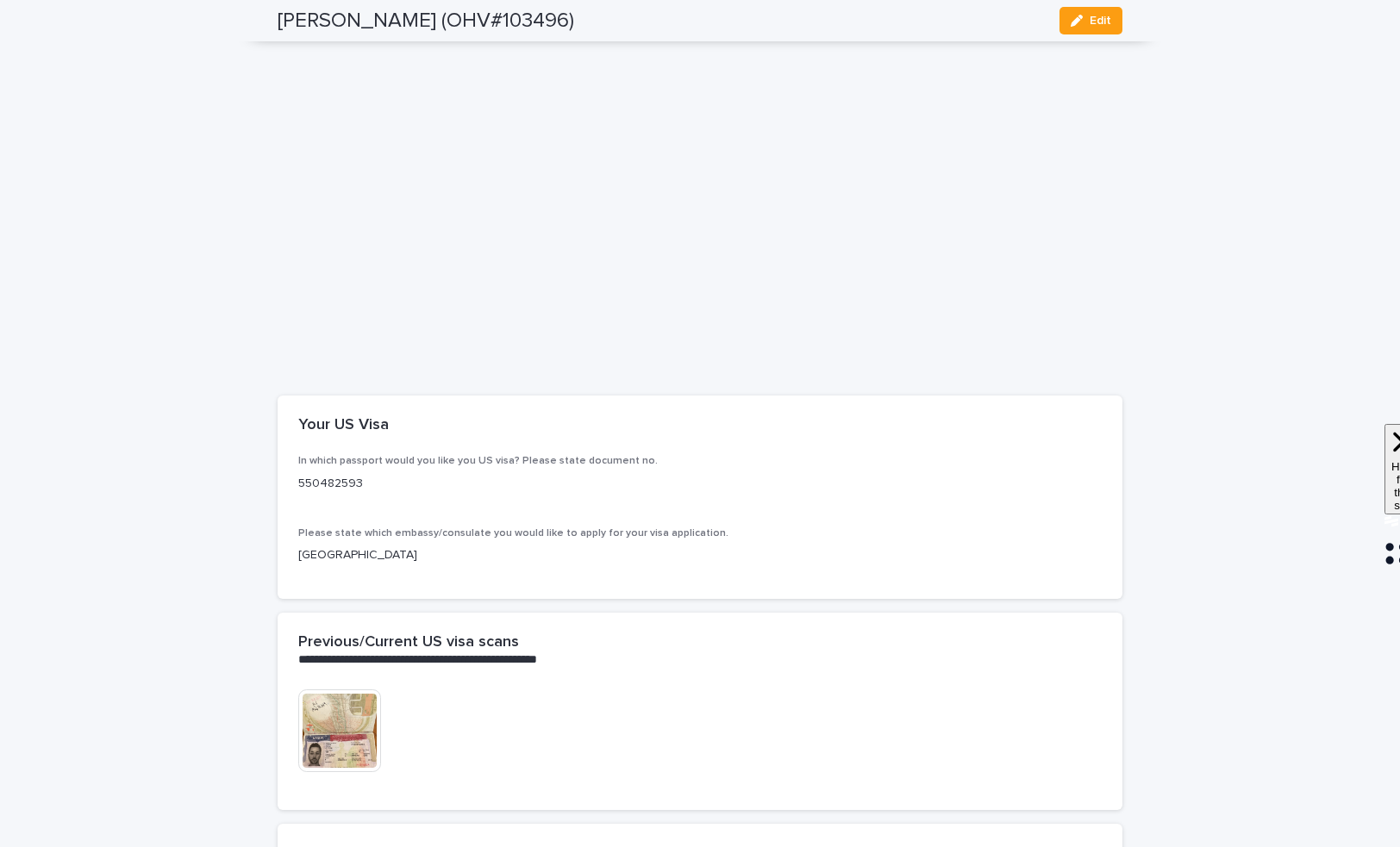
scroll to position [2800, 0]
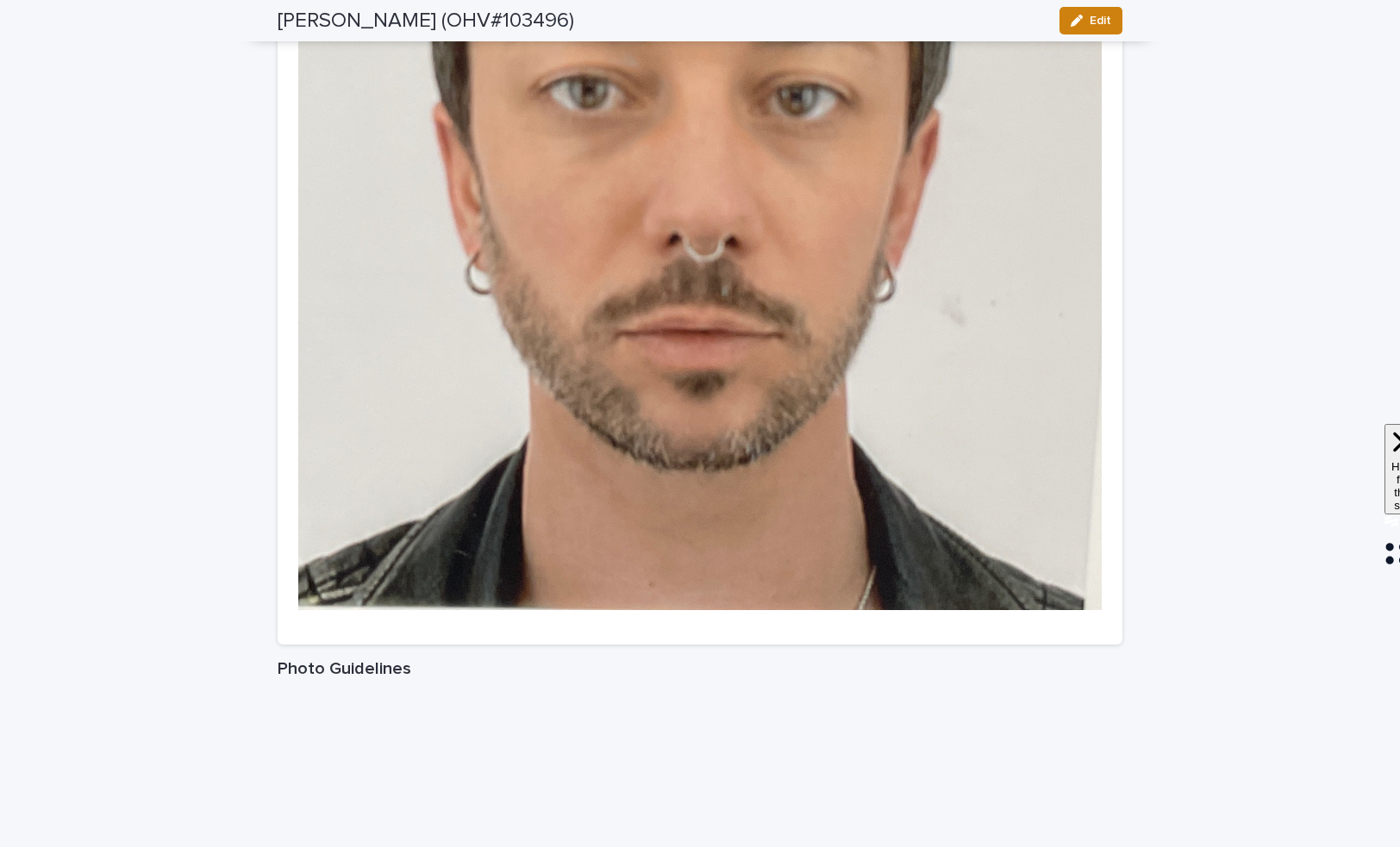
click at [1096, 19] on span "Edit" at bounding box center [1101, 21] width 22 height 12
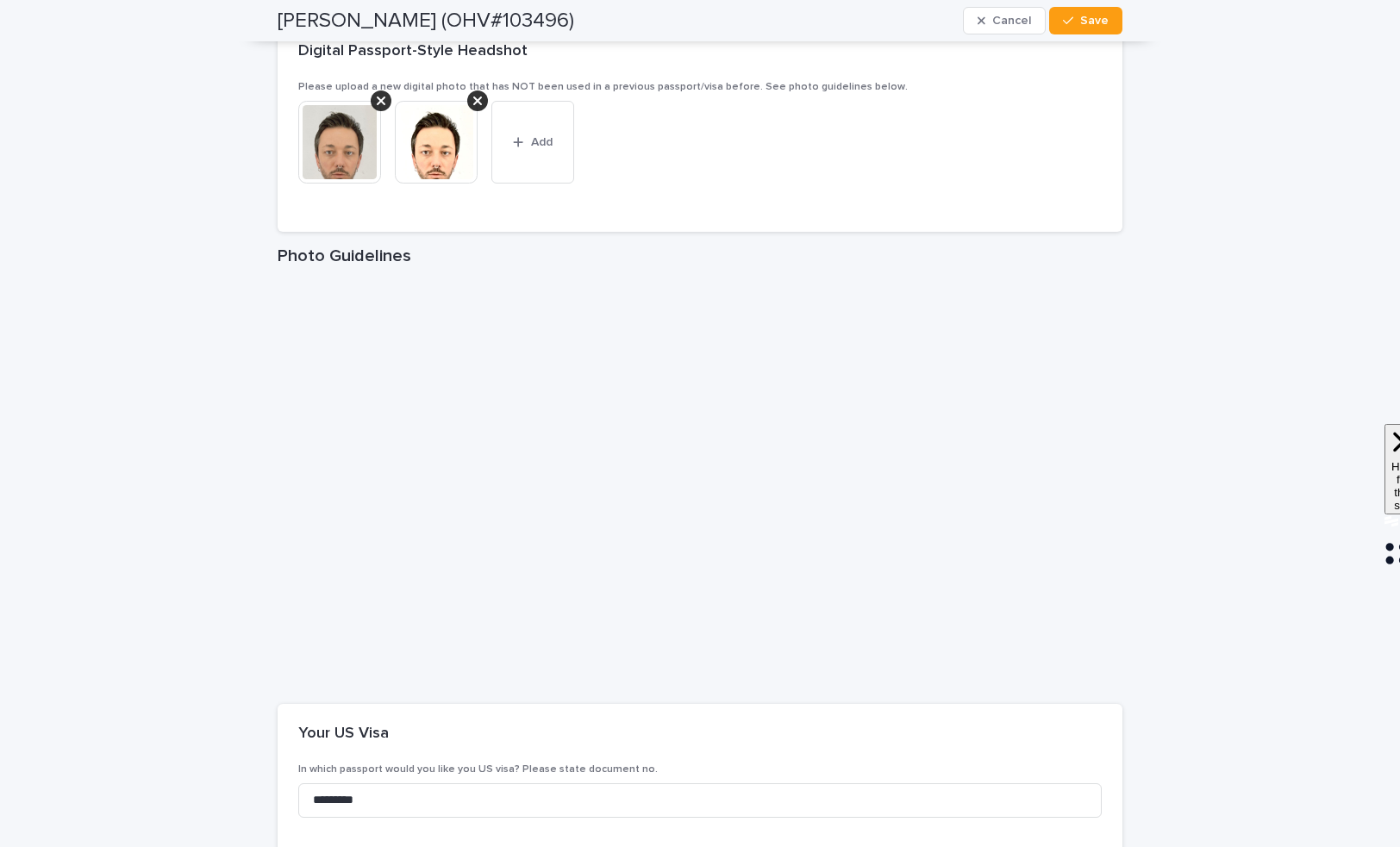
scroll to position [2573, 0]
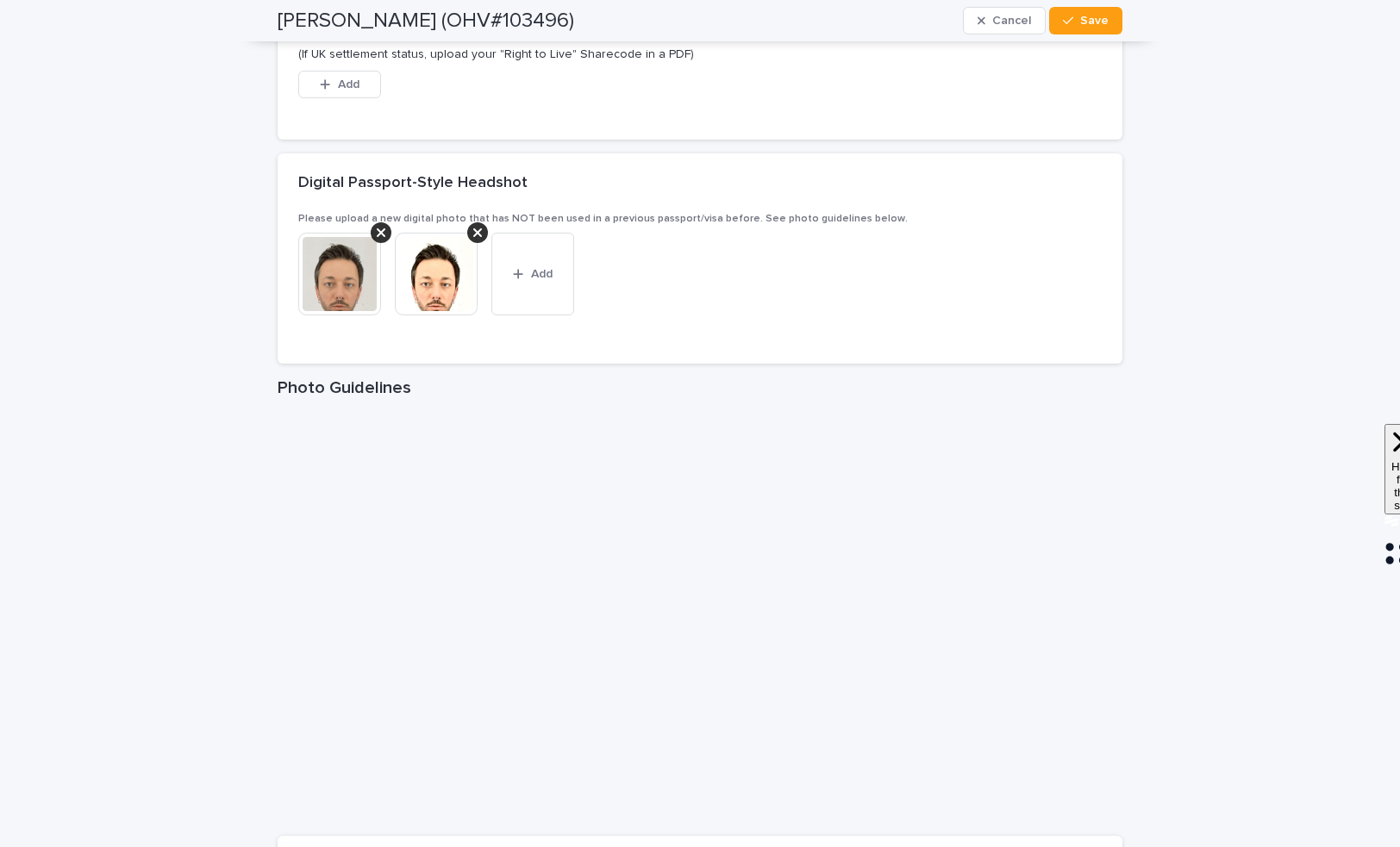
click at [423, 279] on img at bounding box center [436, 273] width 83 height 83
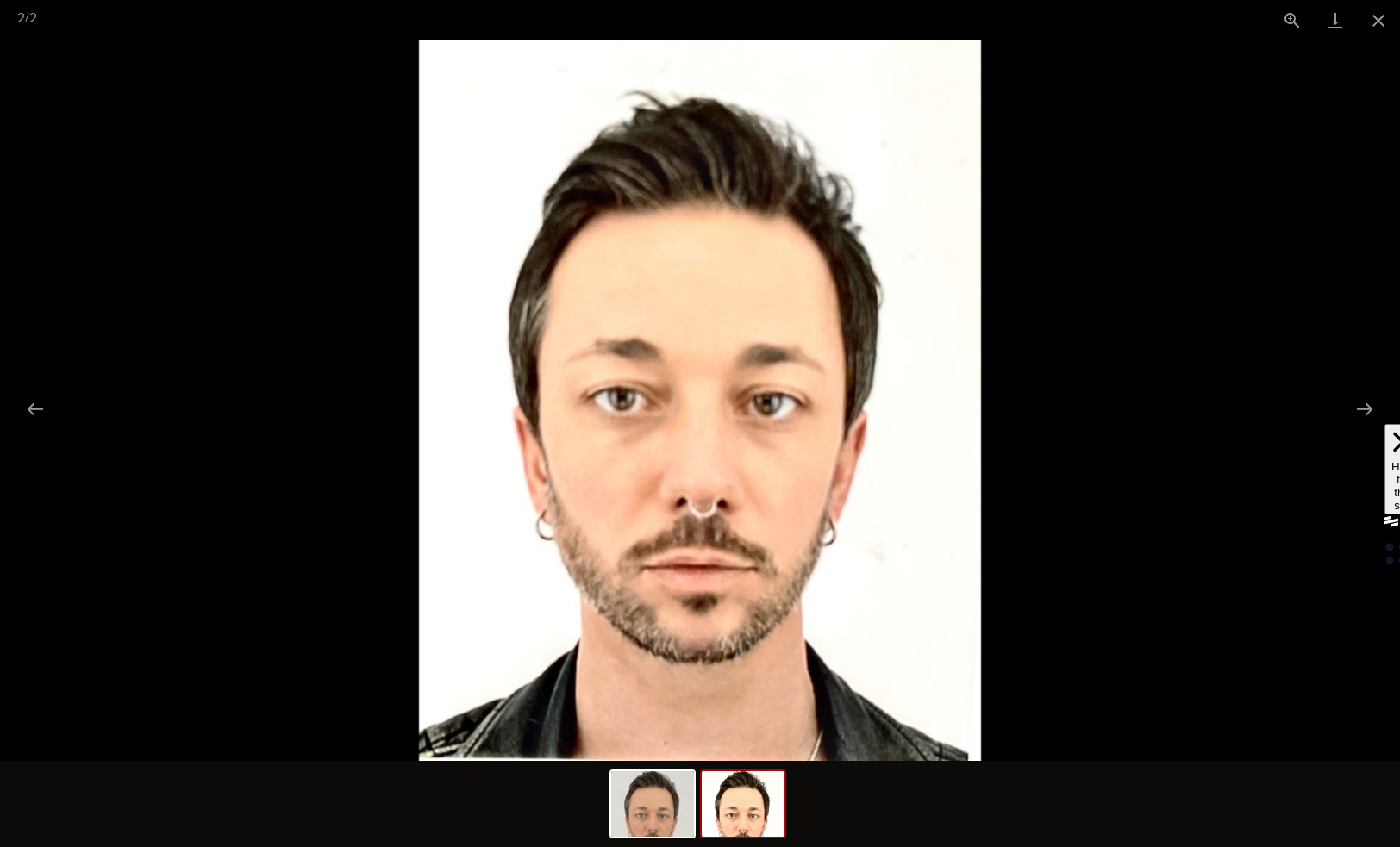
click at [1160, 350] on picture at bounding box center [700, 401] width 1400 height 720
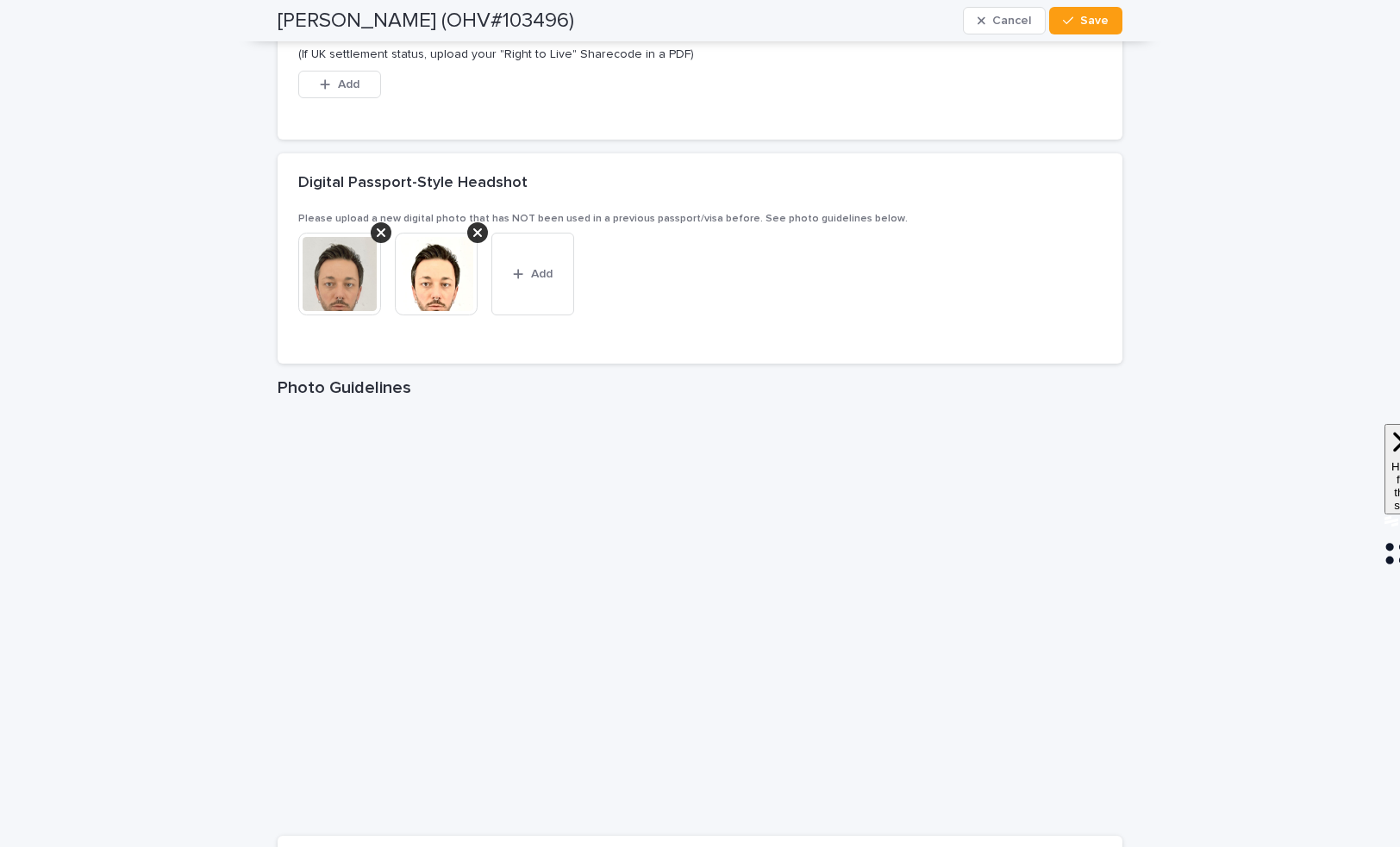
click at [331, 271] on img at bounding box center [339, 273] width 83 height 83
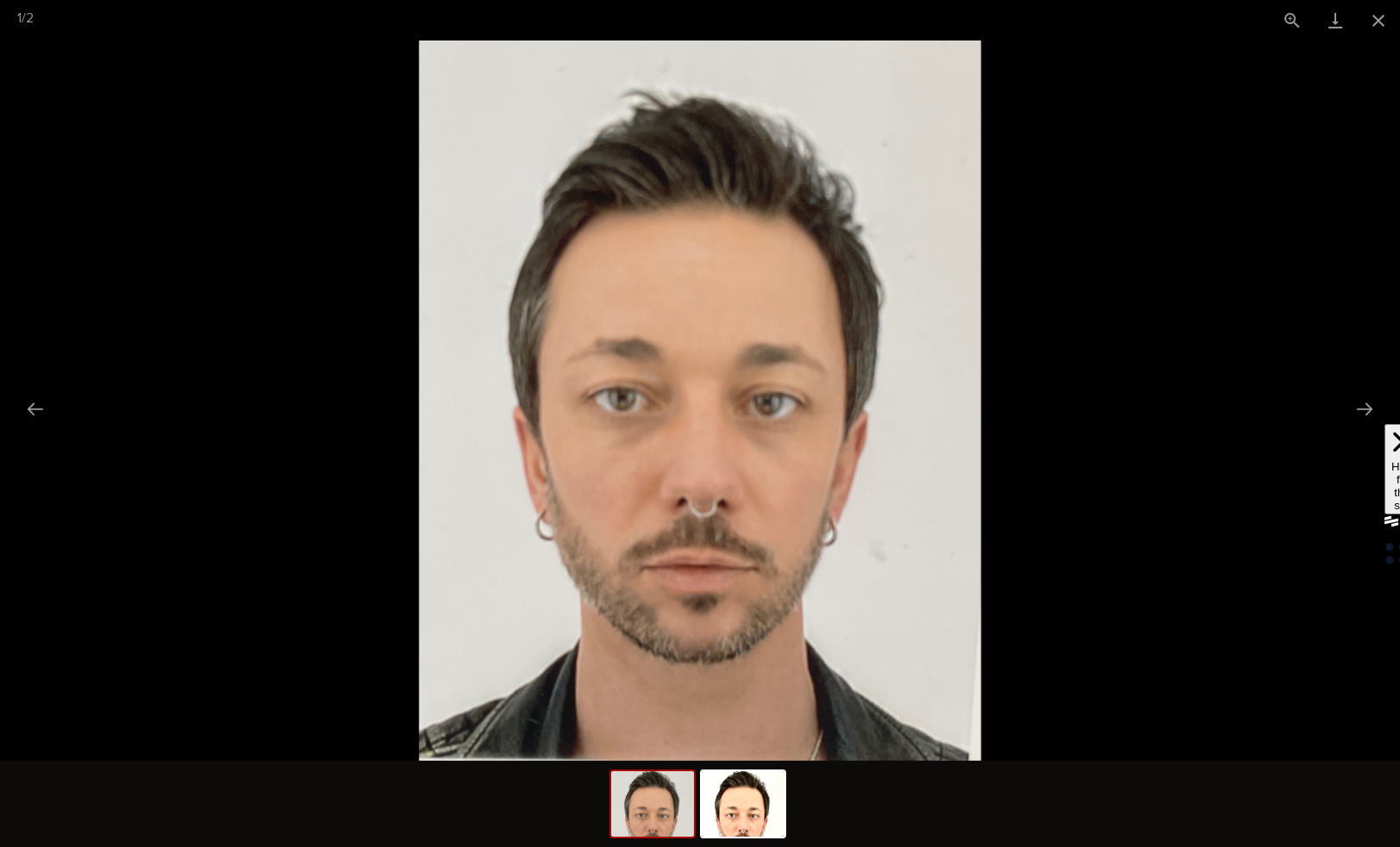
click at [1212, 233] on picture at bounding box center [700, 401] width 1400 height 720
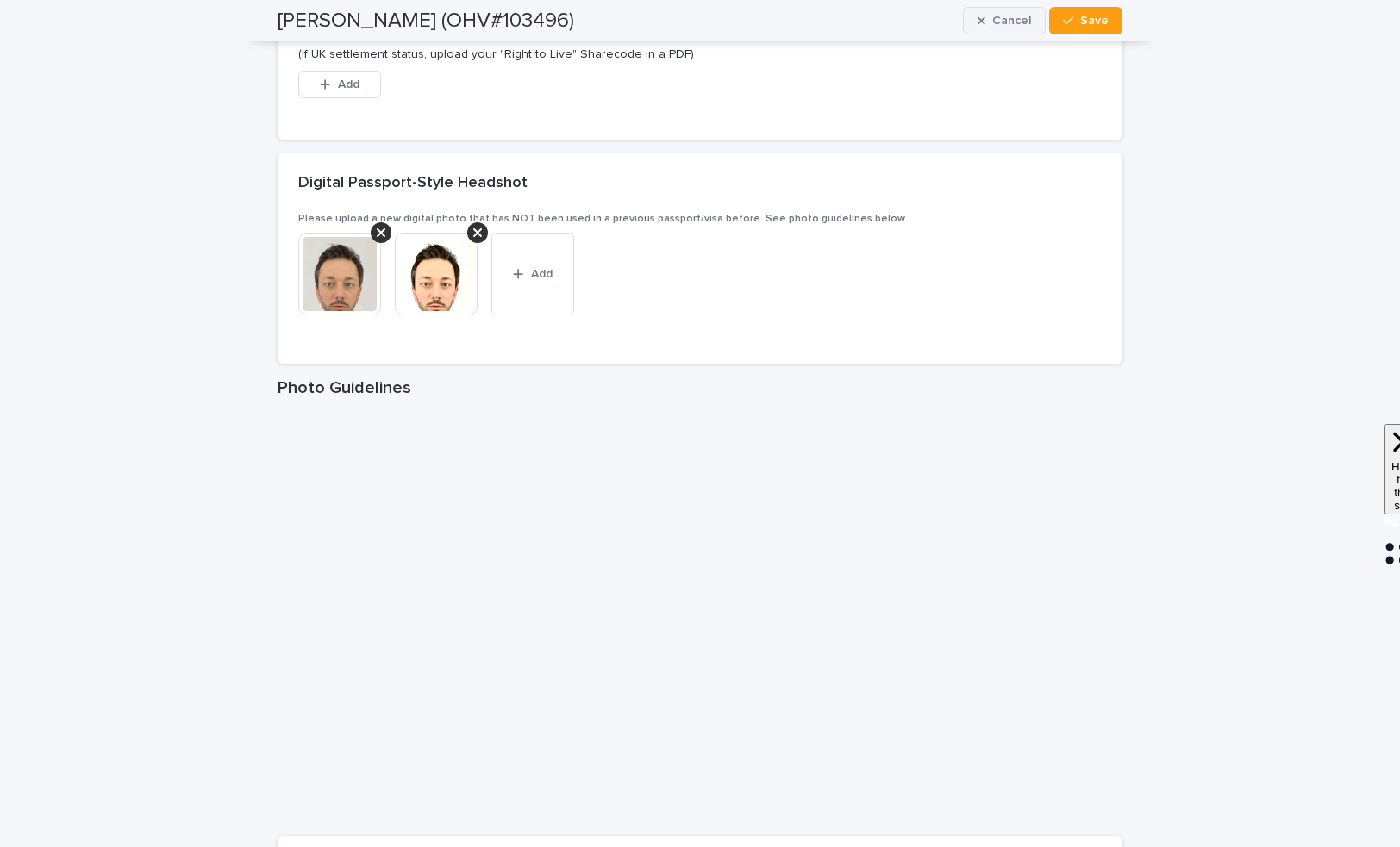
click at [1005, 22] on span "Cancel" at bounding box center [1011, 21] width 39 height 12
